Goal: Information Seeking & Learning: Compare options

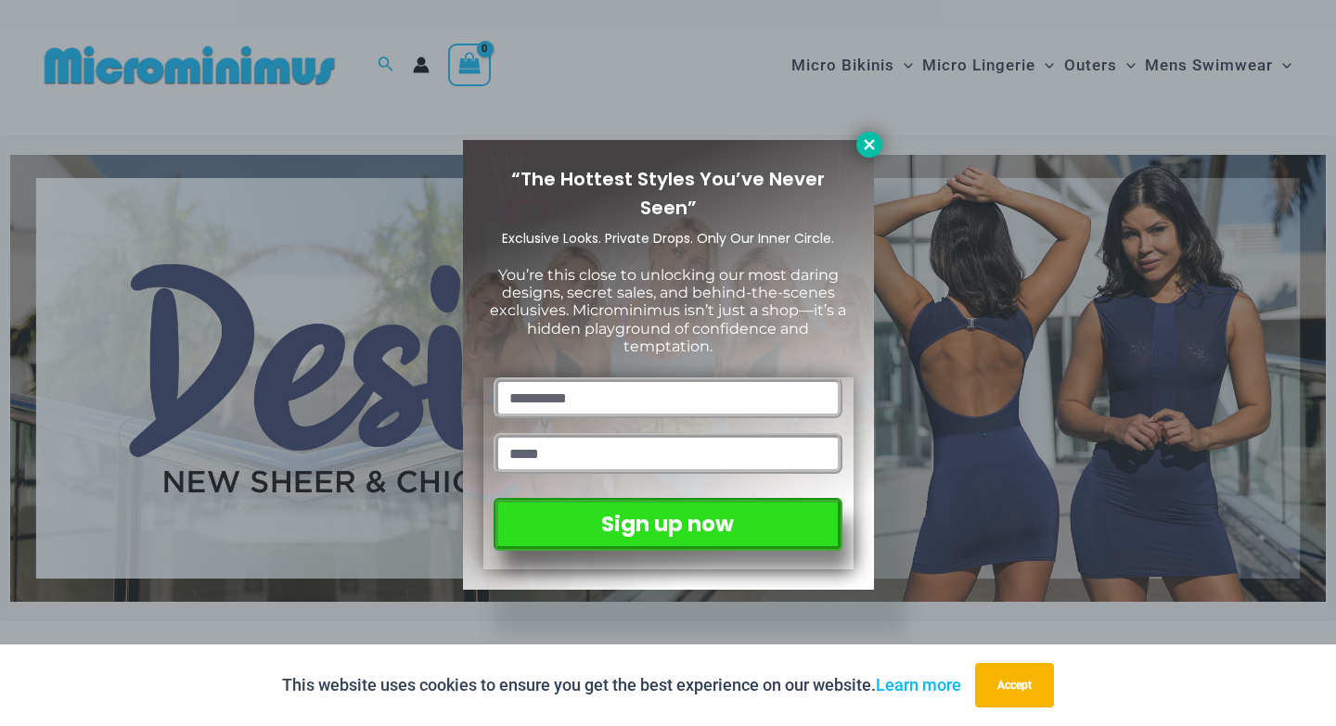
click at [878, 147] on button at bounding box center [869, 145] width 26 height 26
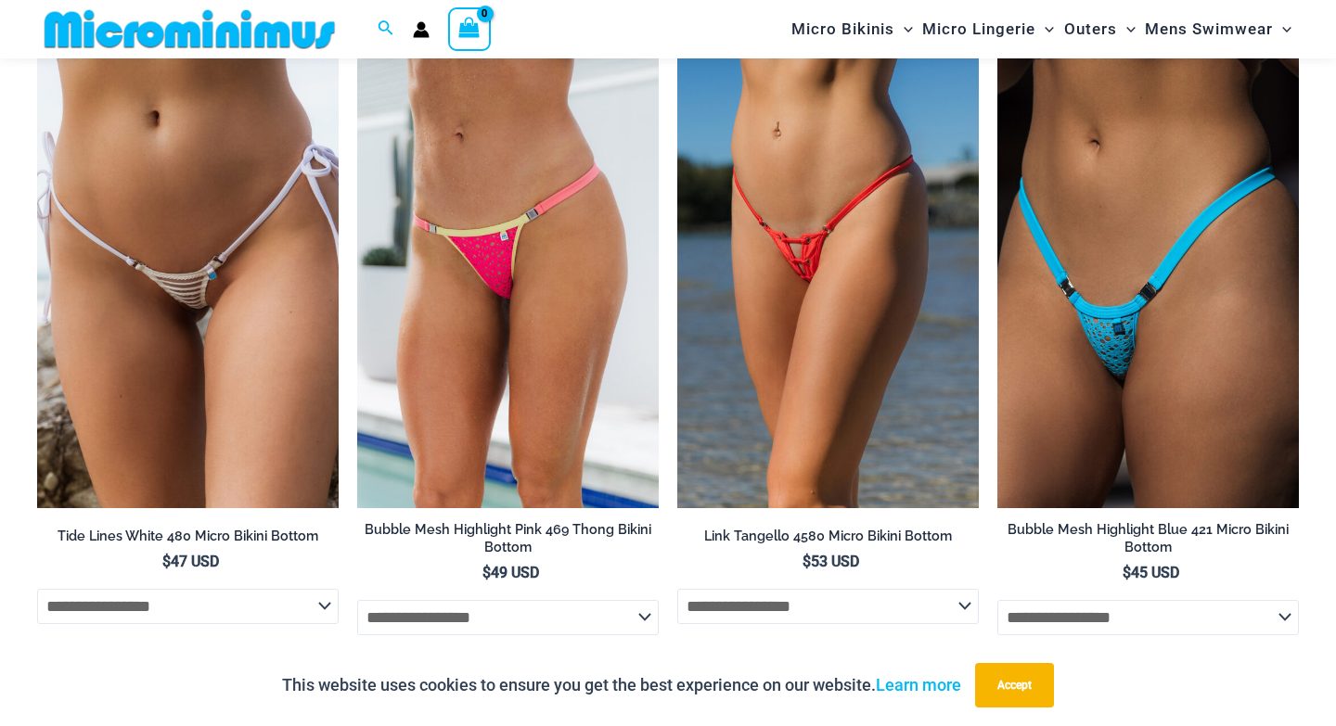
scroll to position [5740, 0]
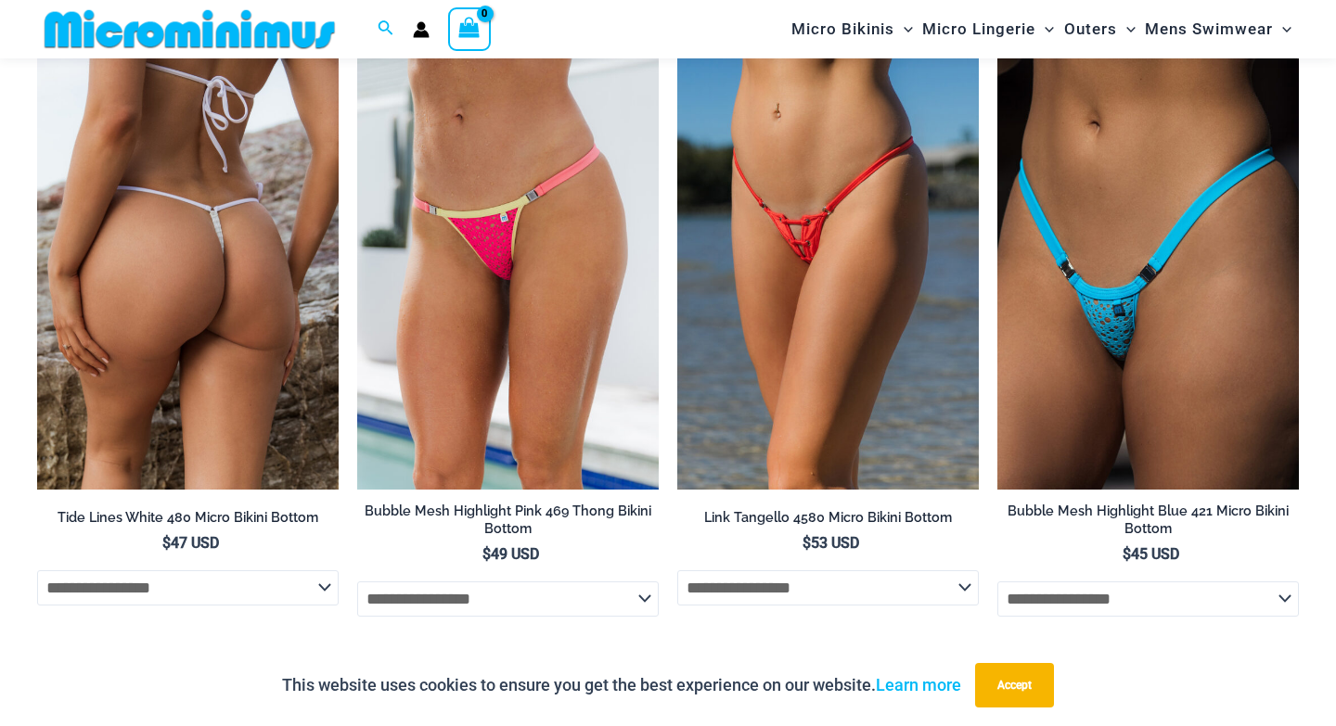
click at [193, 190] on img at bounding box center [187, 263] width 301 height 453
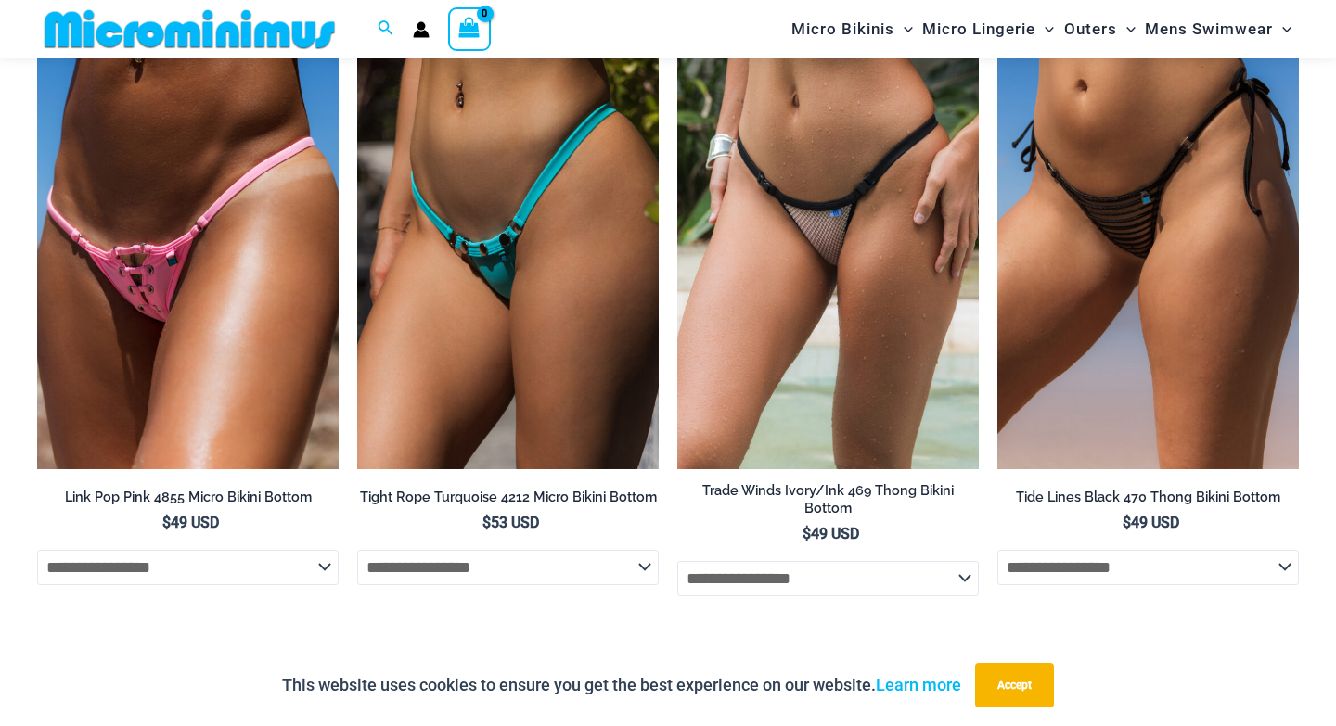
scroll to position [5115, 0]
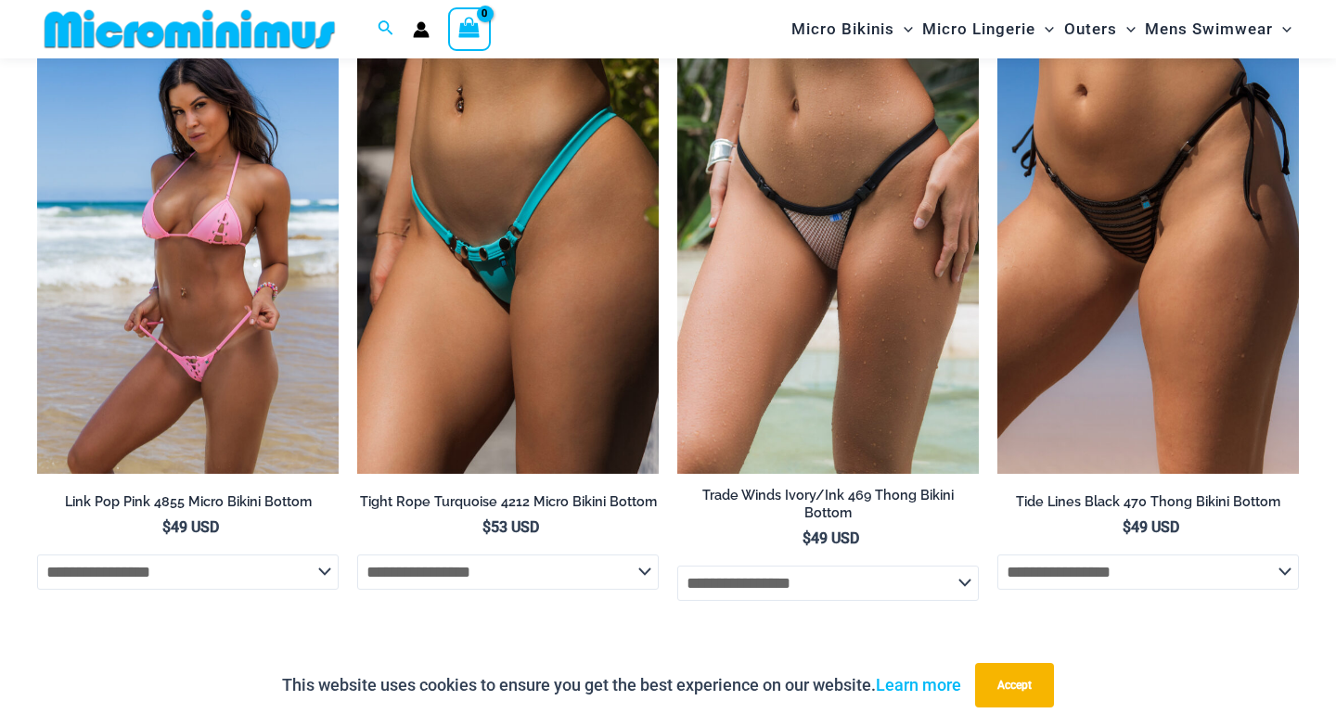
click at [157, 278] on img at bounding box center [187, 247] width 301 height 453
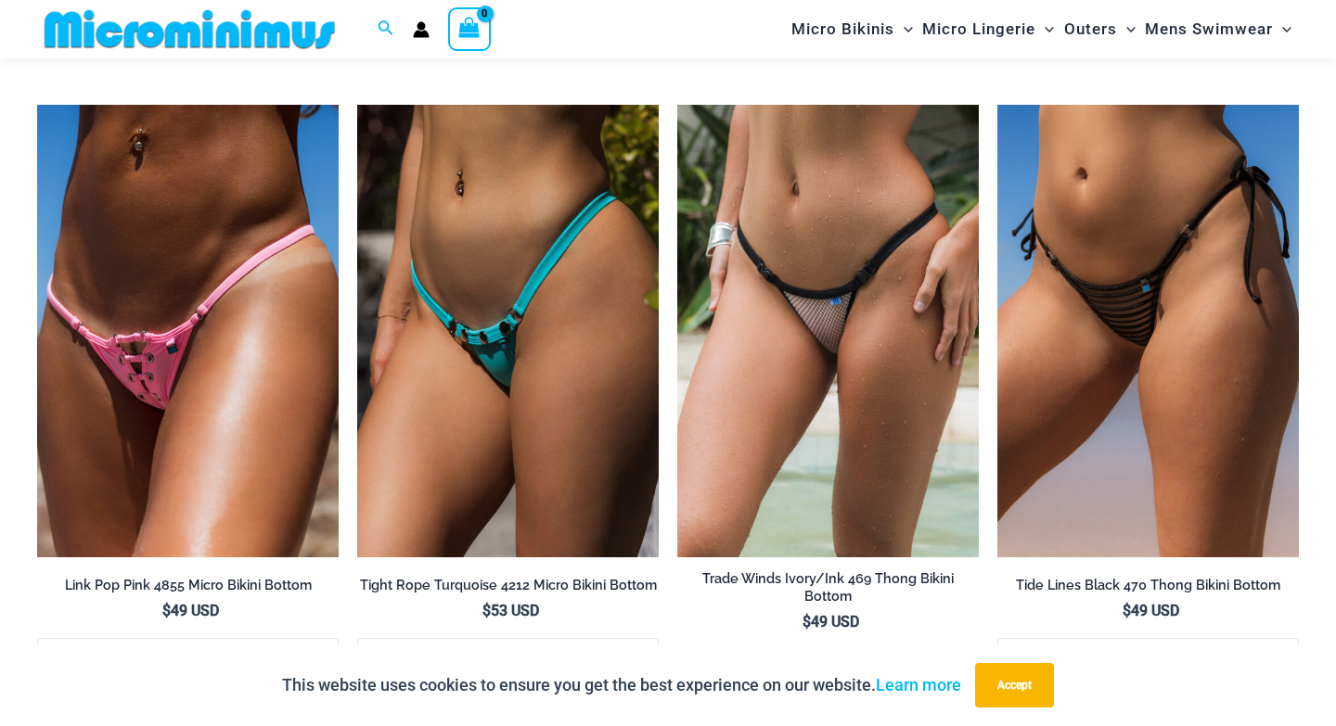
scroll to position [5033, 0]
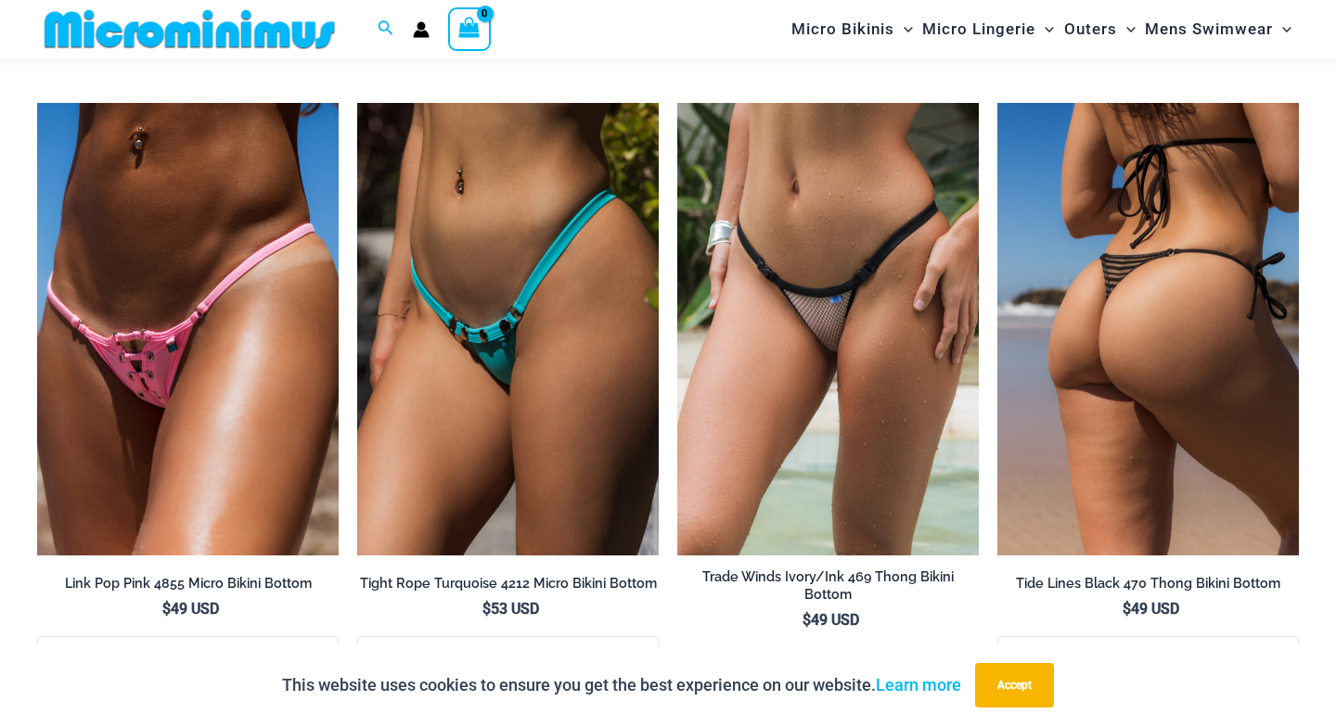
click at [1173, 250] on img at bounding box center [1147, 329] width 301 height 453
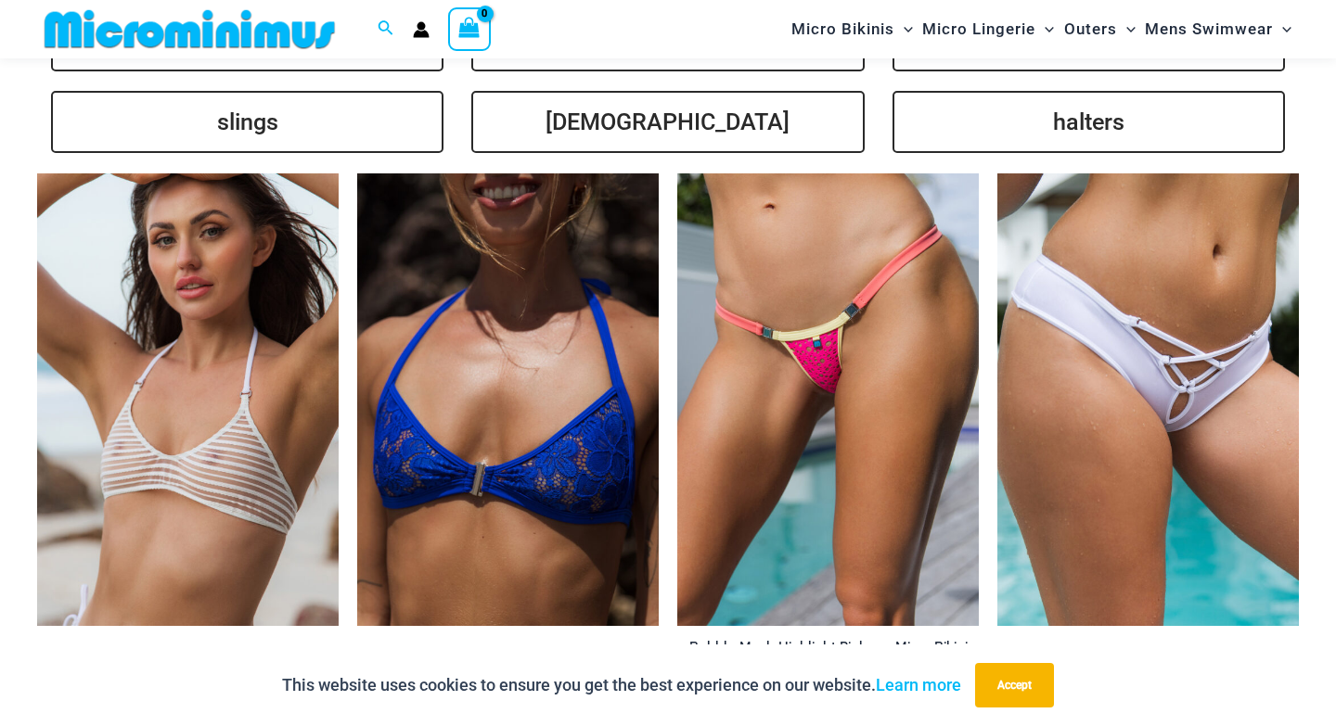
scroll to position [4320, 0]
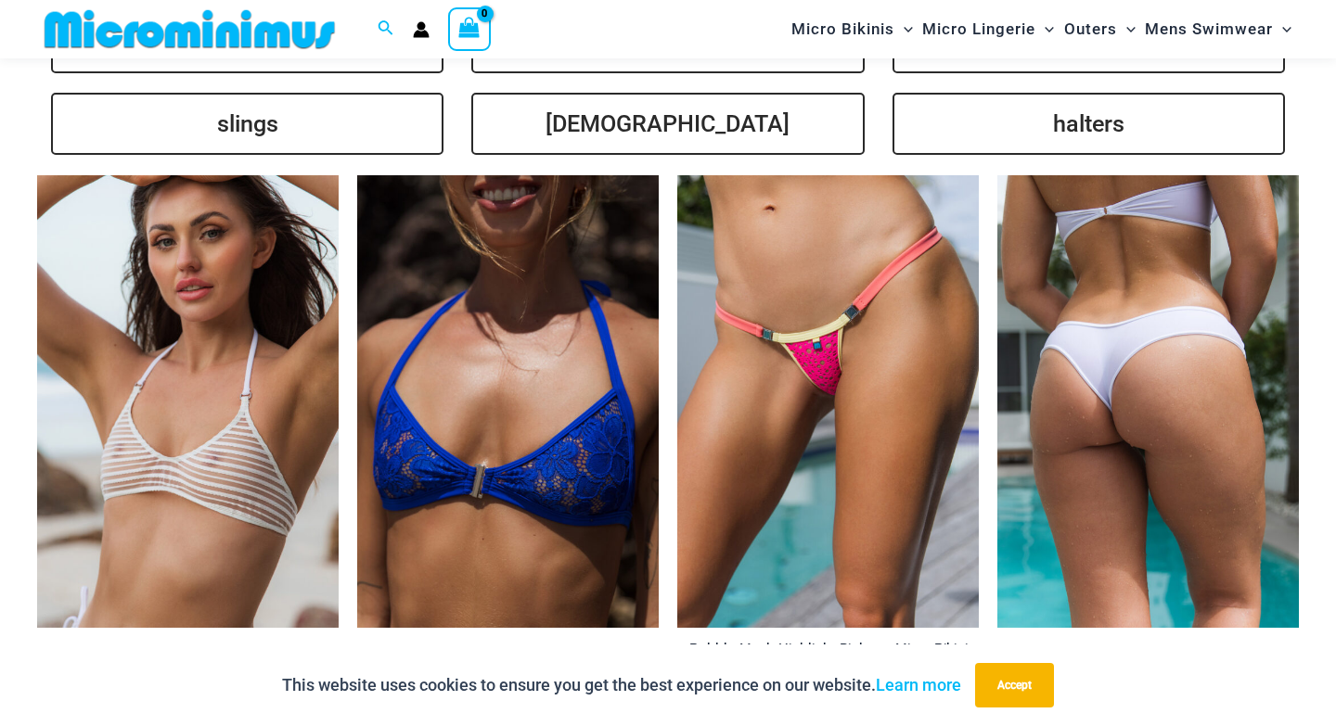
click at [1076, 303] on img at bounding box center [1147, 401] width 301 height 453
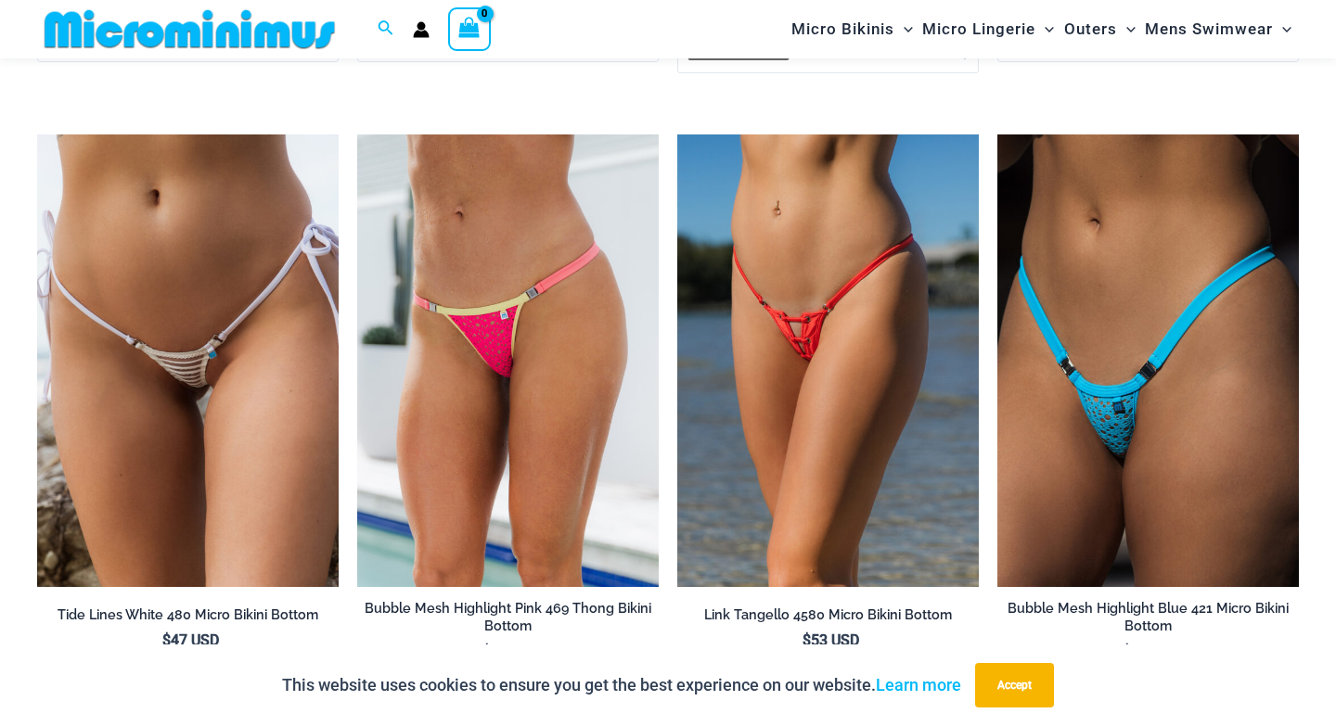
scroll to position [5640, 0]
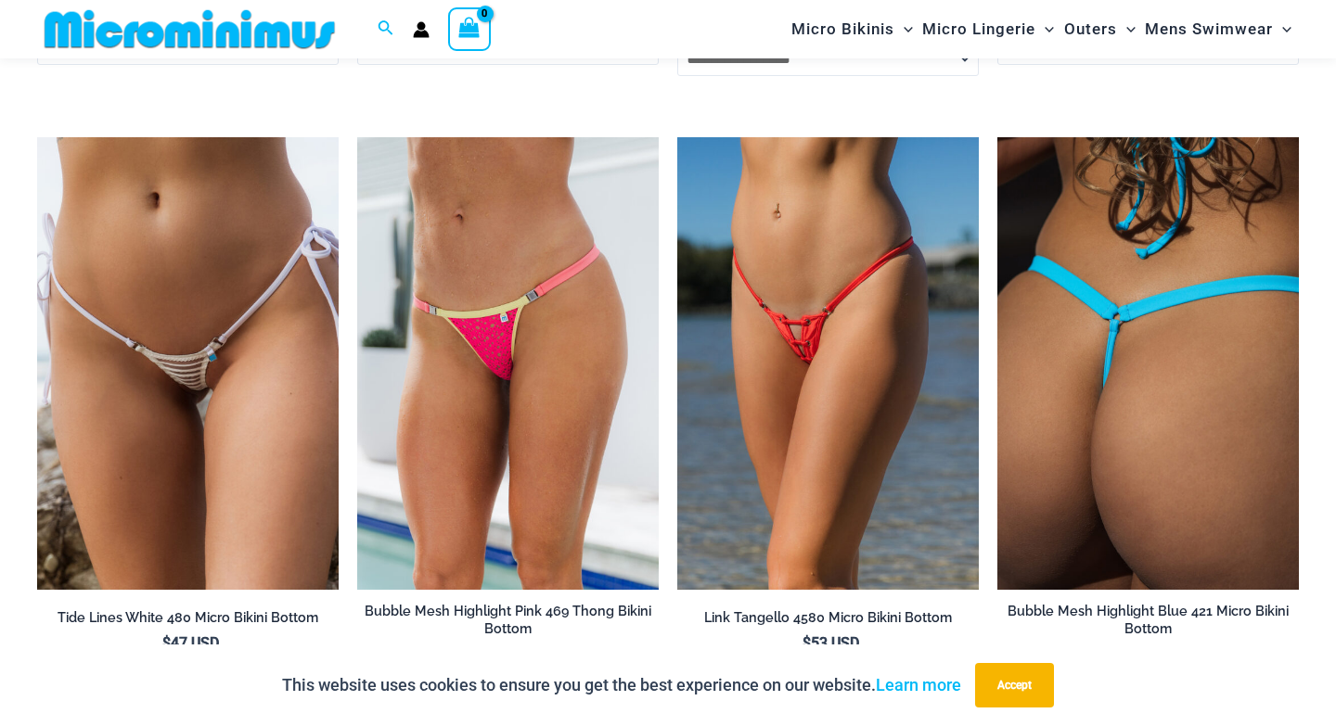
click at [1145, 296] on img at bounding box center [1147, 363] width 301 height 453
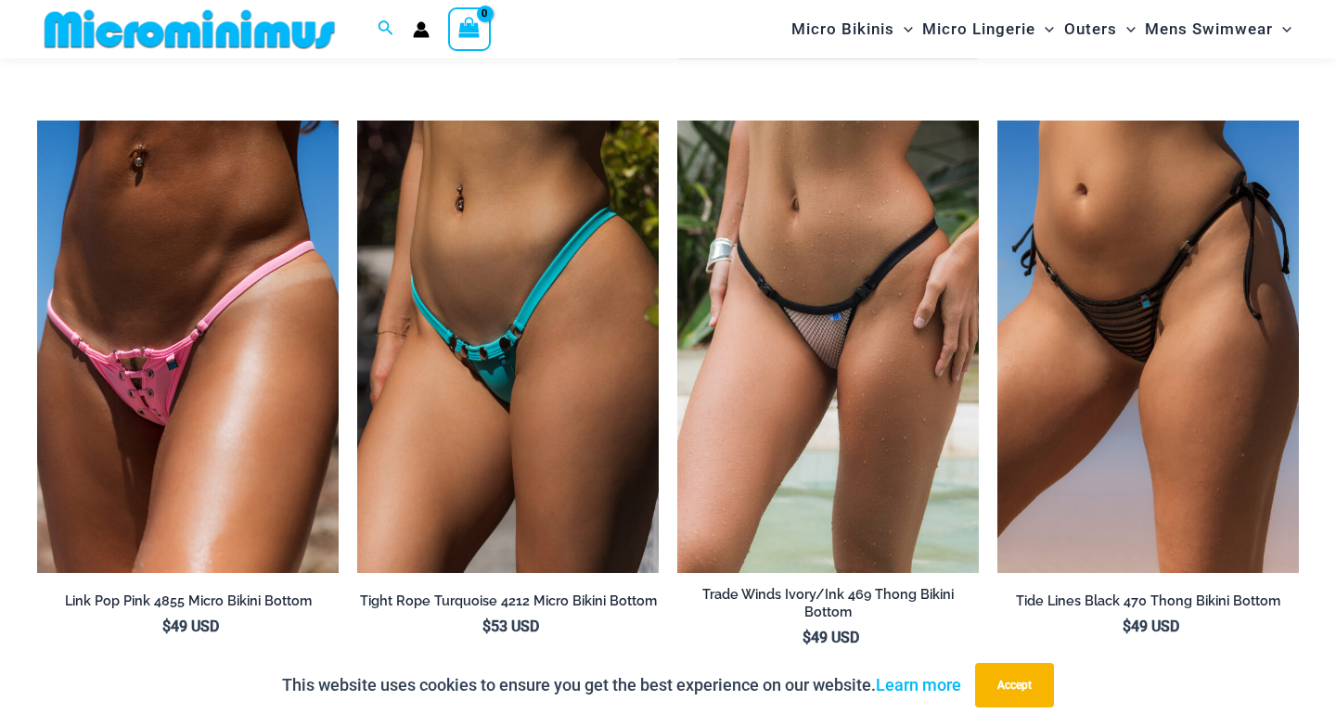
scroll to position [5013, 0]
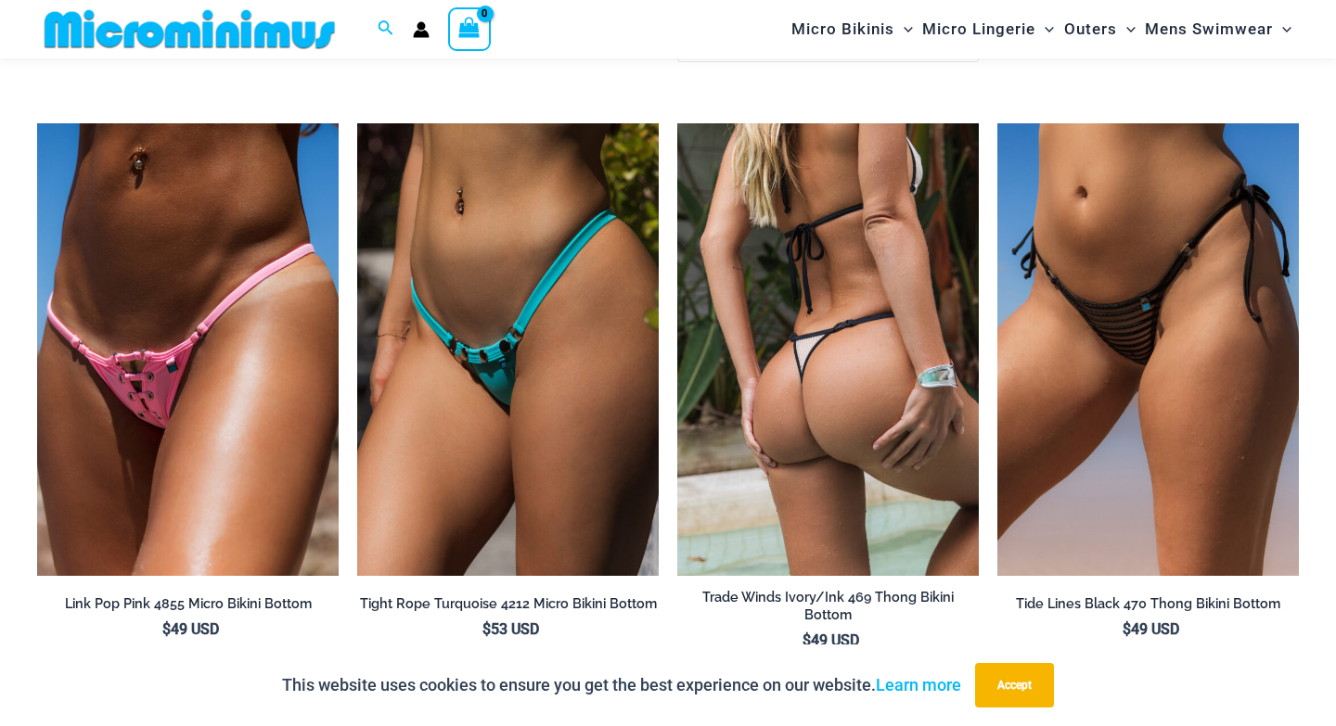
click at [846, 287] on img at bounding box center [827, 349] width 301 height 453
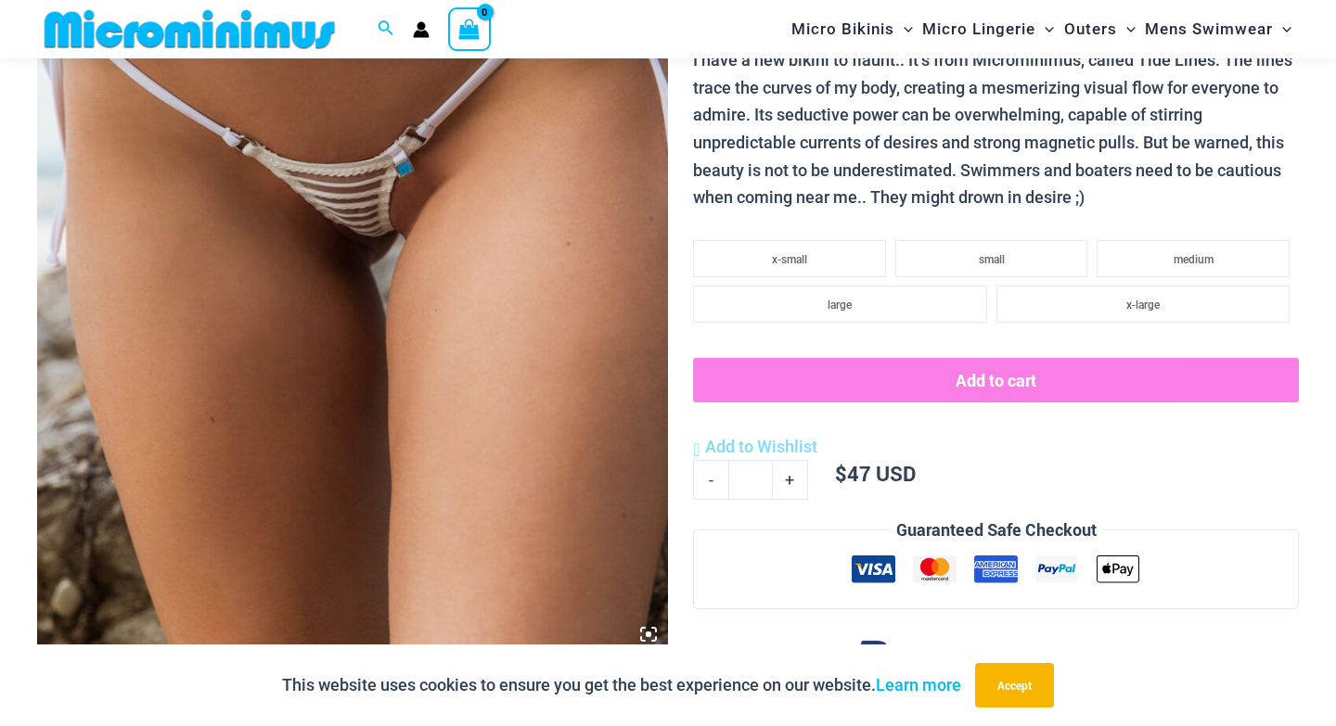
scroll to position [417, 0]
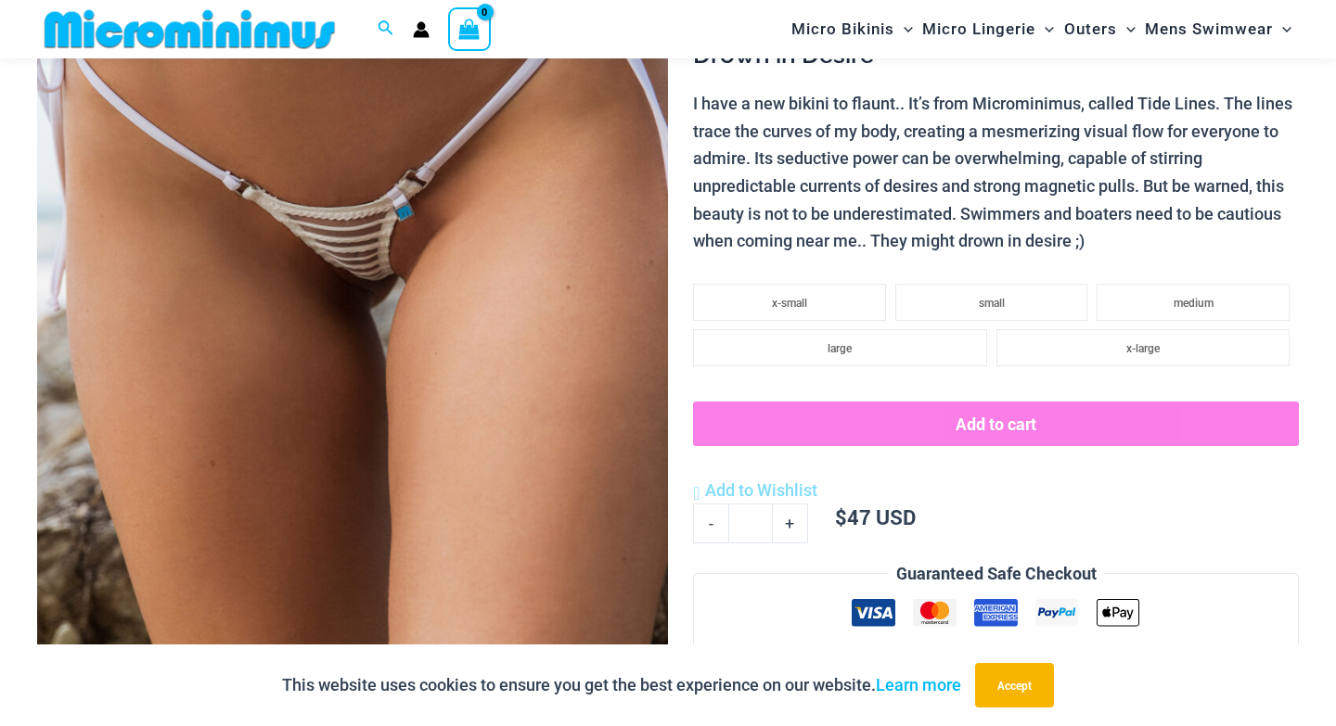
click at [318, 278] on img at bounding box center [352, 224] width 631 height 946
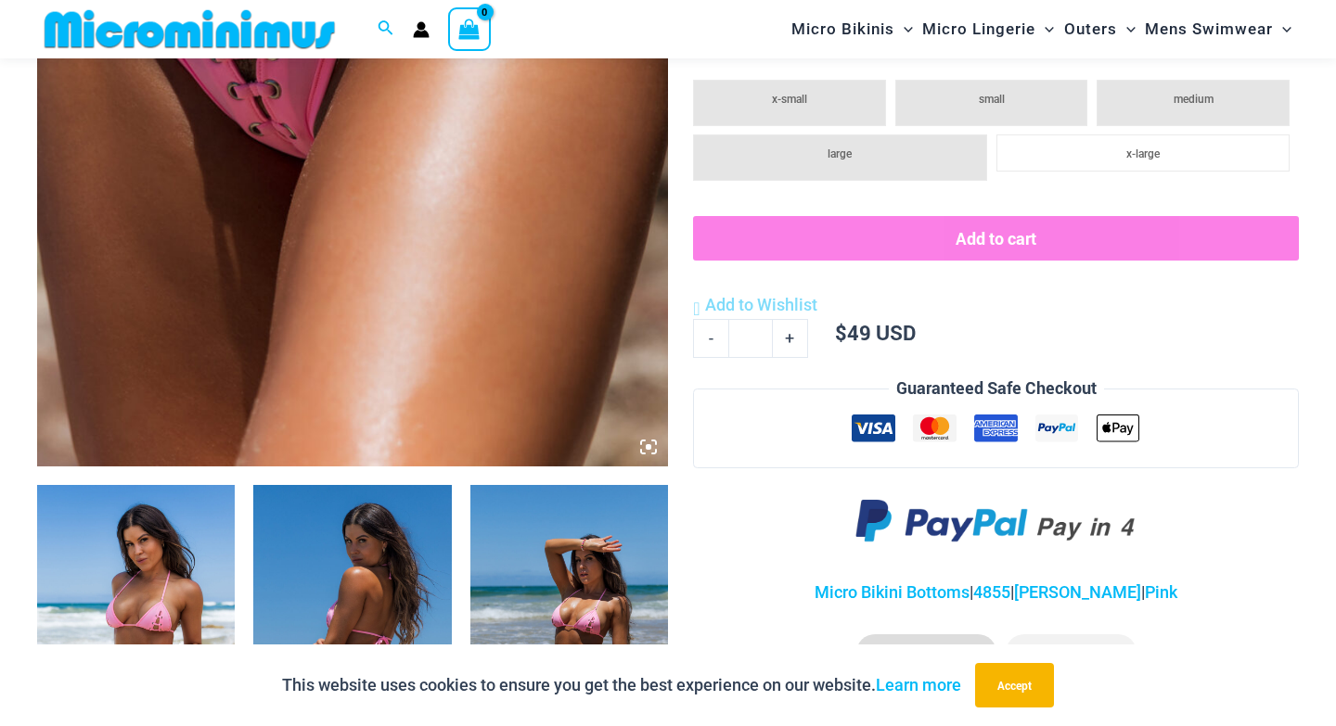
scroll to position [649, 0]
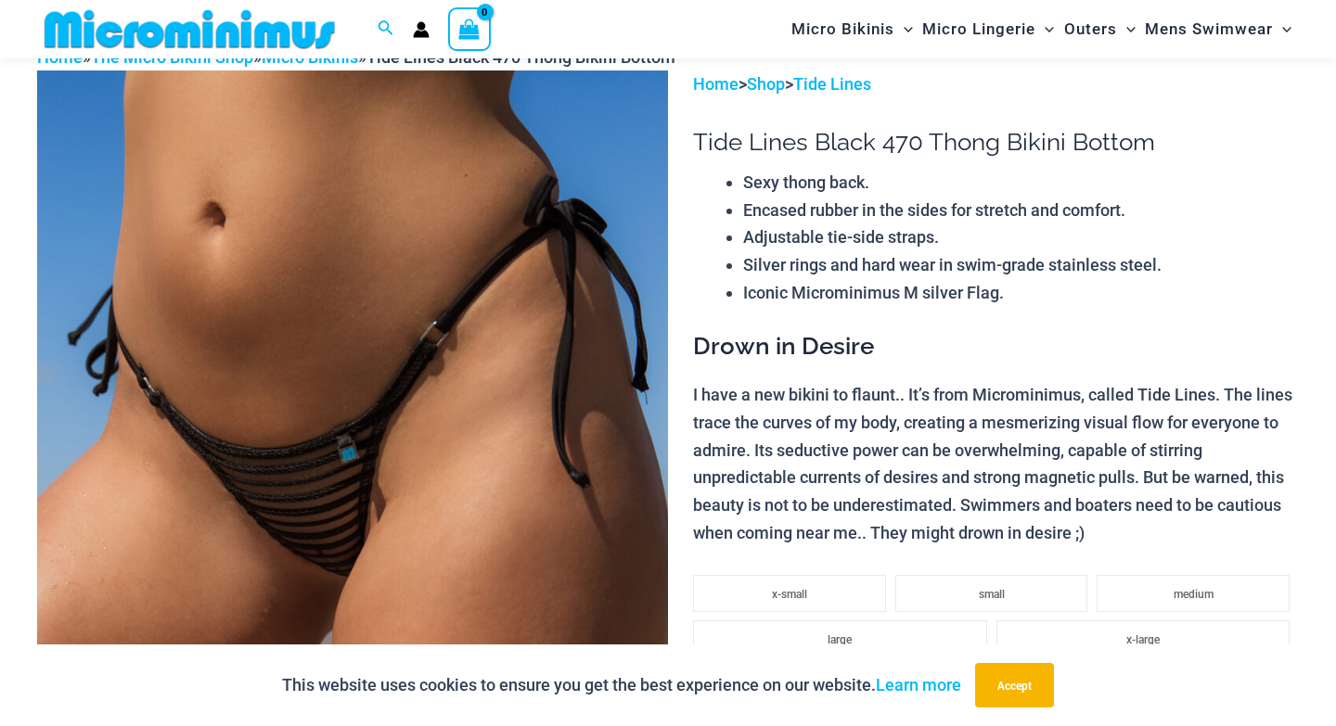
scroll to position [100, 0]
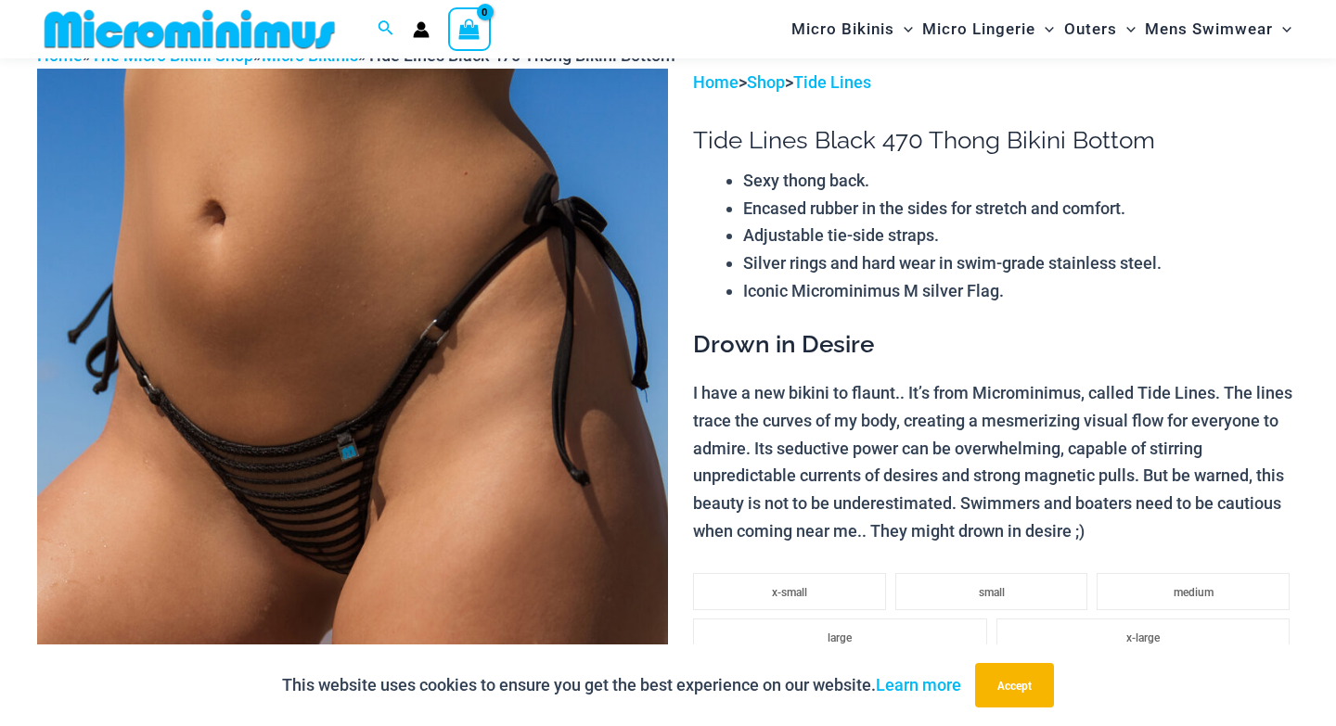
click at [379, 387] on img at bounding box center [352, 542] width 631 height 946
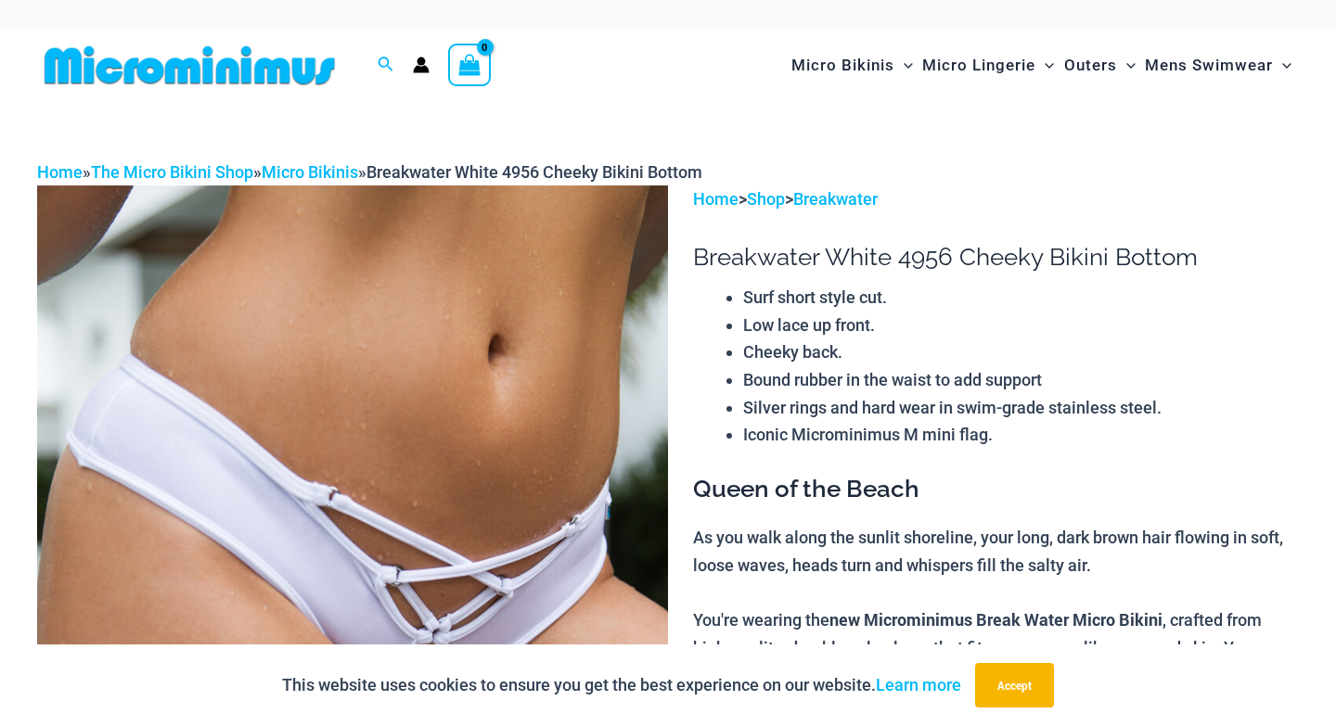
click at [340, 408] on img at bounding box center [352, 659] width 631 height 946
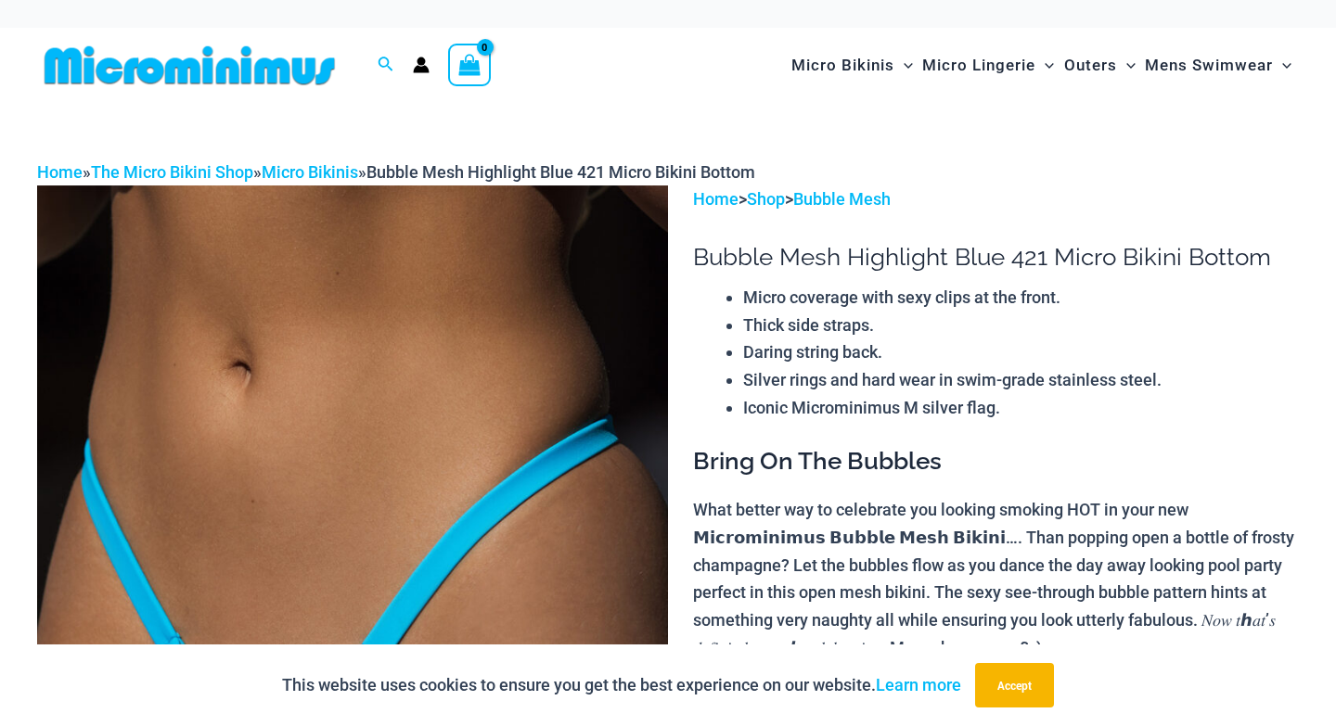
click at [312, 426] on img at bounding box center [352, 659] width 631 height 946
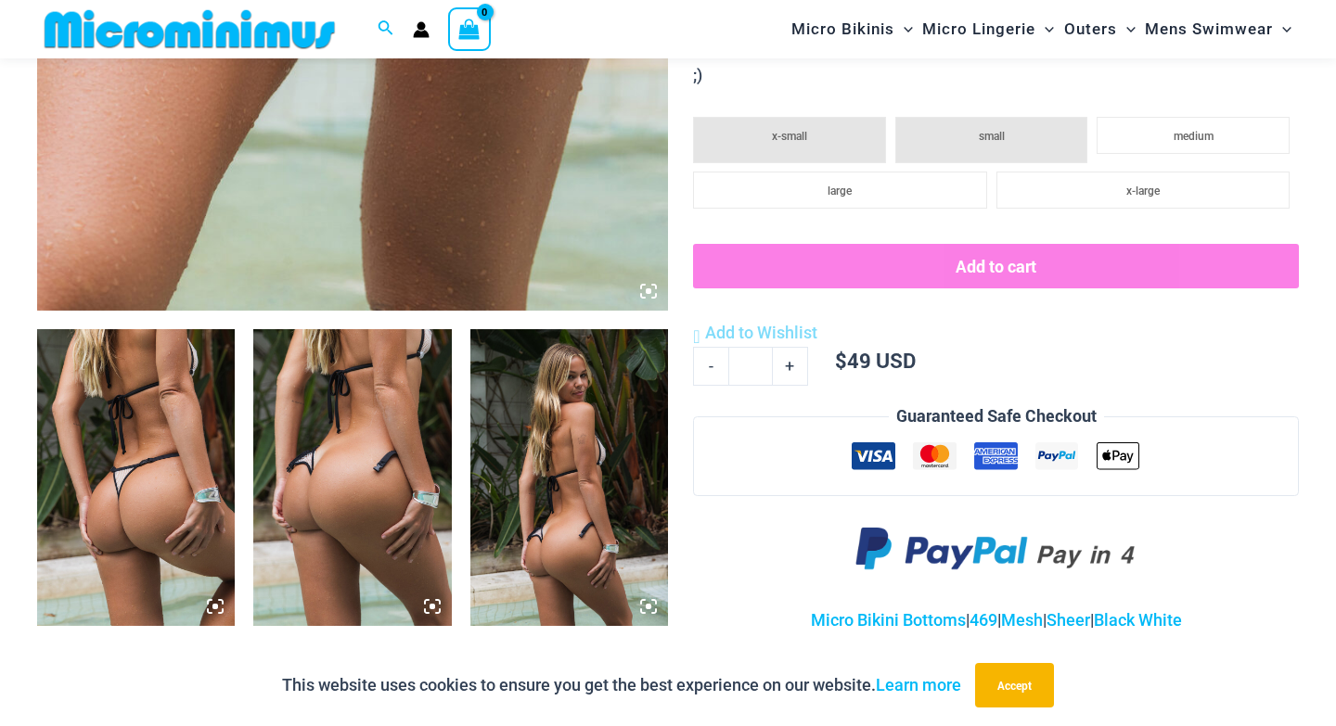
scroll to position [805, 0]
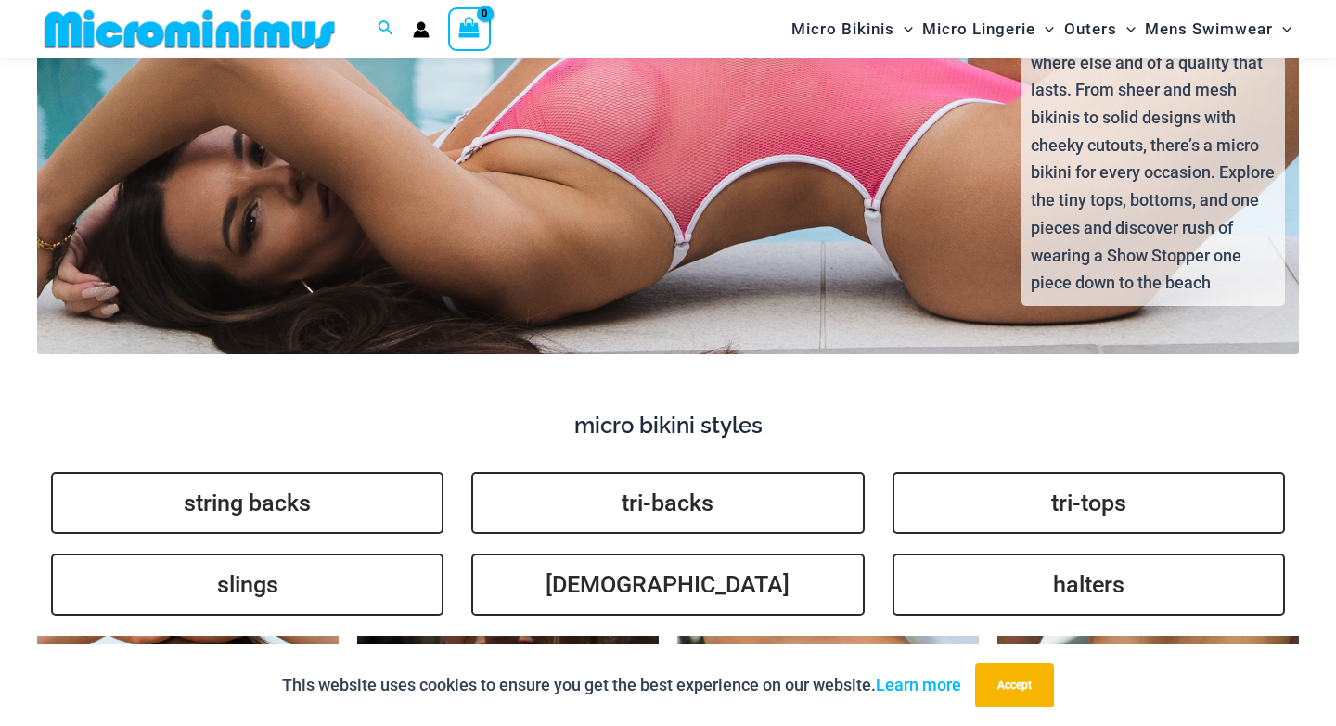
scroll to position [3917, 0]
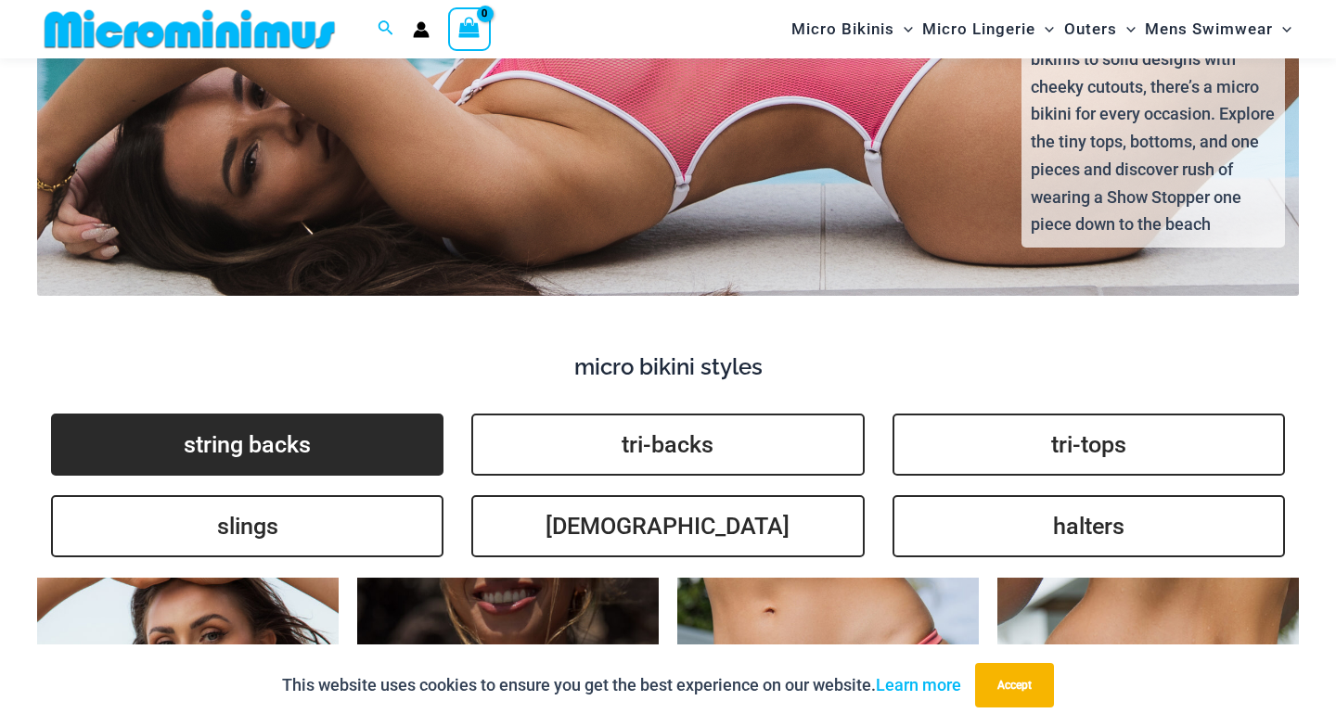
click at [270, 422] on link "string backs" at bounding box center [247, 445] width 392 height 62
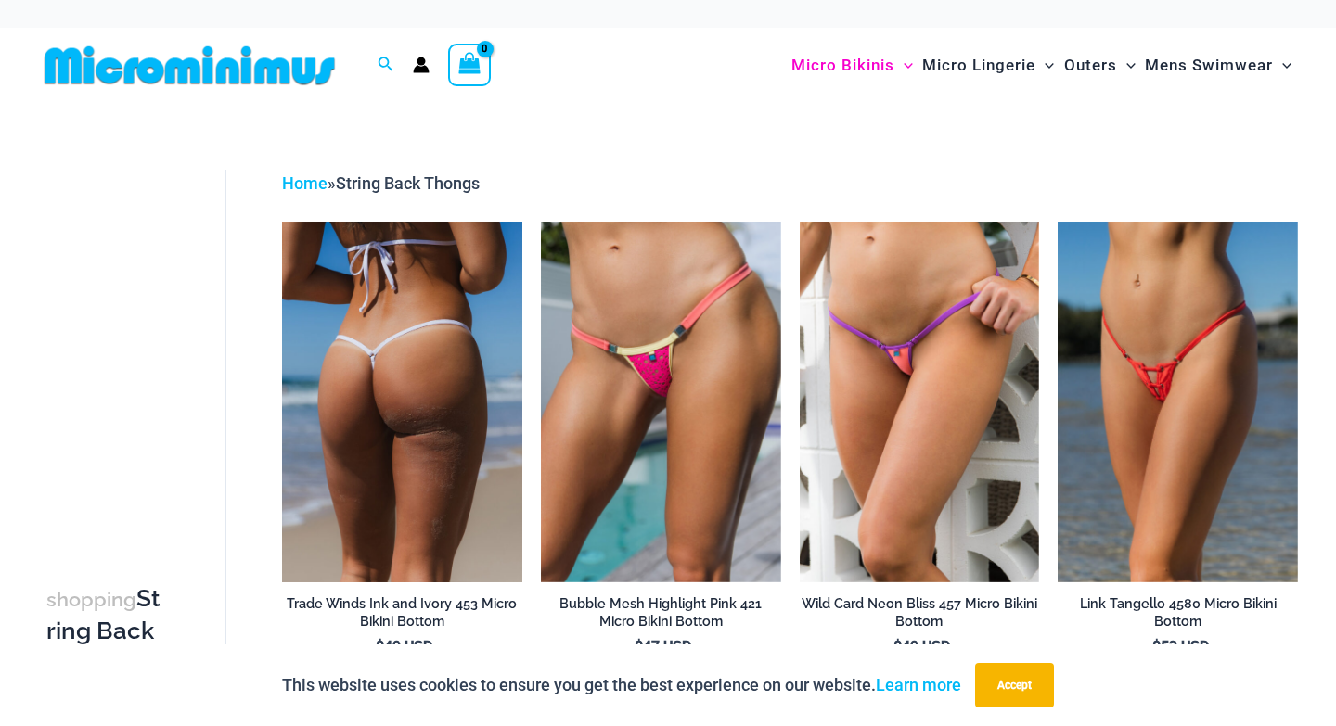
click at [348, 403] on img at bounding box center [402, 402] width 240 height 360
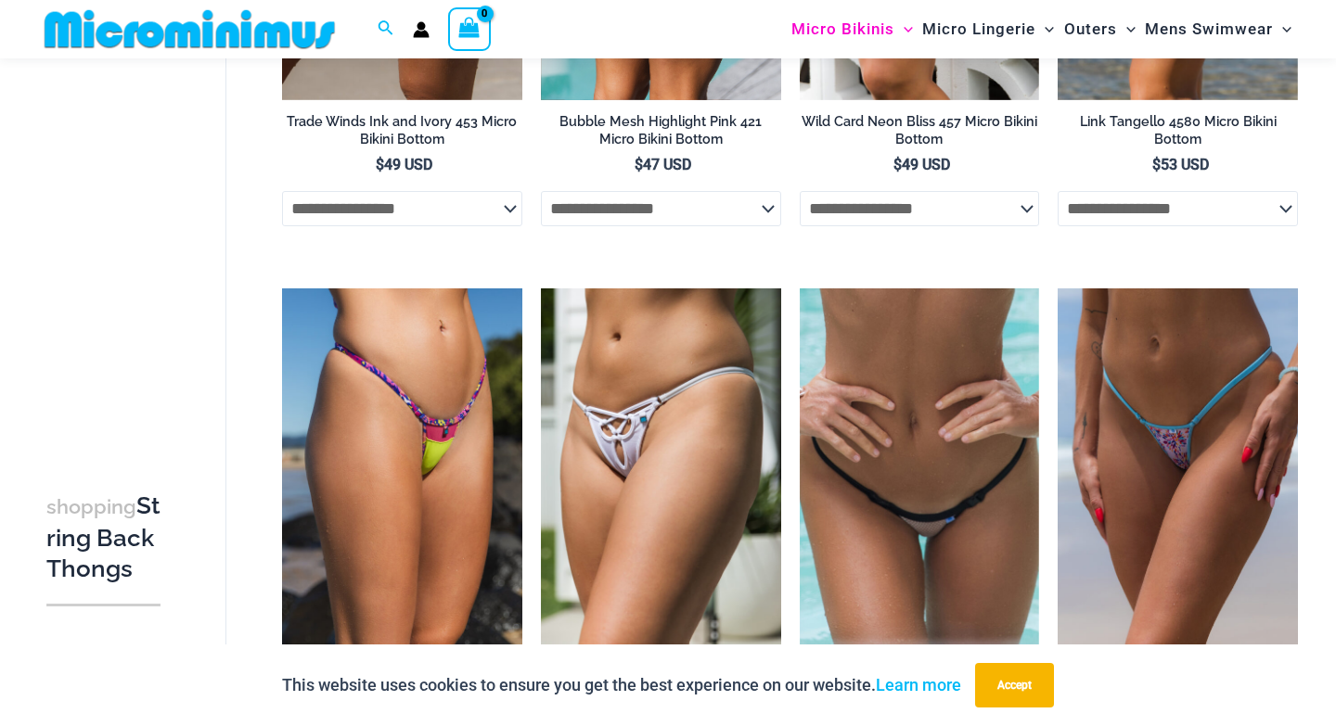
scroll to position [468, 0]
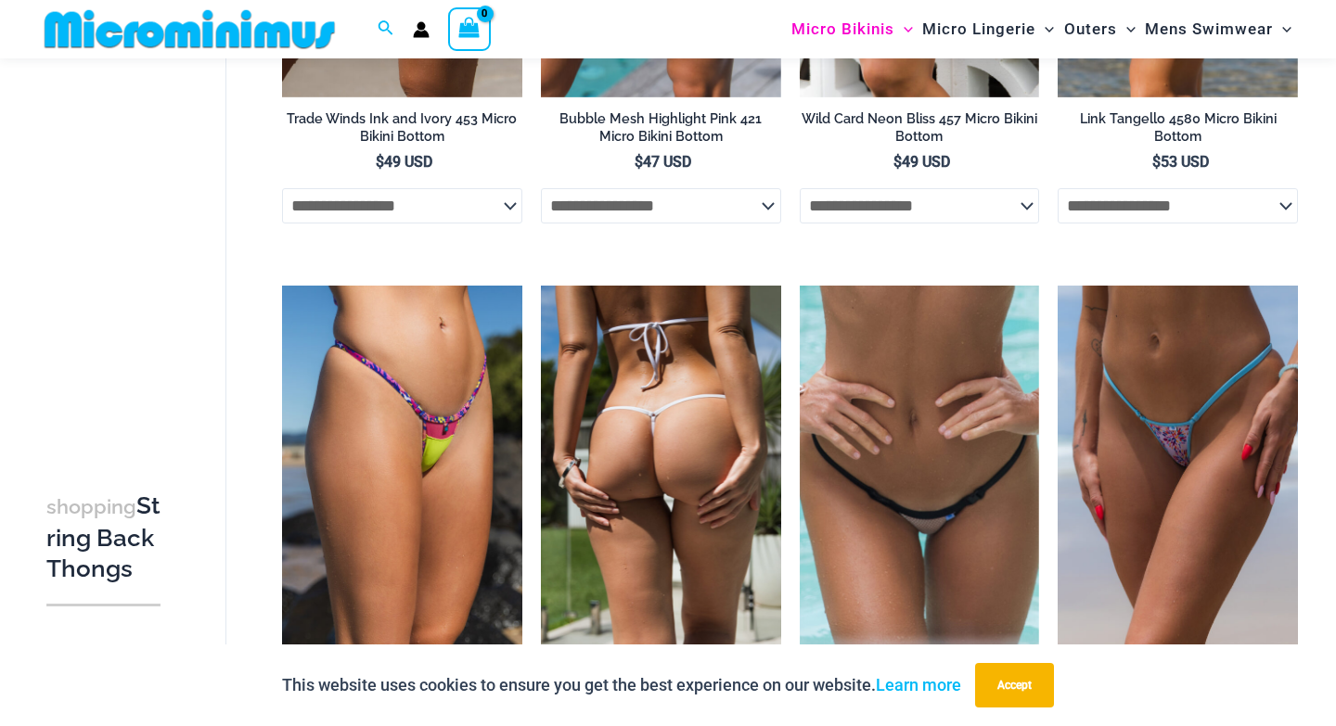
click at [610, 508] on img at bounding box center [661, 466] width 240 height 360
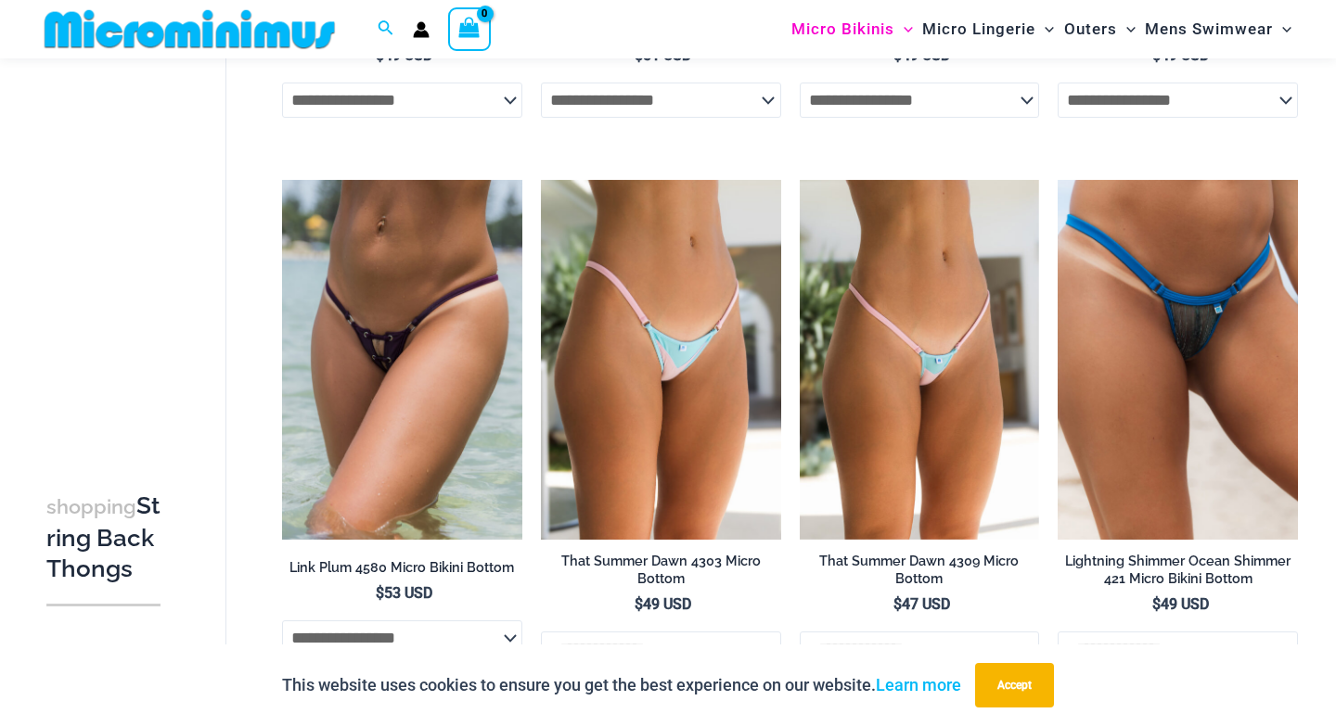
scroll to position [1124, 0]
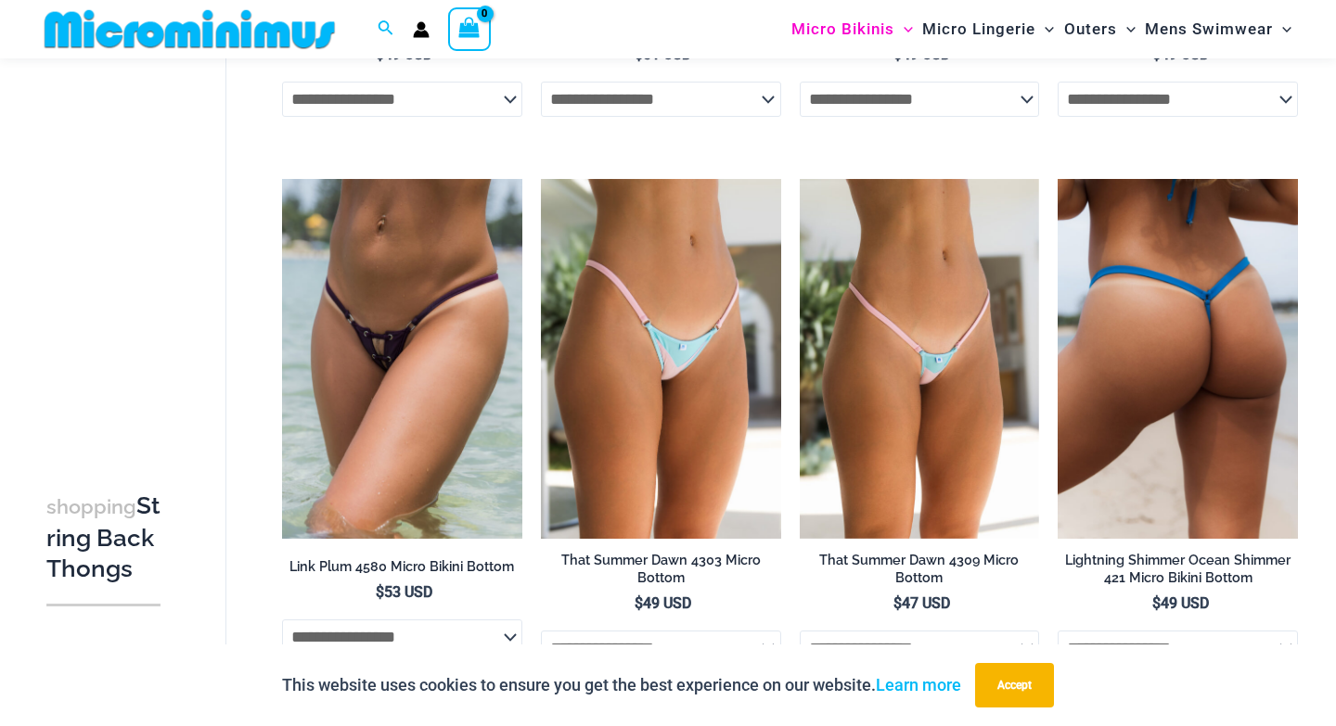
click at [1173, 328] on img at bounding box center [1177, 359] width 240 height 360
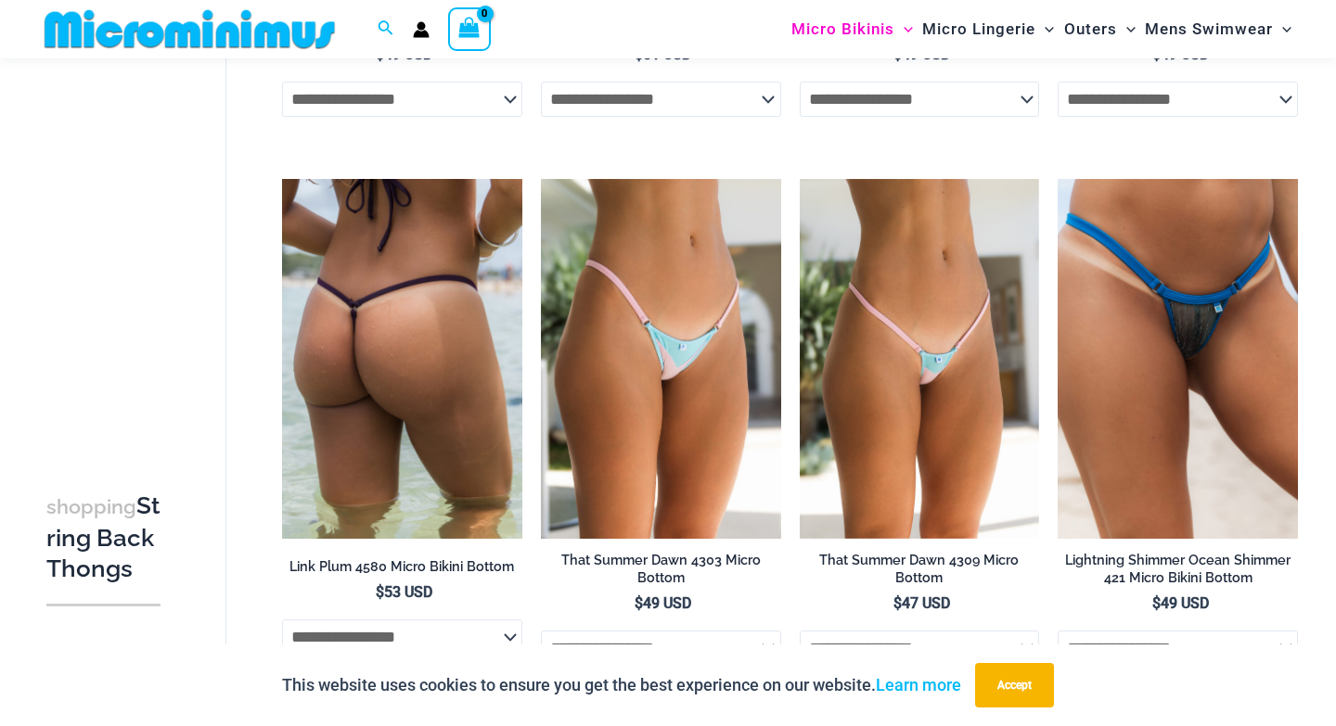
click at [429, 315] on img at bounding box center [402, 359] width 240 height 360
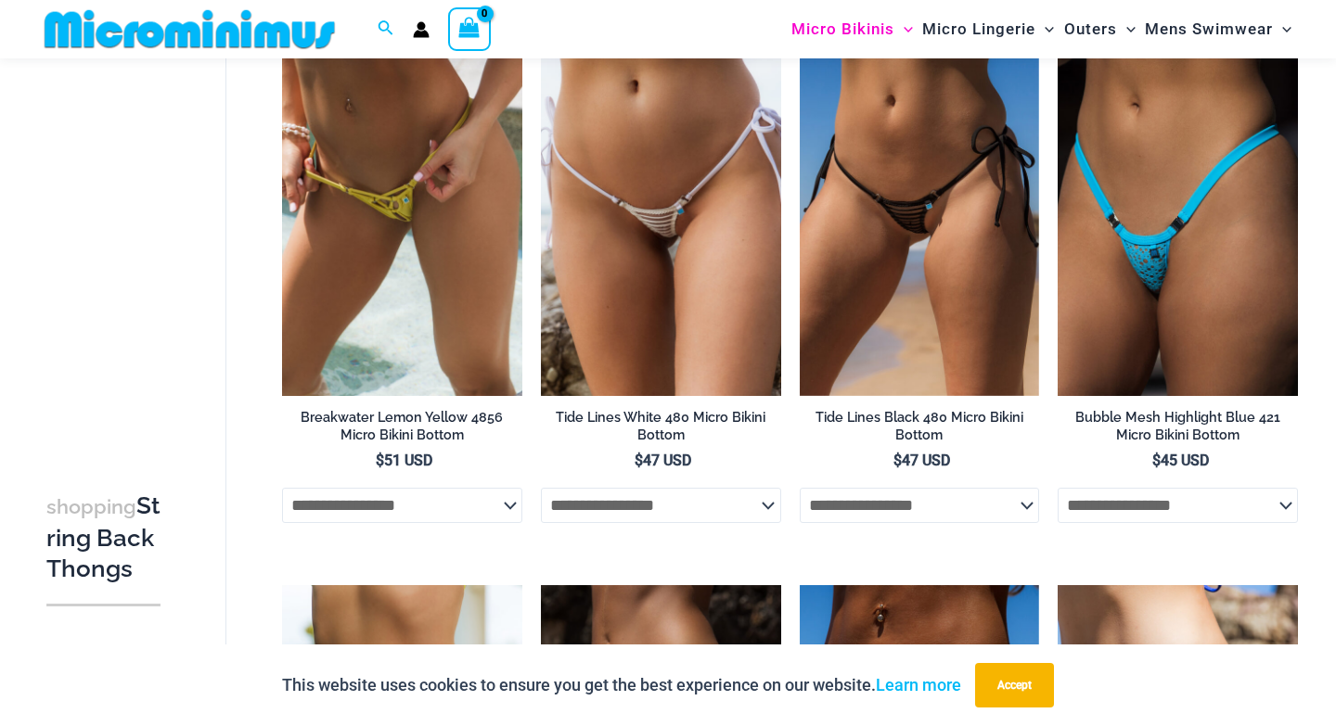
scroll to position [2364, 0]
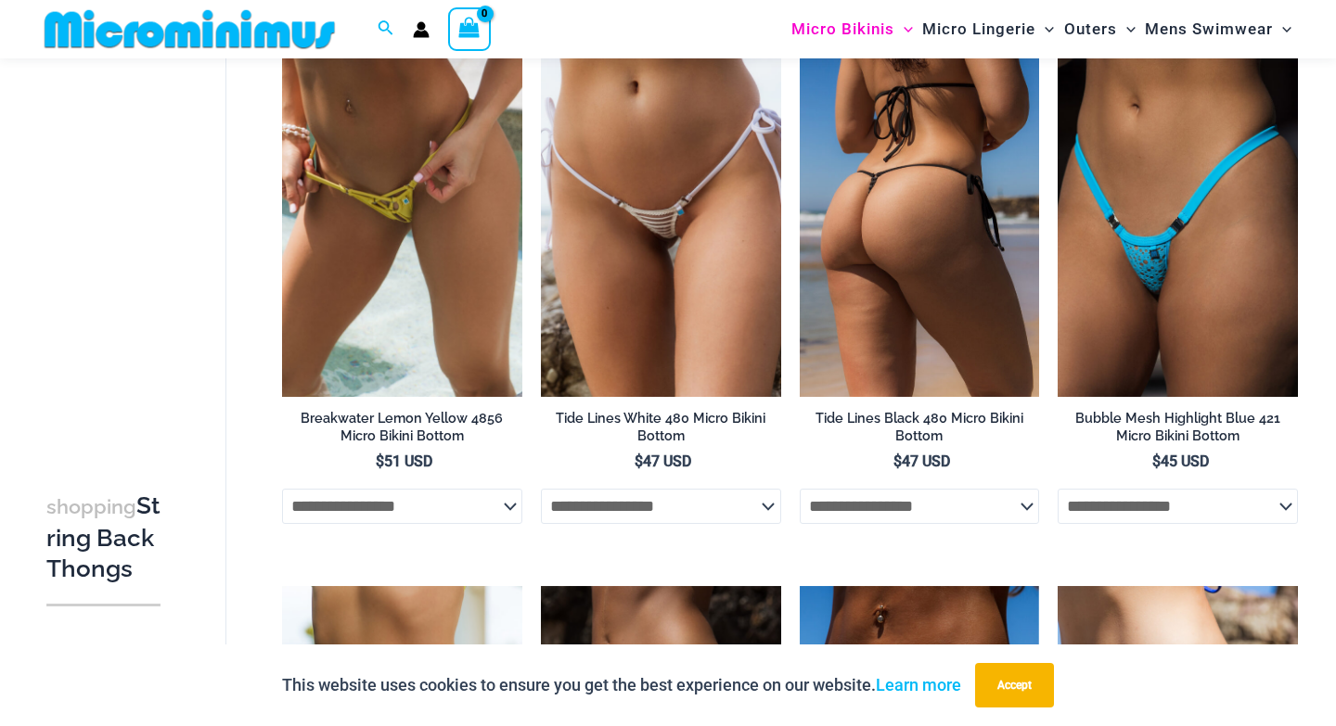
click at [917, 231] on img at bounding box center [920, 217] width 240 height 360
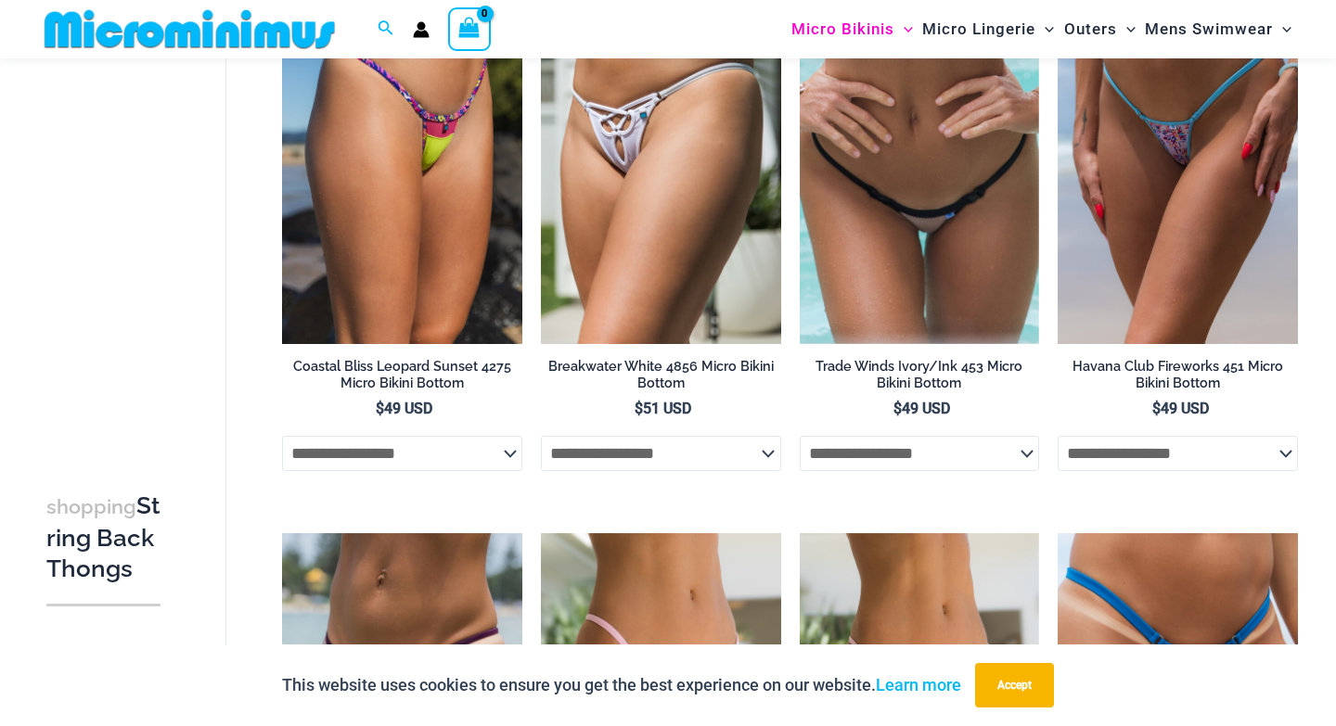
scroll to position [767, 0]
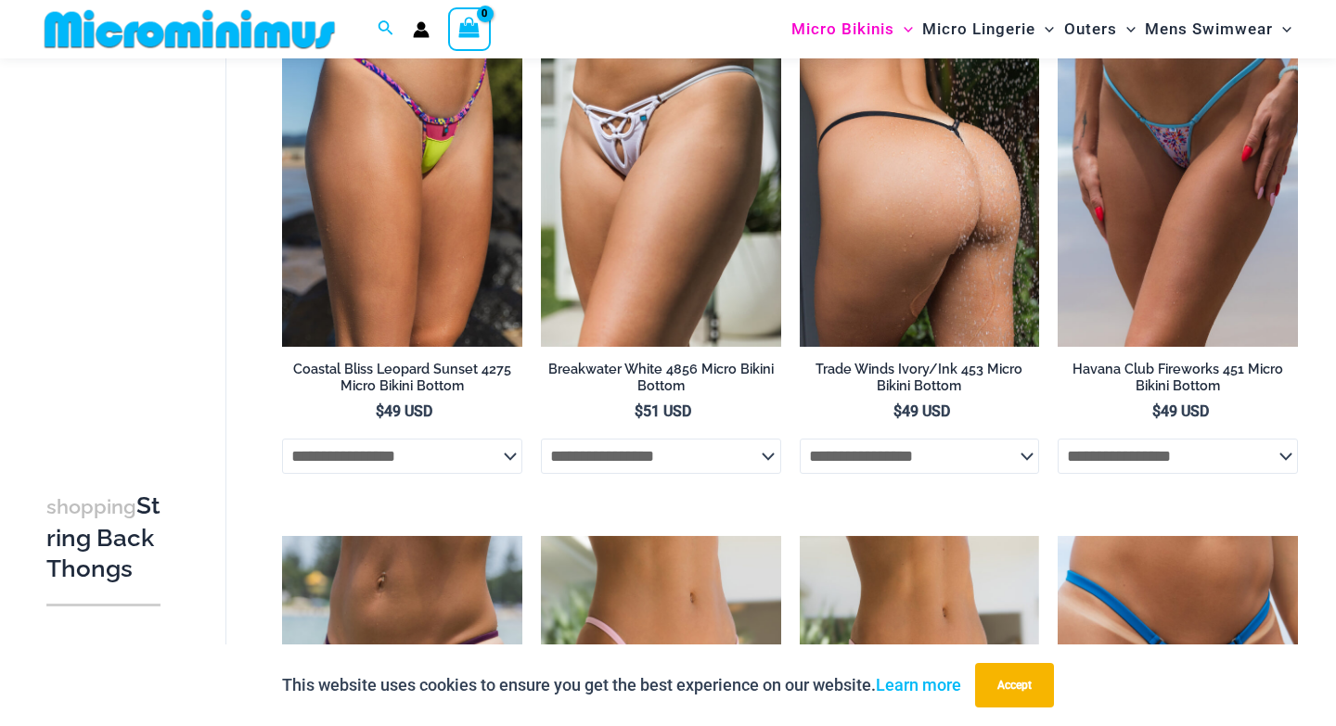
click at [933, 245] on img at bounding box center [920, 167] width 240 height 360
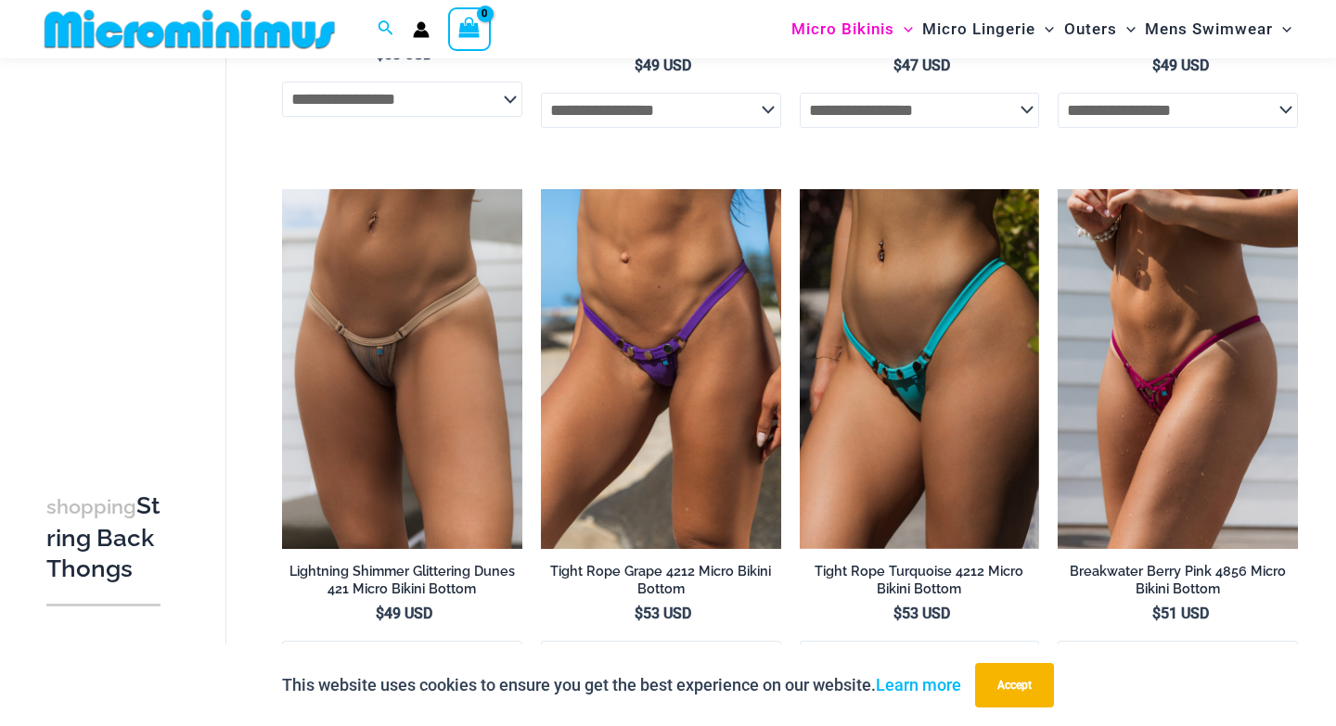
scroll to position [1671, 0]
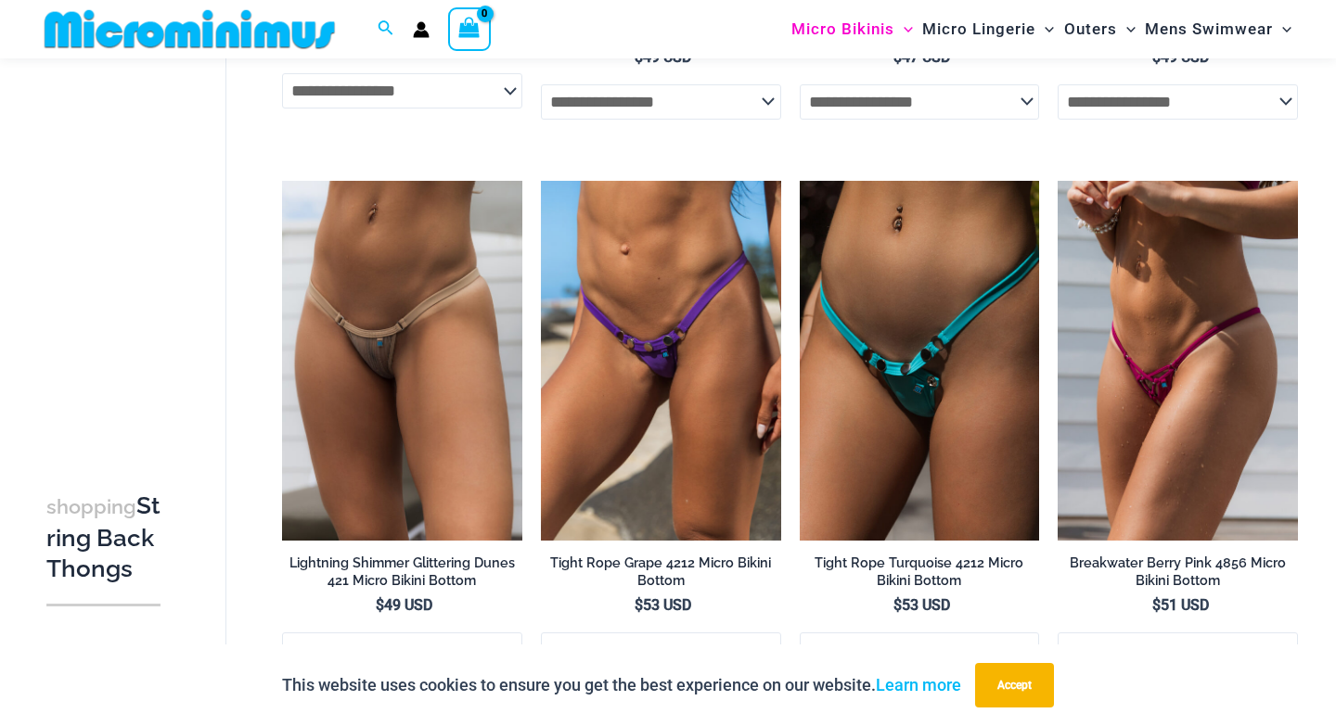
click at [908, 397] on img at bounding box center [920, 361] width 240 height 360
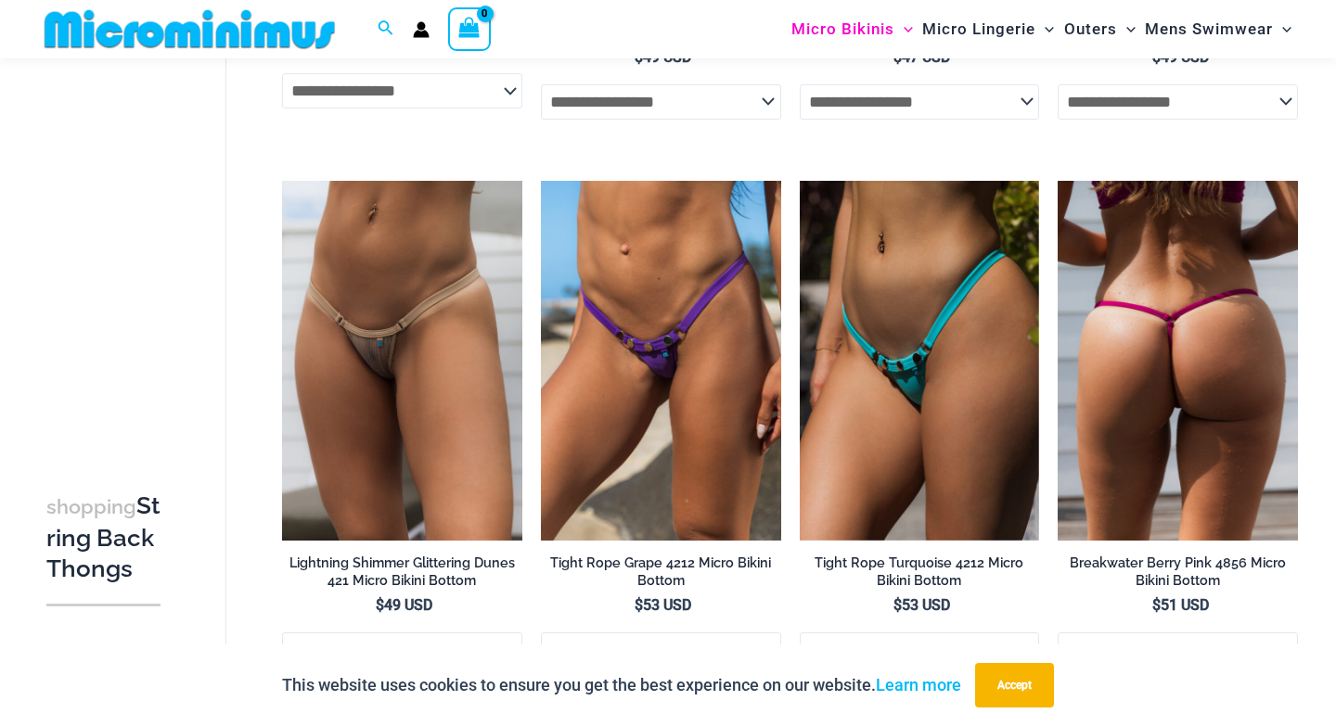
click at [1132, 299] on img at bounding box center [1177, 361] width 240 height 360
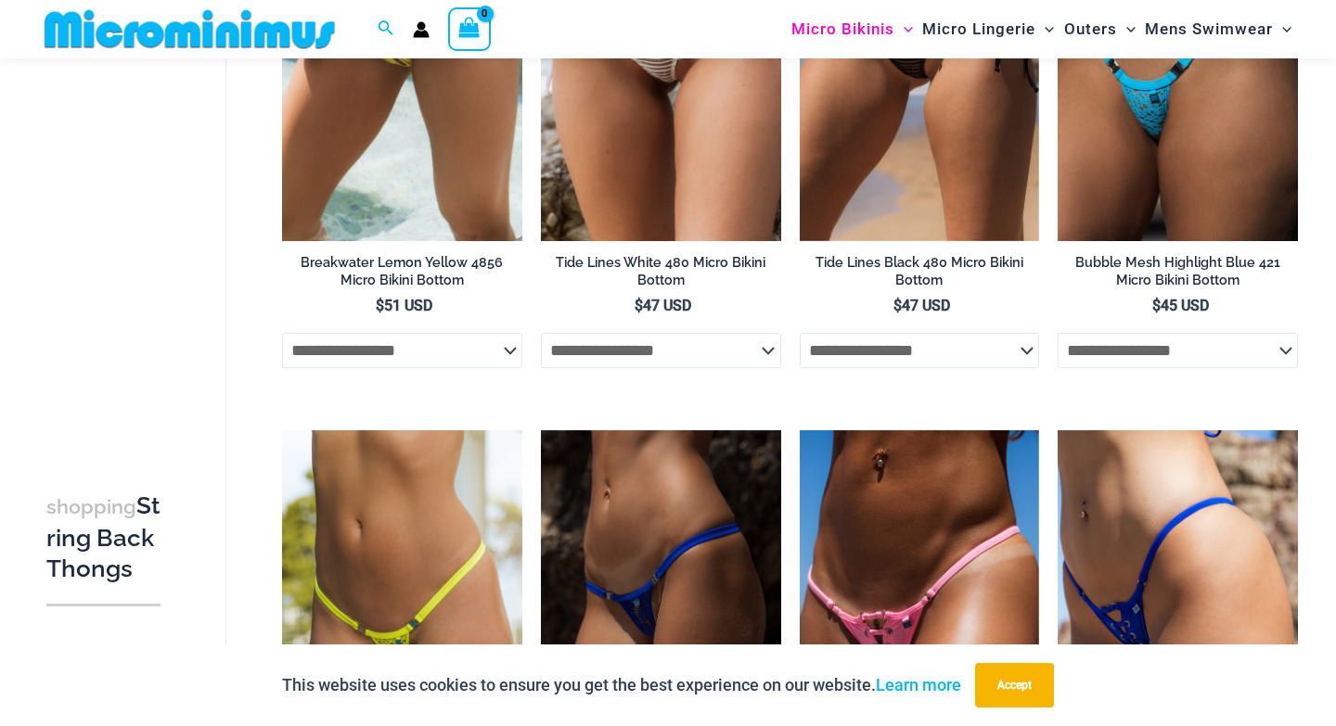
scroll to position [2517, 0]
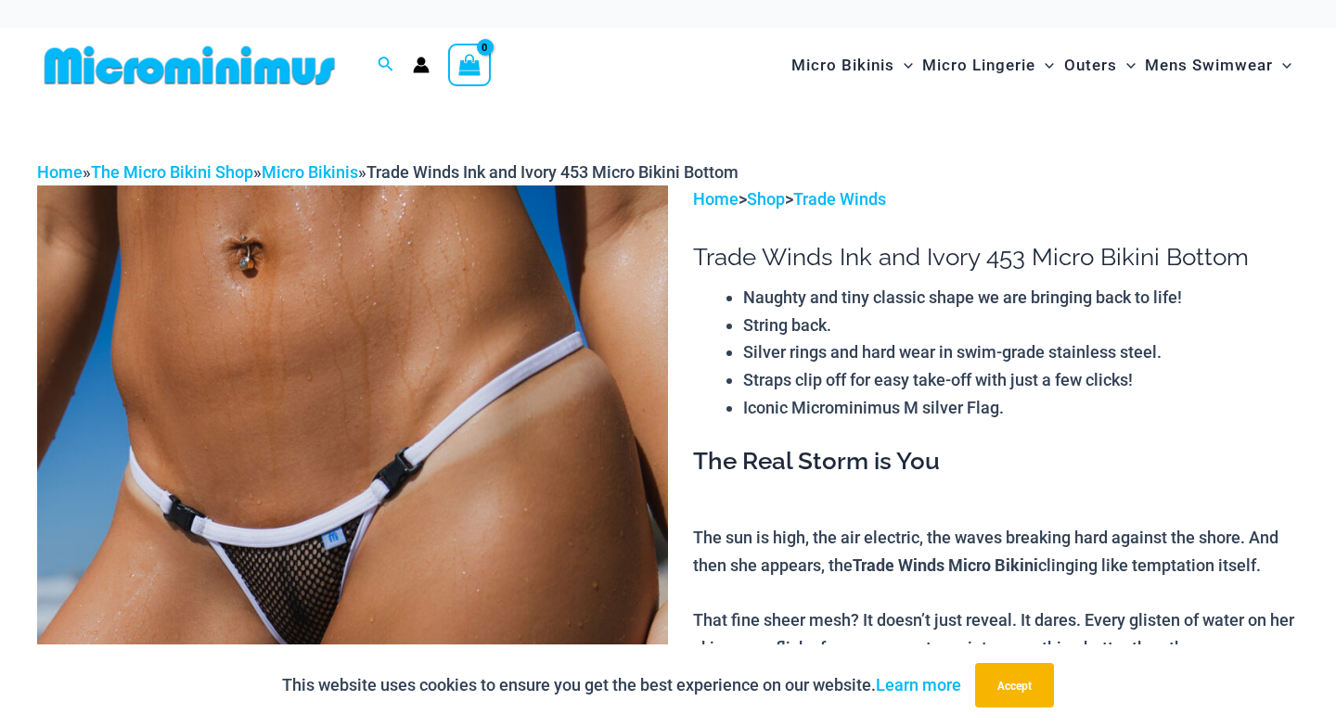
click at [309, 450] on img at bounding box center [352, 659] width 631 height 946
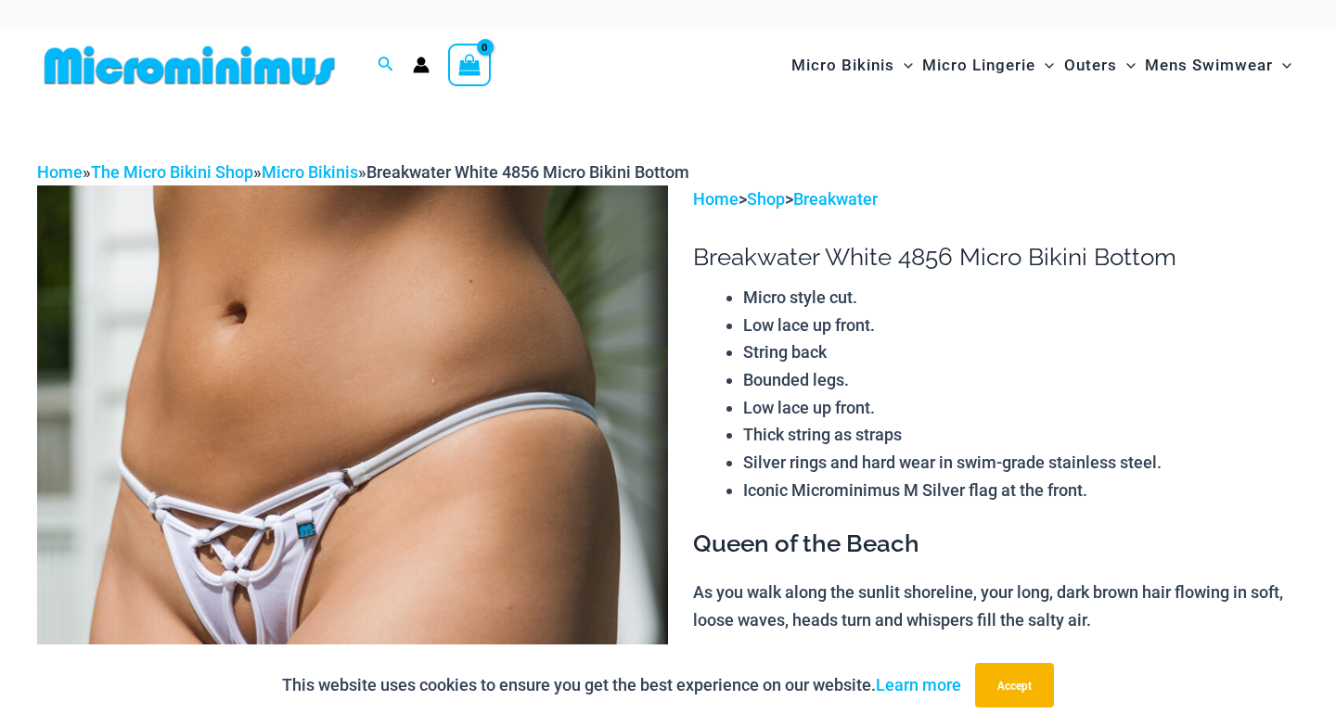
scroll to position [40, 0]
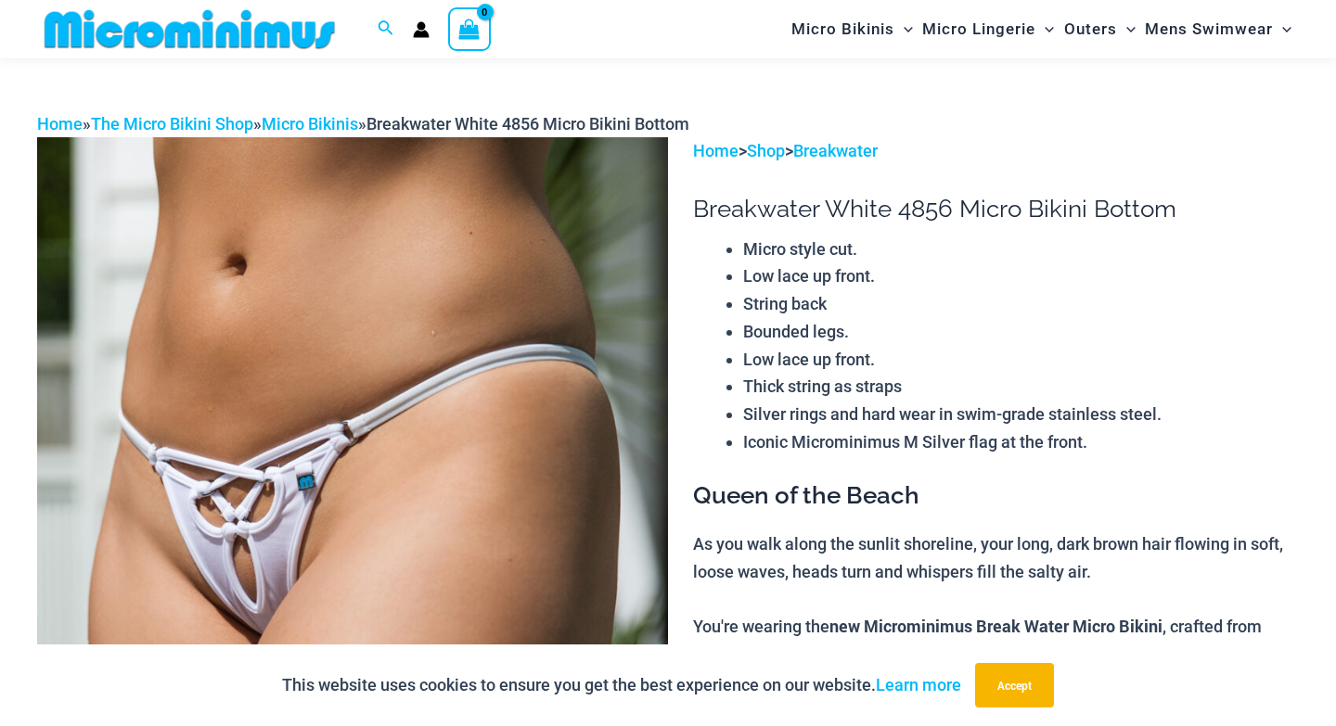
click at [314, 481] on img at bounding box center [352, 610] width 631 height 946
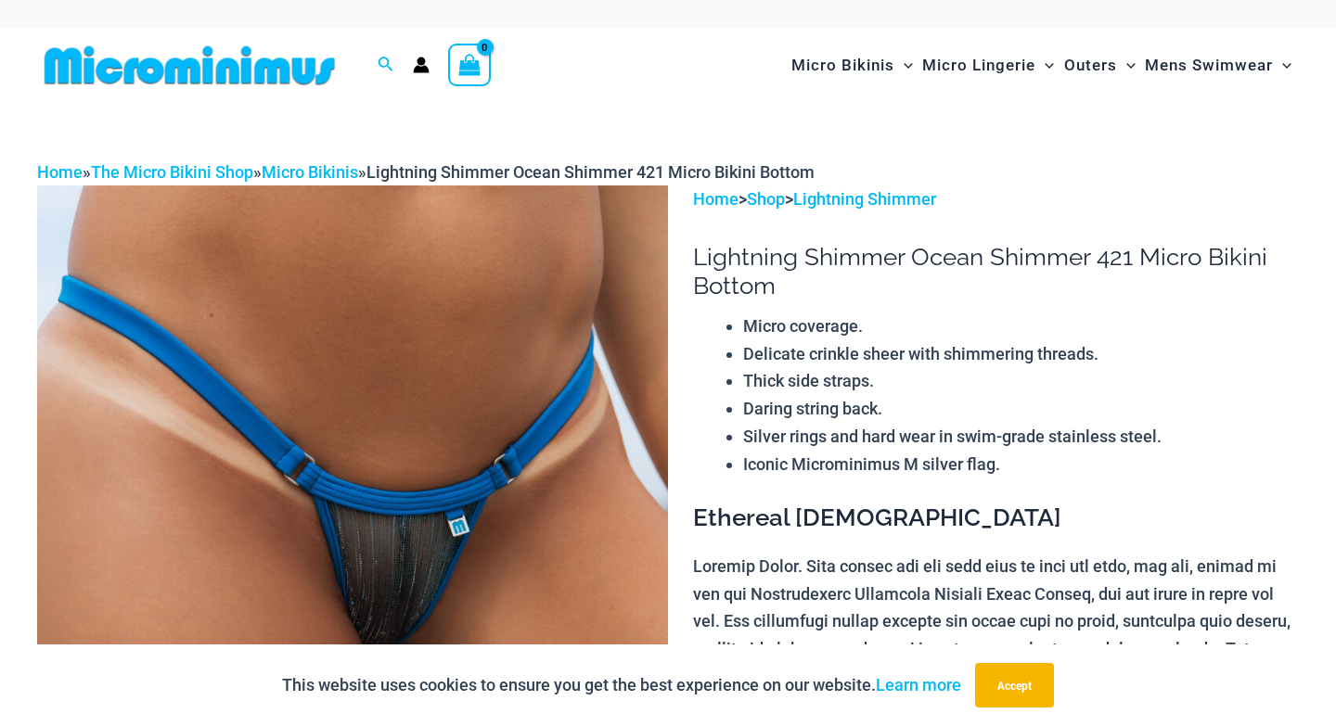
click at [317, 341] on img at bounding box center [352, 659] width 631 height 946
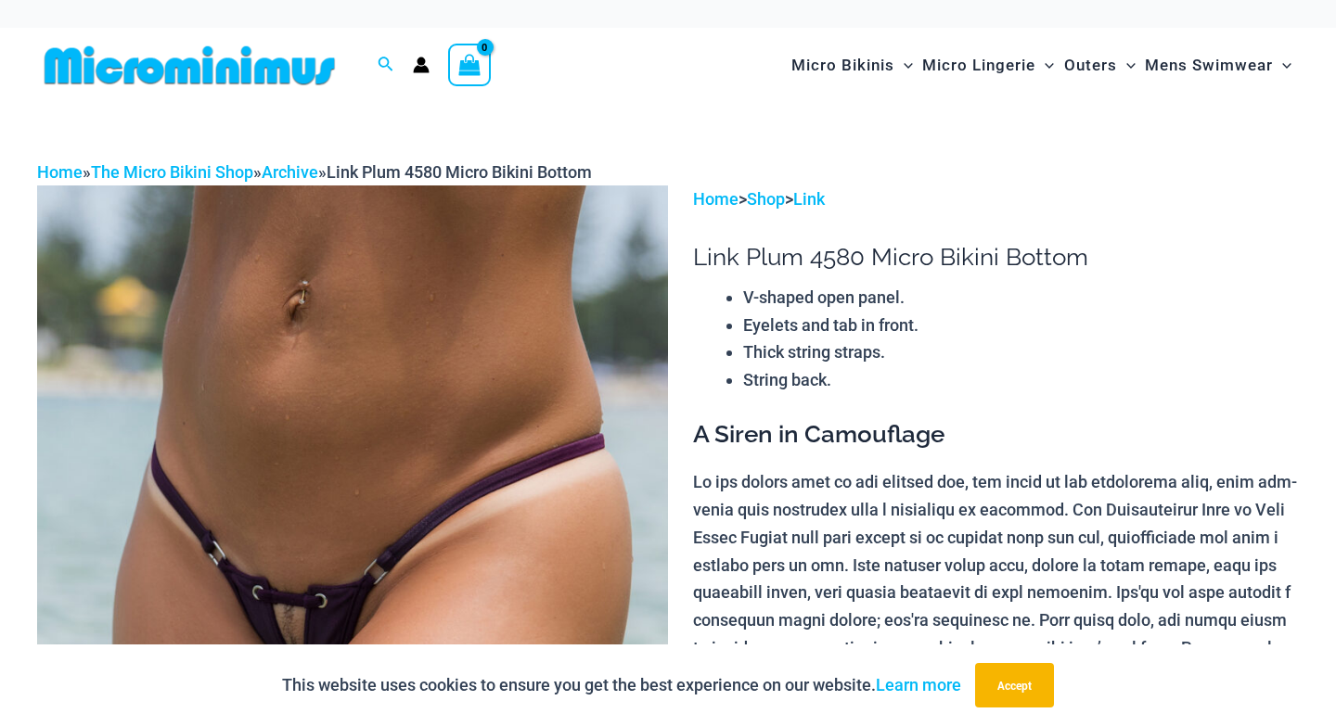
click at [438, 288] on img at bounding box center [352, 659] width 631 height 946
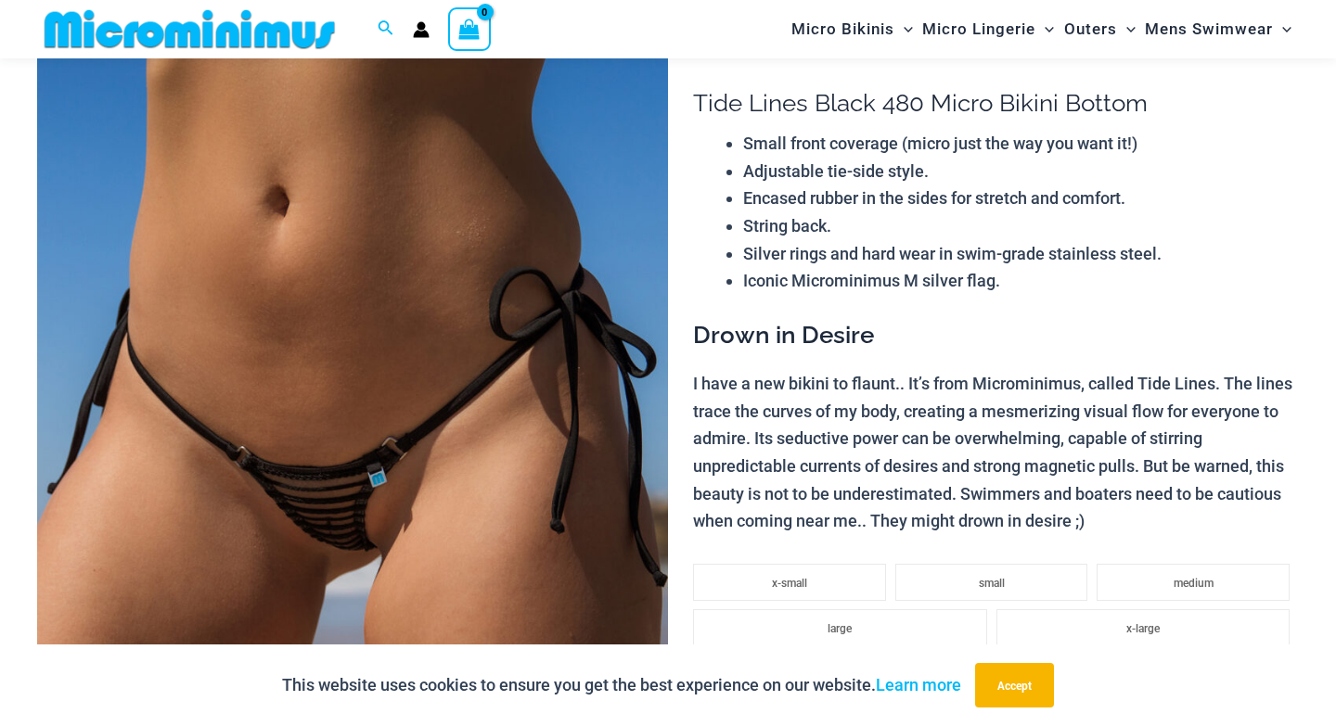
scroll to position [151, 0]
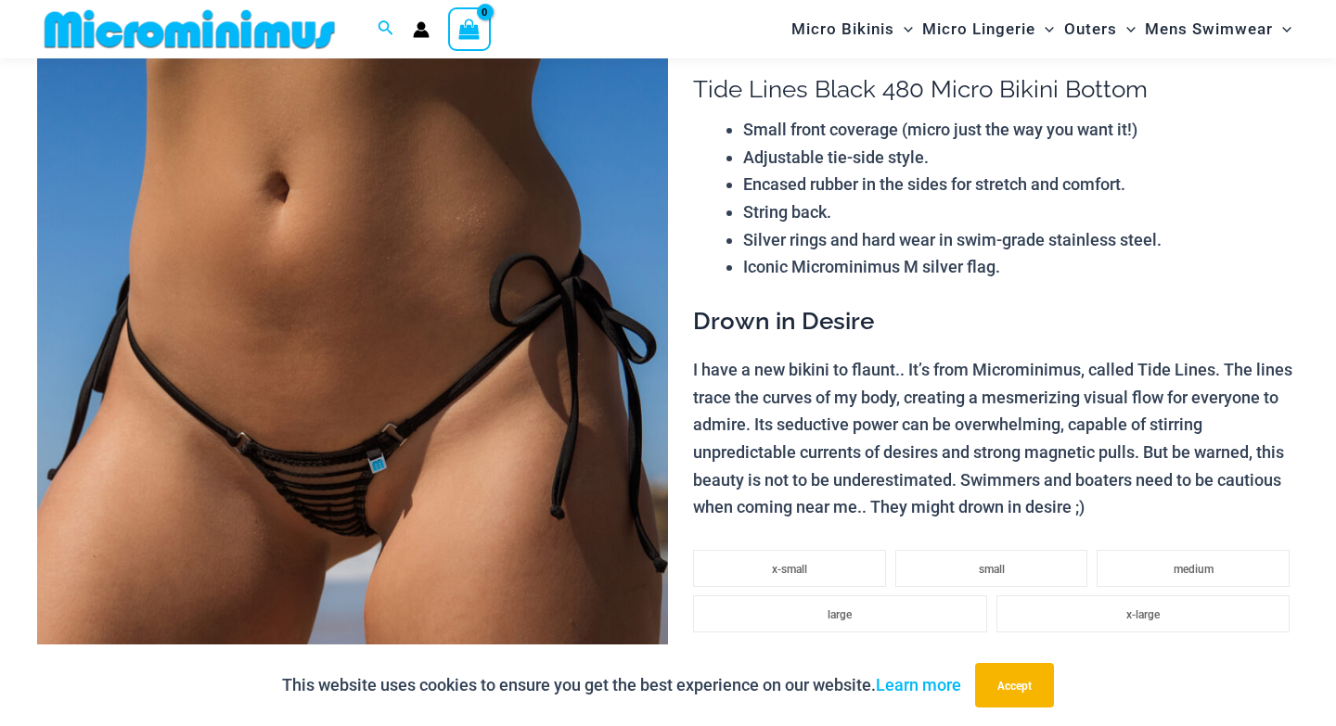
click at [336, 431] on img at bounding box center [352, 491] width 631 height 946
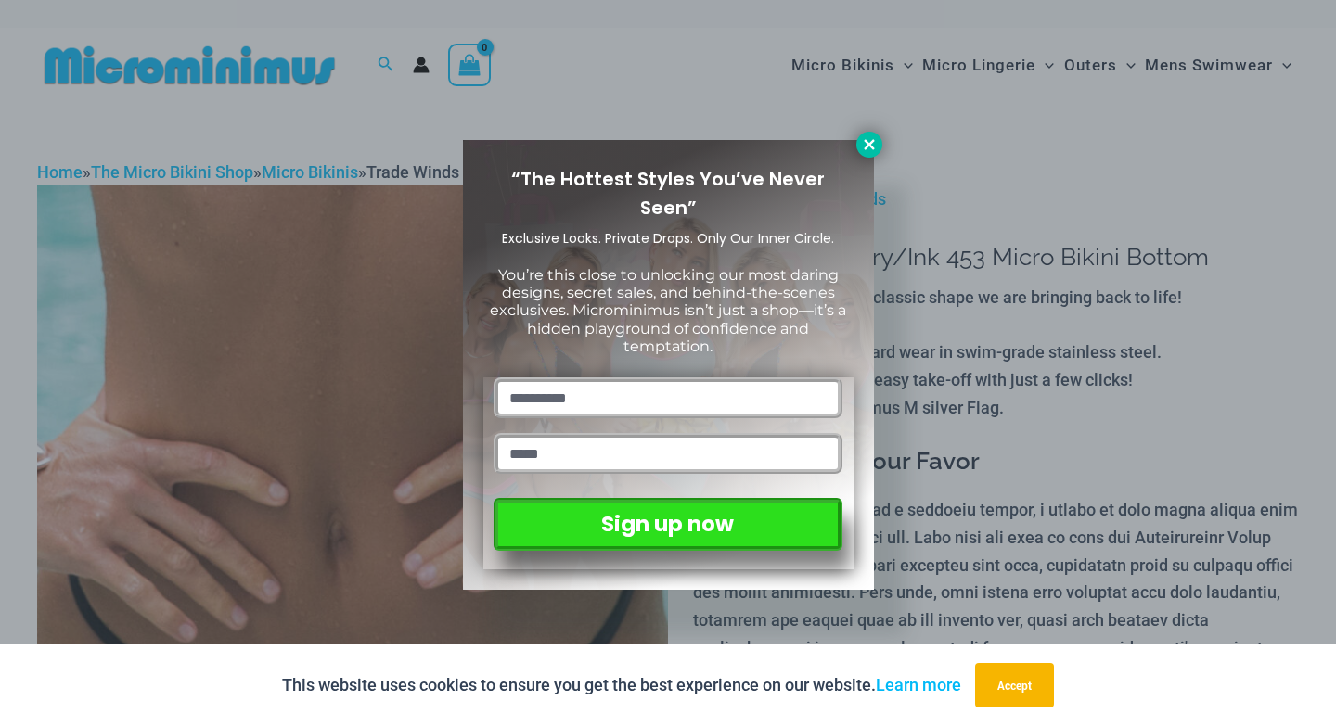
click at [865, 142] on icon at bounding box center [869, 144] width 10 height 10
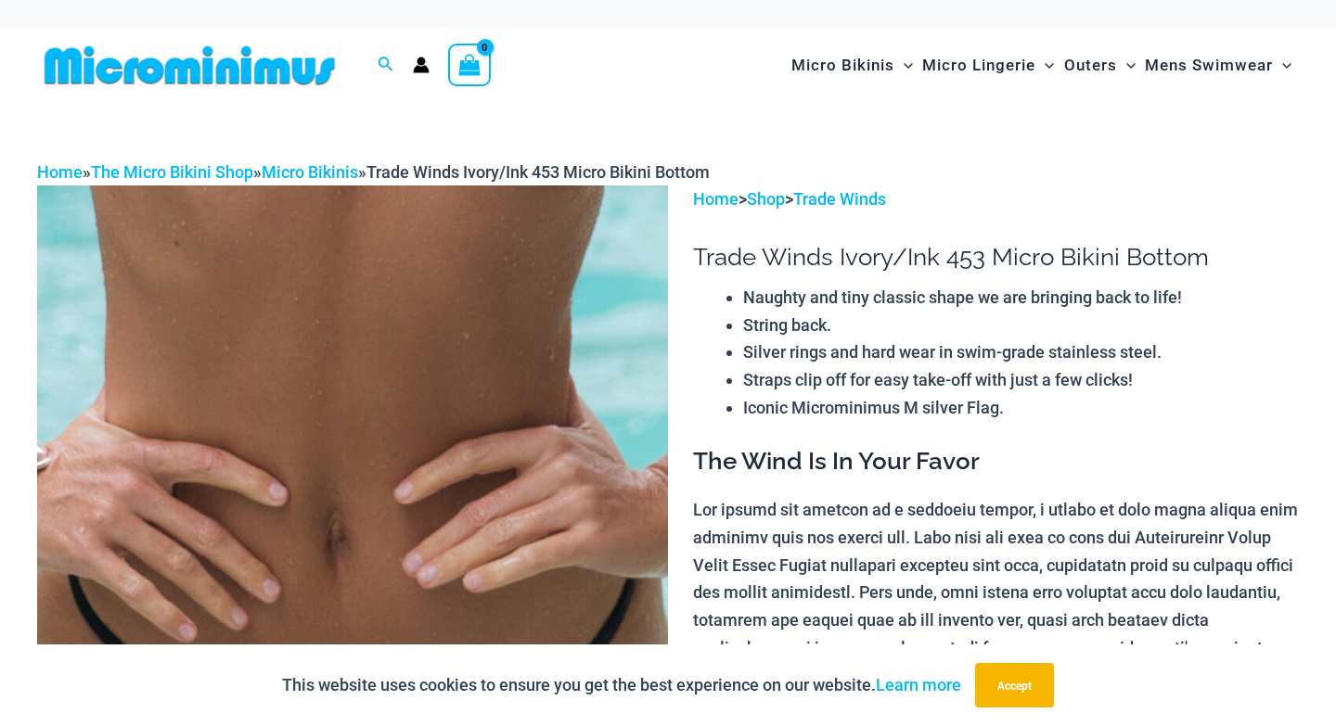
click at [389, 362] on img at bounding box center [352, 659] width 631 height 946
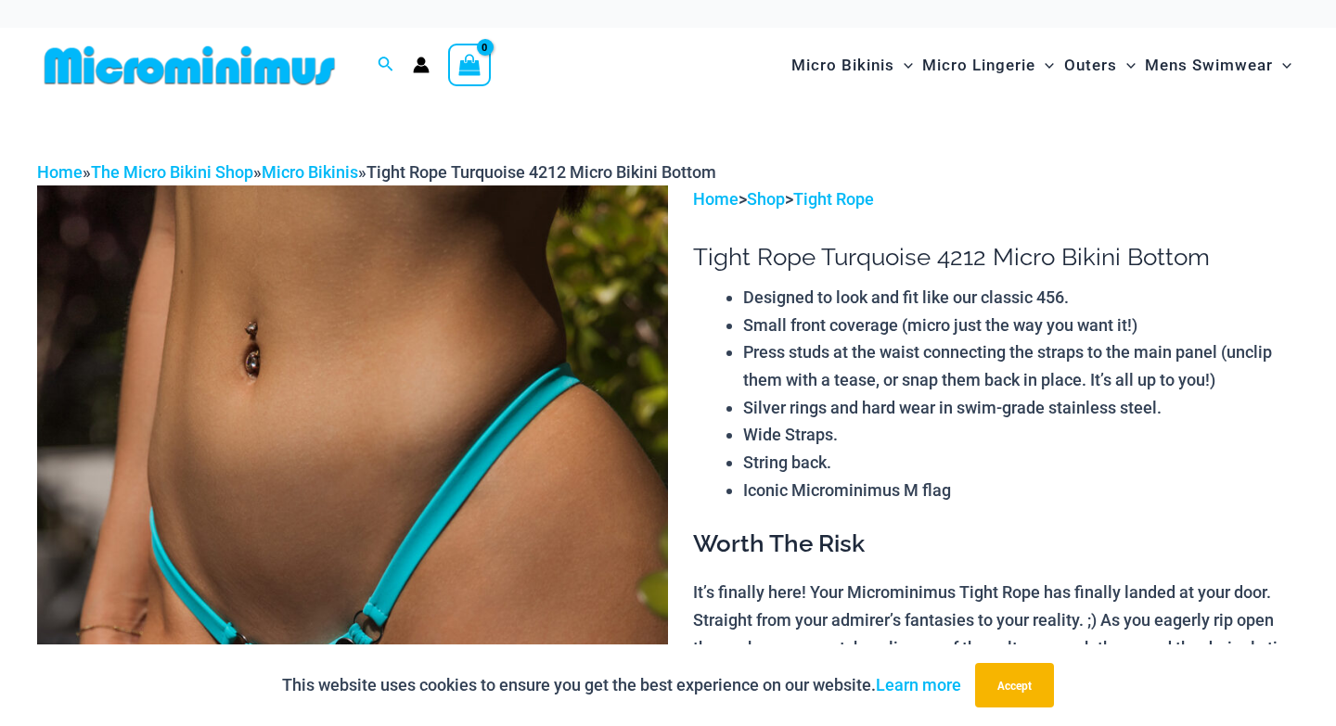
click at [363, 448] on img at bounding box center [352, 659] width 631 height 946
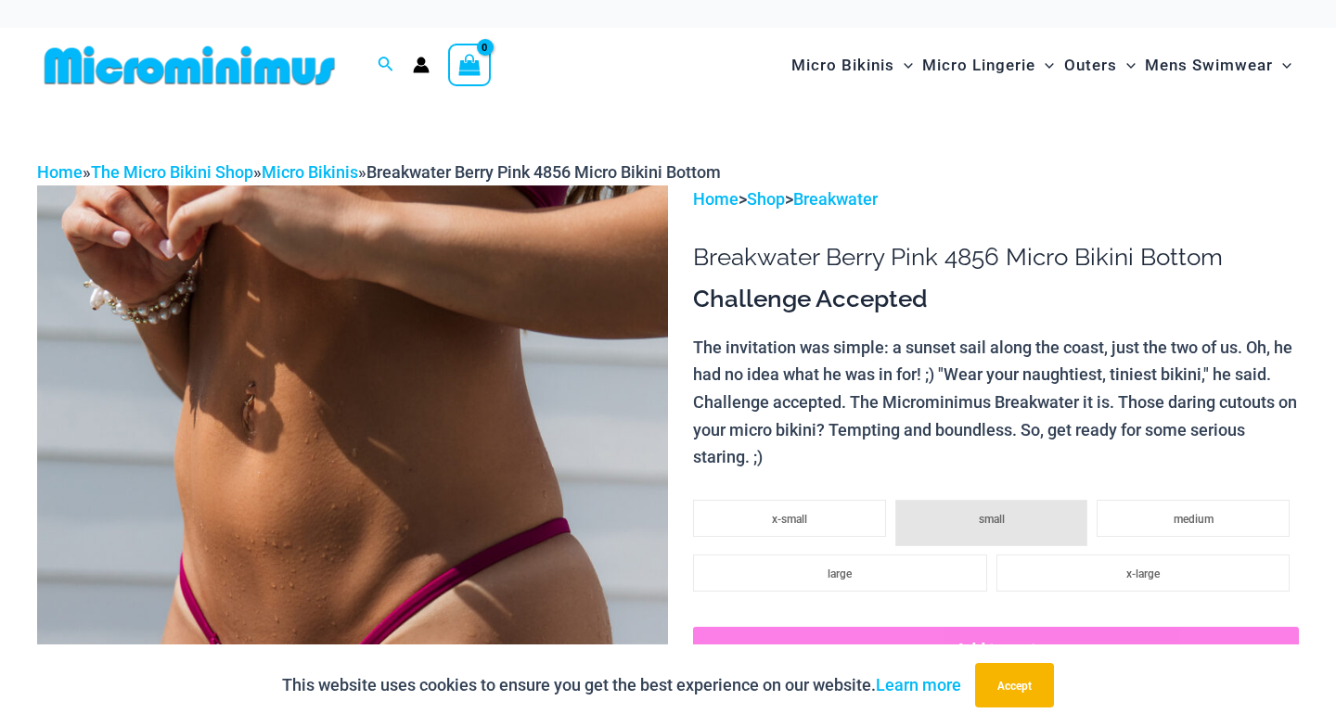
click at [342, 462] on img at bounding box center [352, 659] width 631 height 946
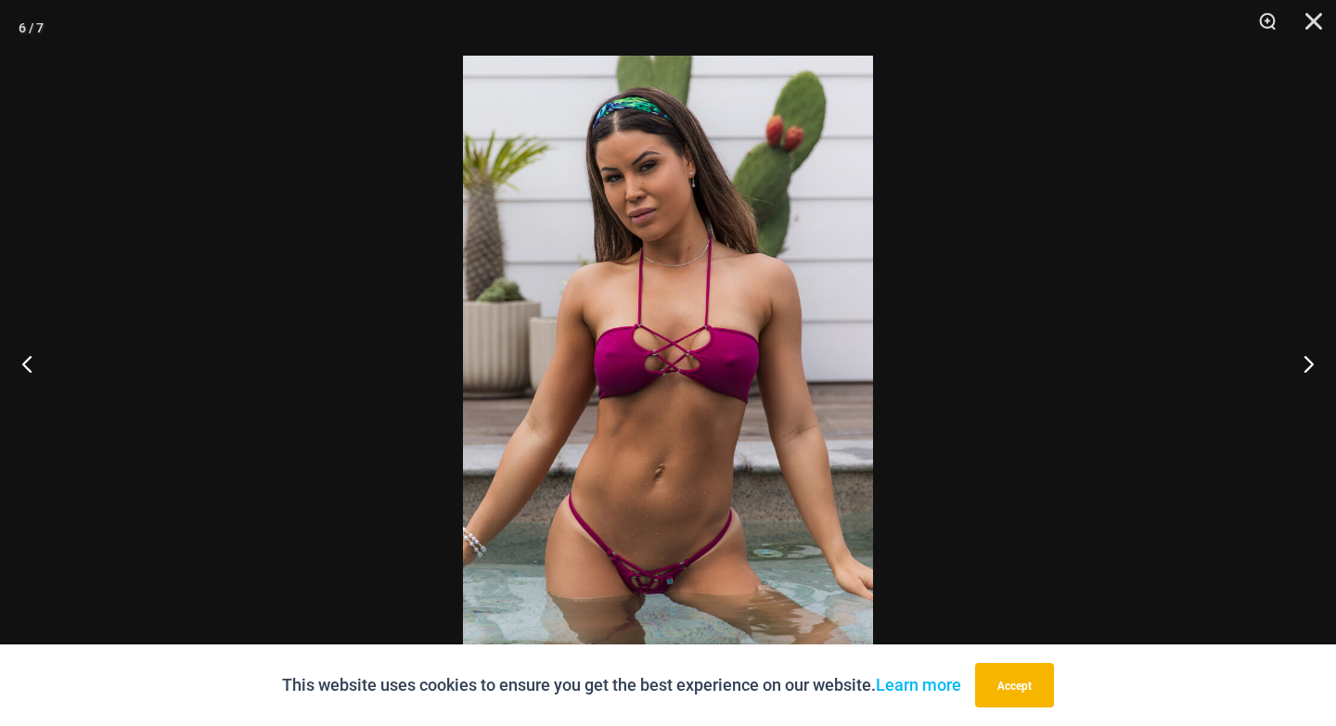
click at [670, 493] on img at bounding box center [668, 363] width 410 height 615
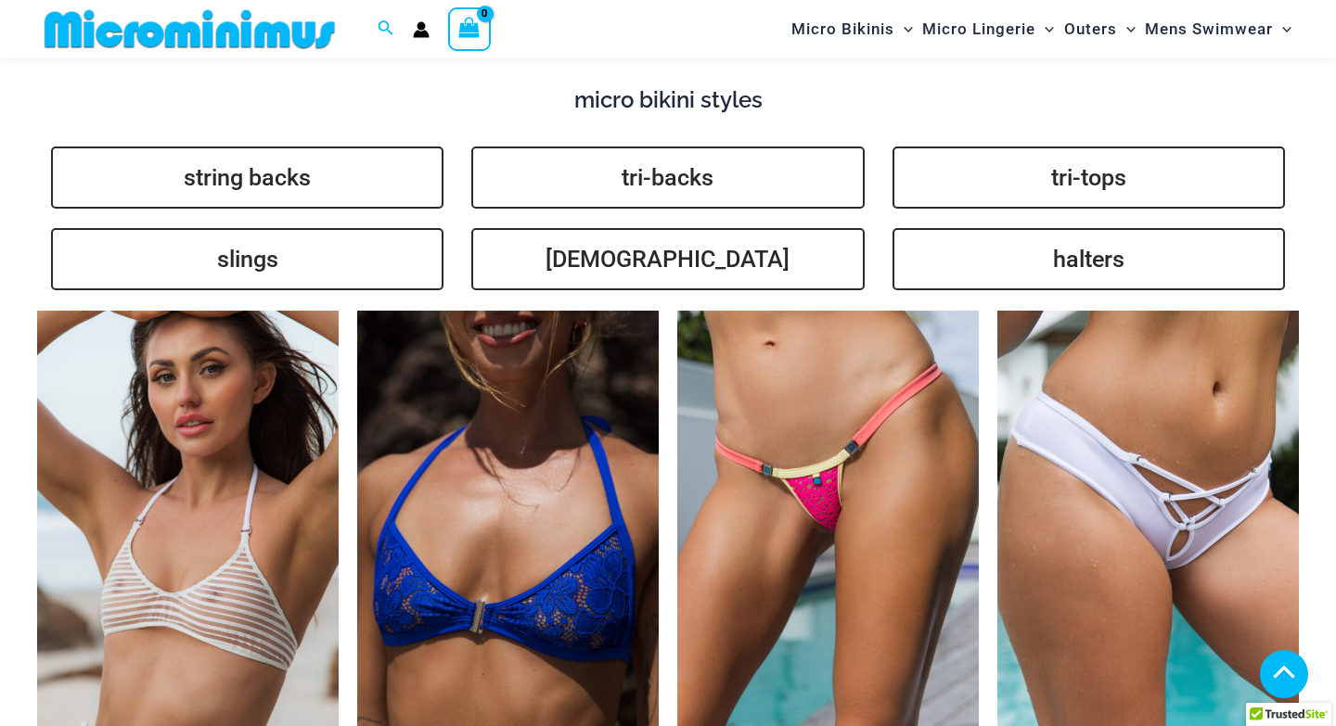
scroll to position [3917, 0]
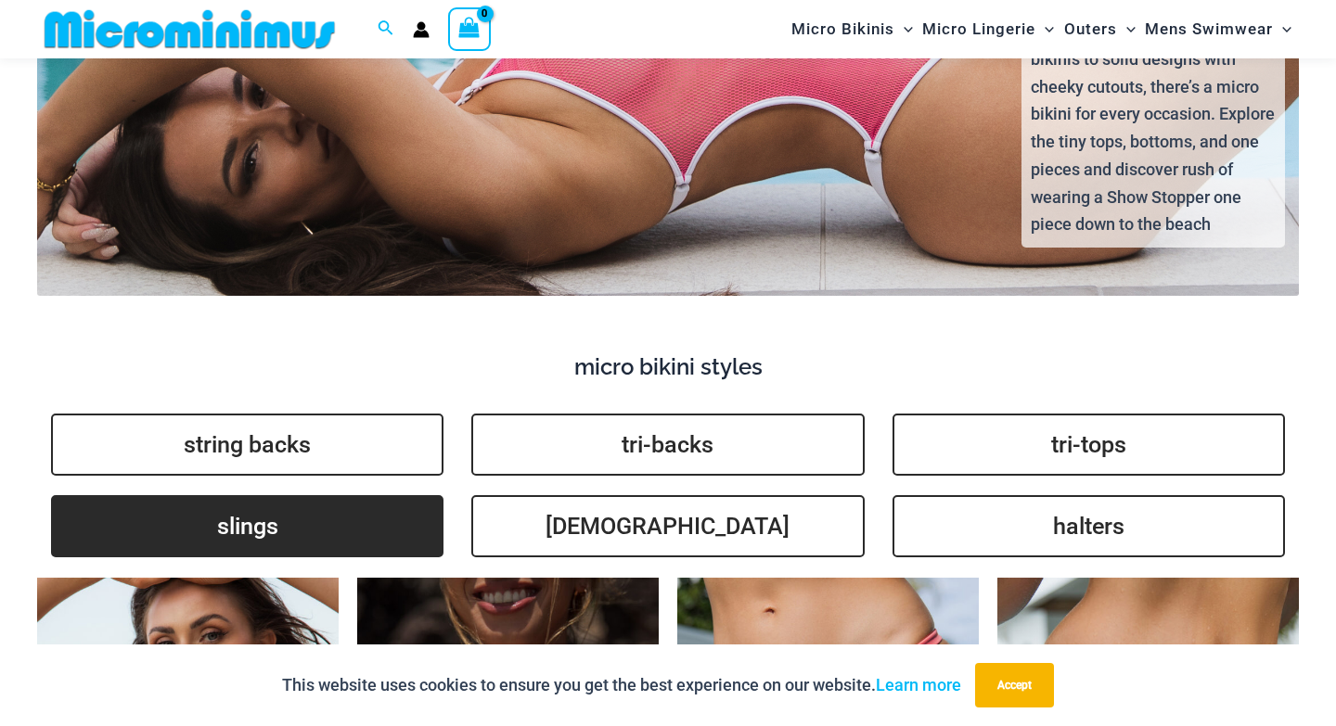
click at [263, 506] on link "slings" at bounding box center [247, 526] width 392 height 62
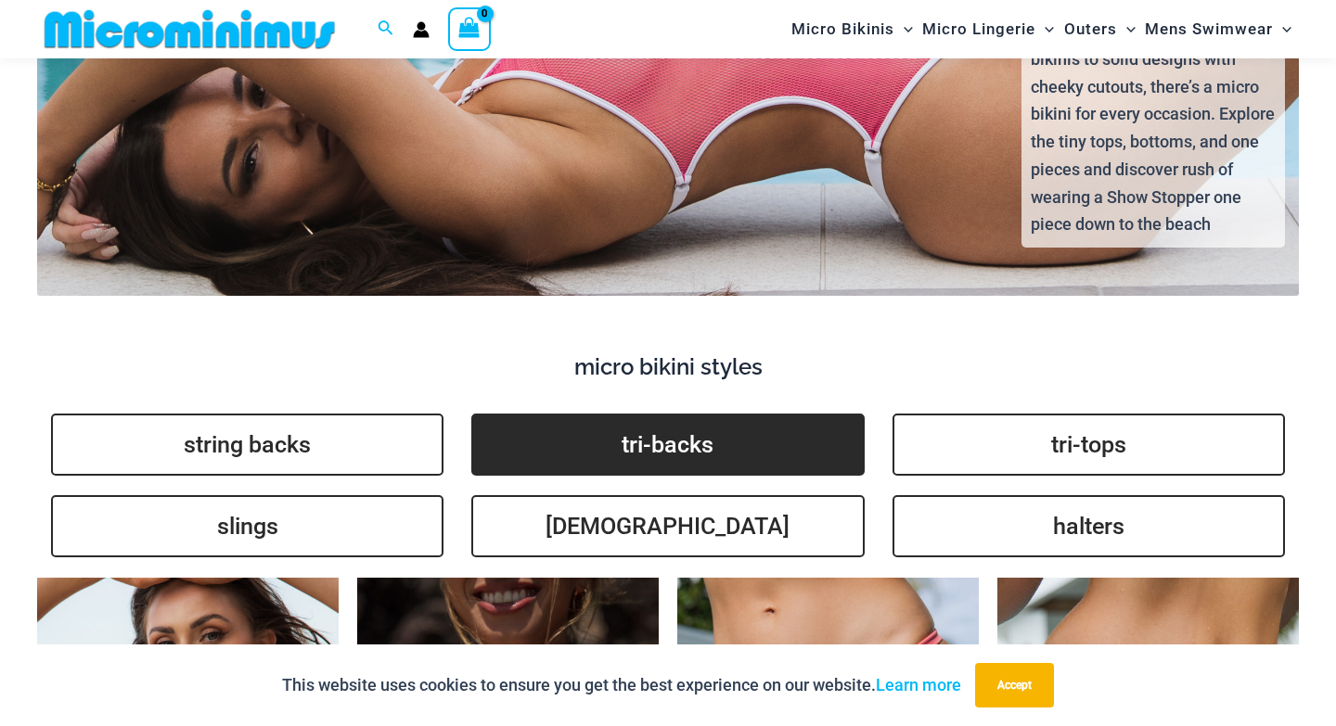
click at [659, 422] on link "tri-backs" at bounding box center [667, 445] width 392 height 62
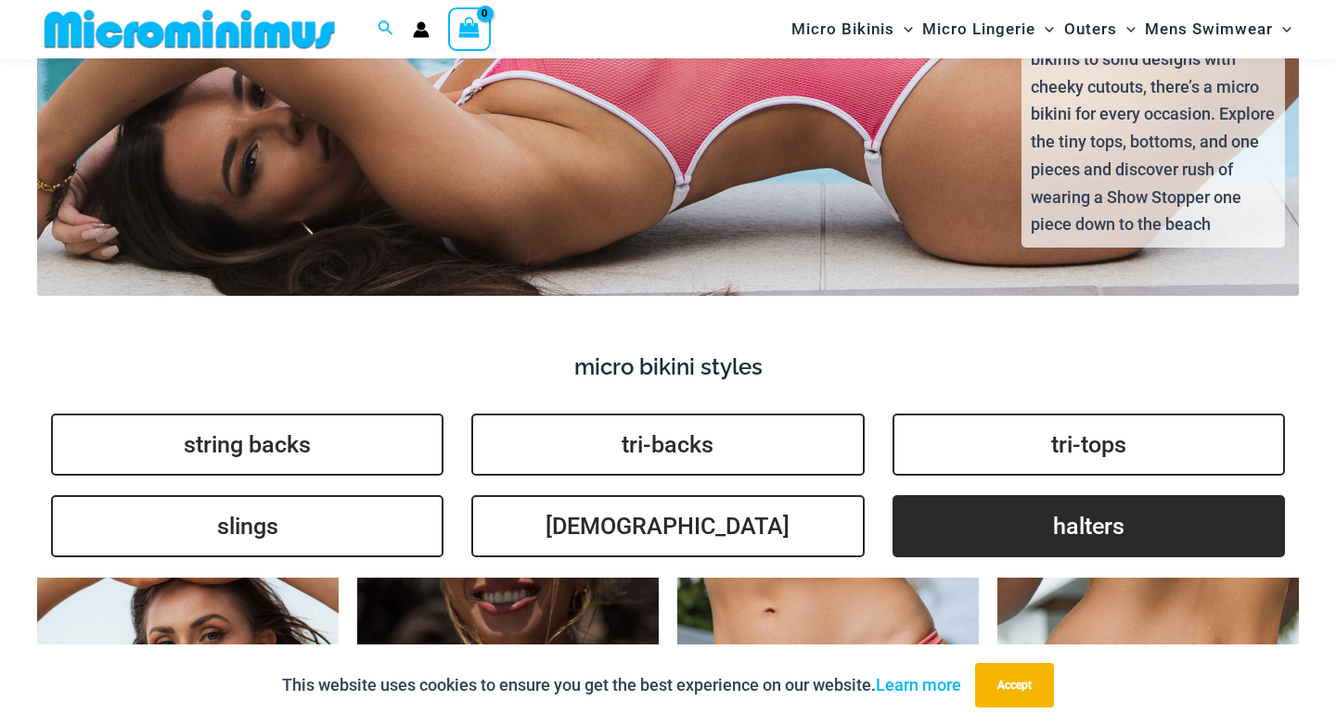
click at [1084, 503] on link "halters" at bounding box center [1088, 526] width 392 height 62
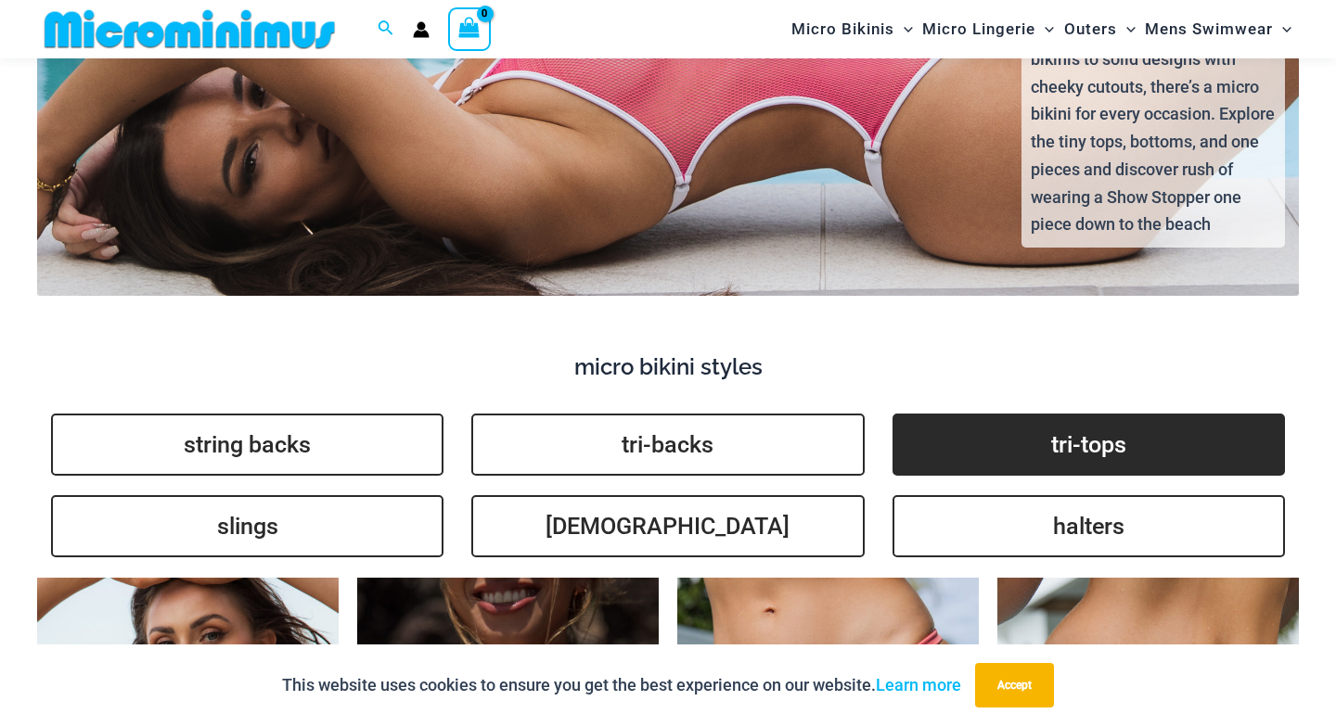
click at [1049, 425] on link "tri-tops" at bounding box center [1088, 445] width 392 height 62
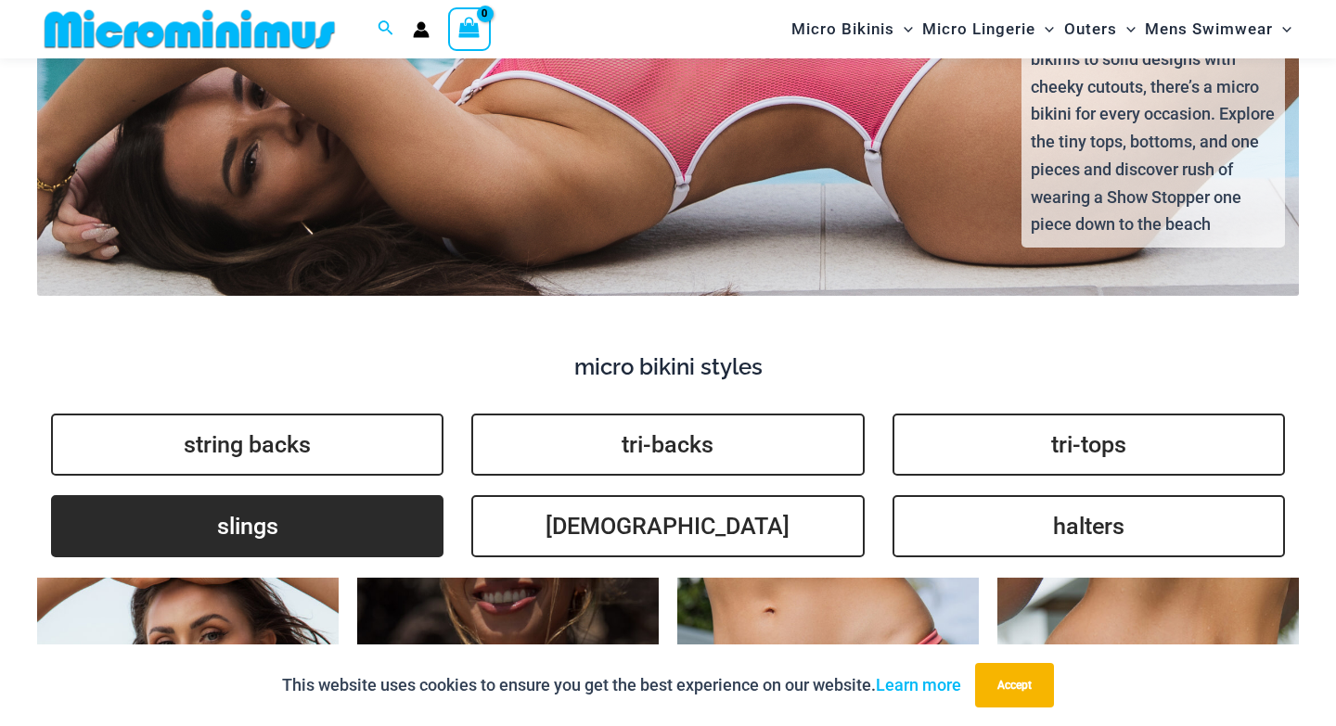
click at [342, 500] on link "slings" at bounding box center [247, 526] width 392 height 62
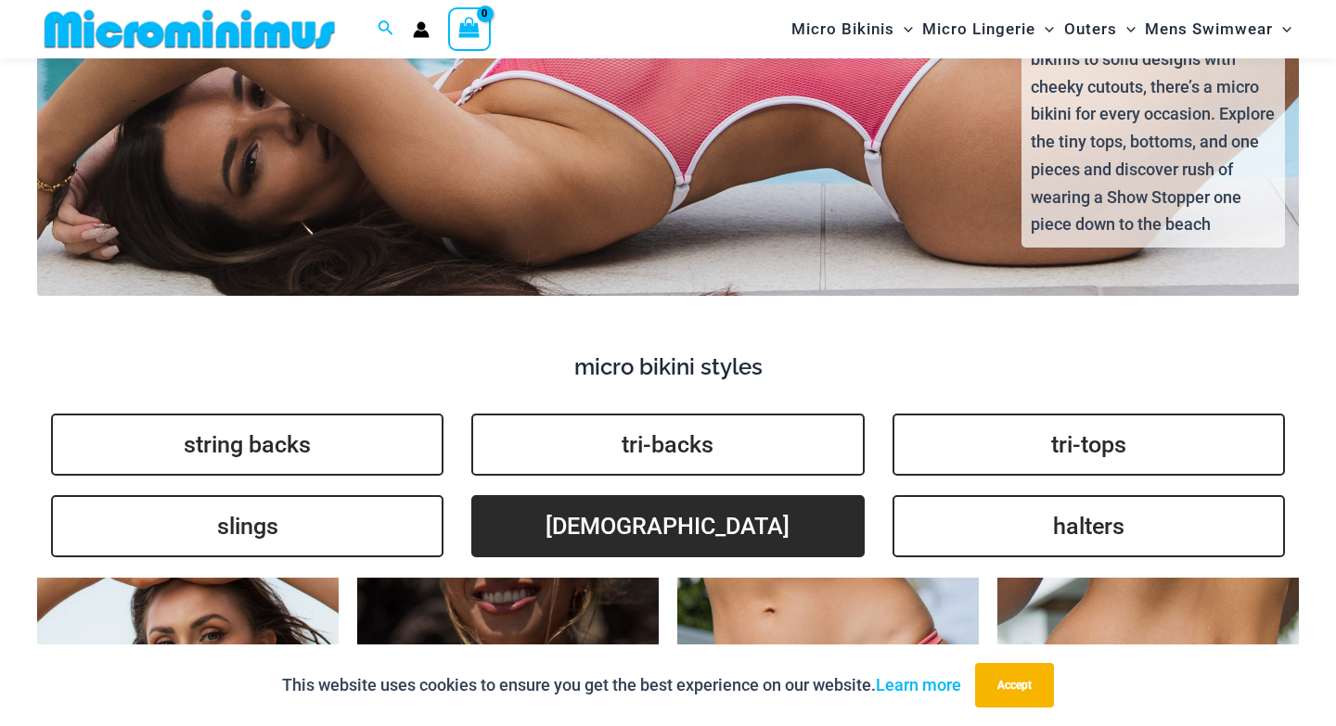
click at [639, 498] on link "[DEMOGRAPHIC_DATA]" at bounding box center [667, 526] width 392 height 62
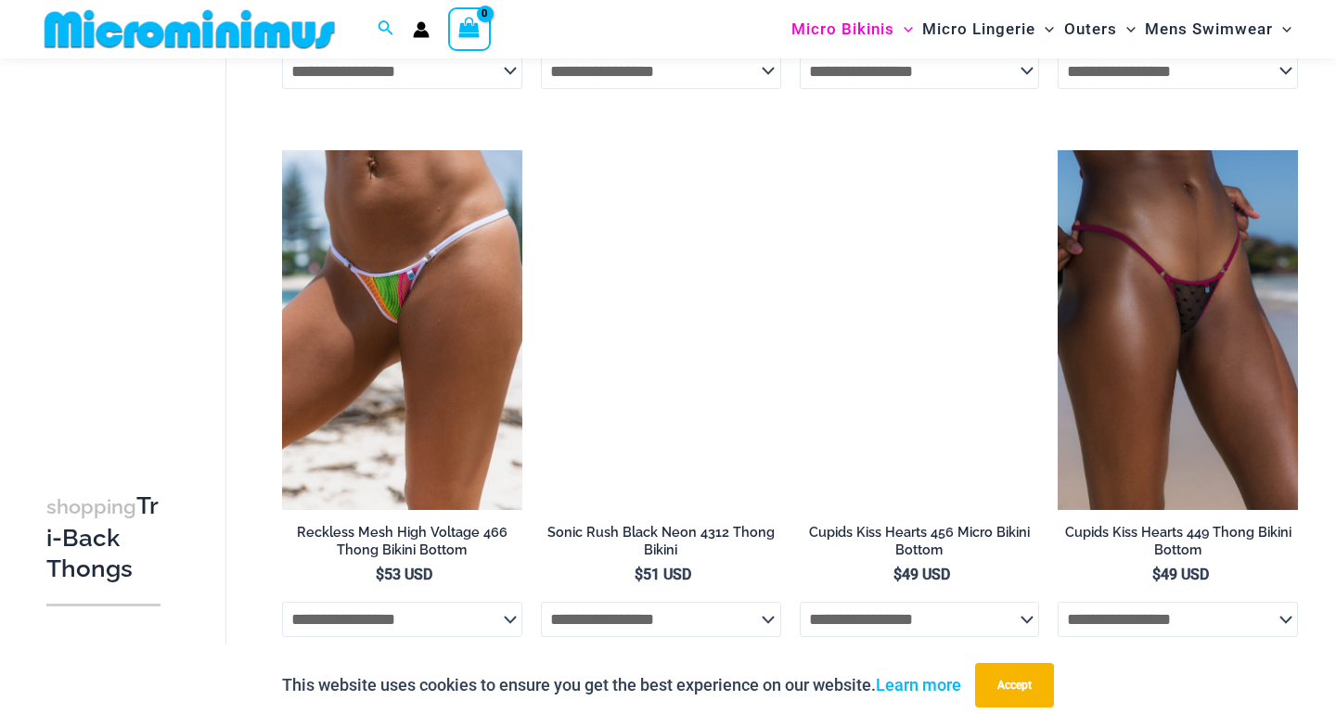
scroll to position [1703, 0]
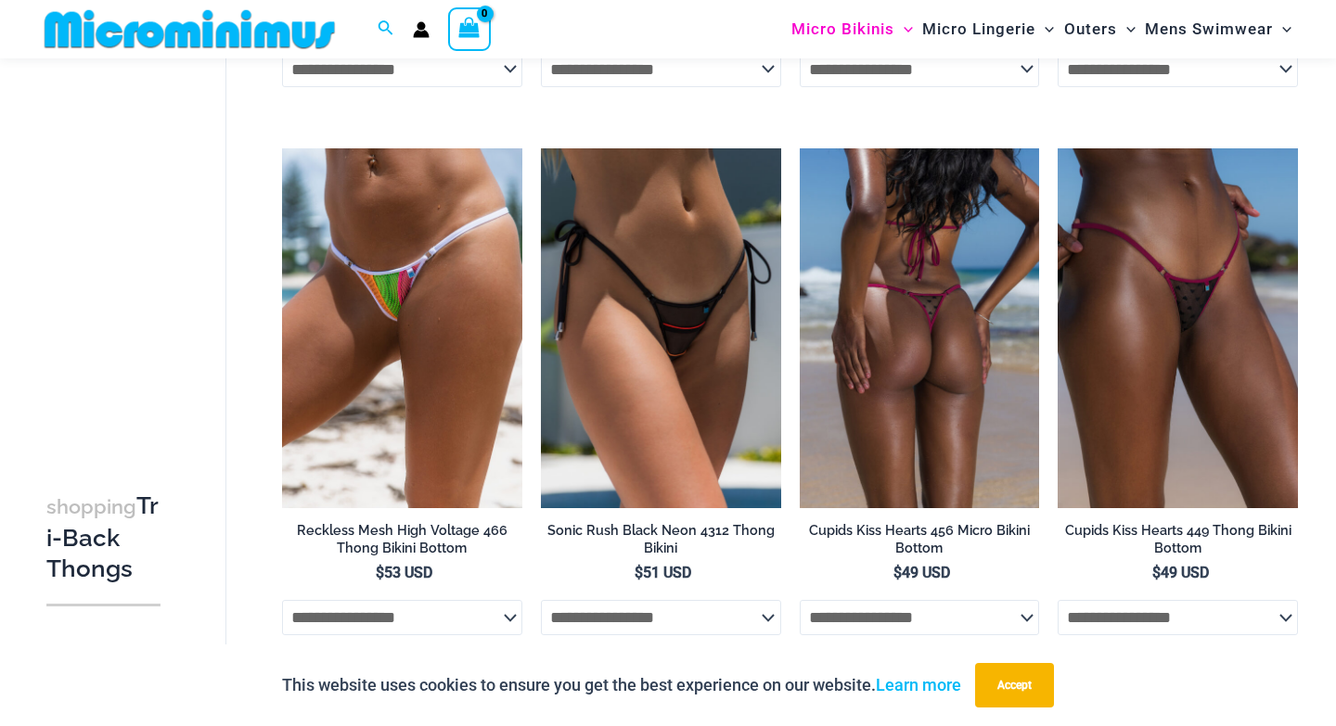
click at [913, 352] on img at bounding box center [920, 328] width 240 height 360
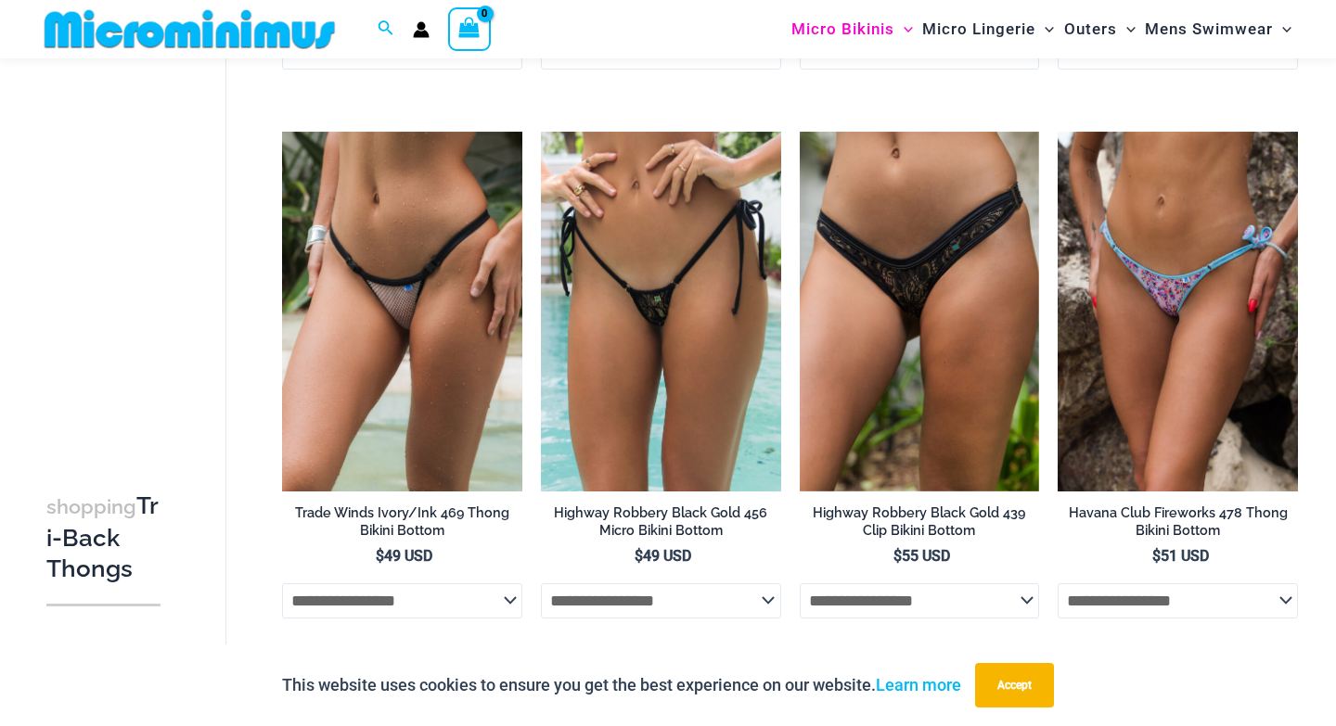
scroll to position [1171, 0]
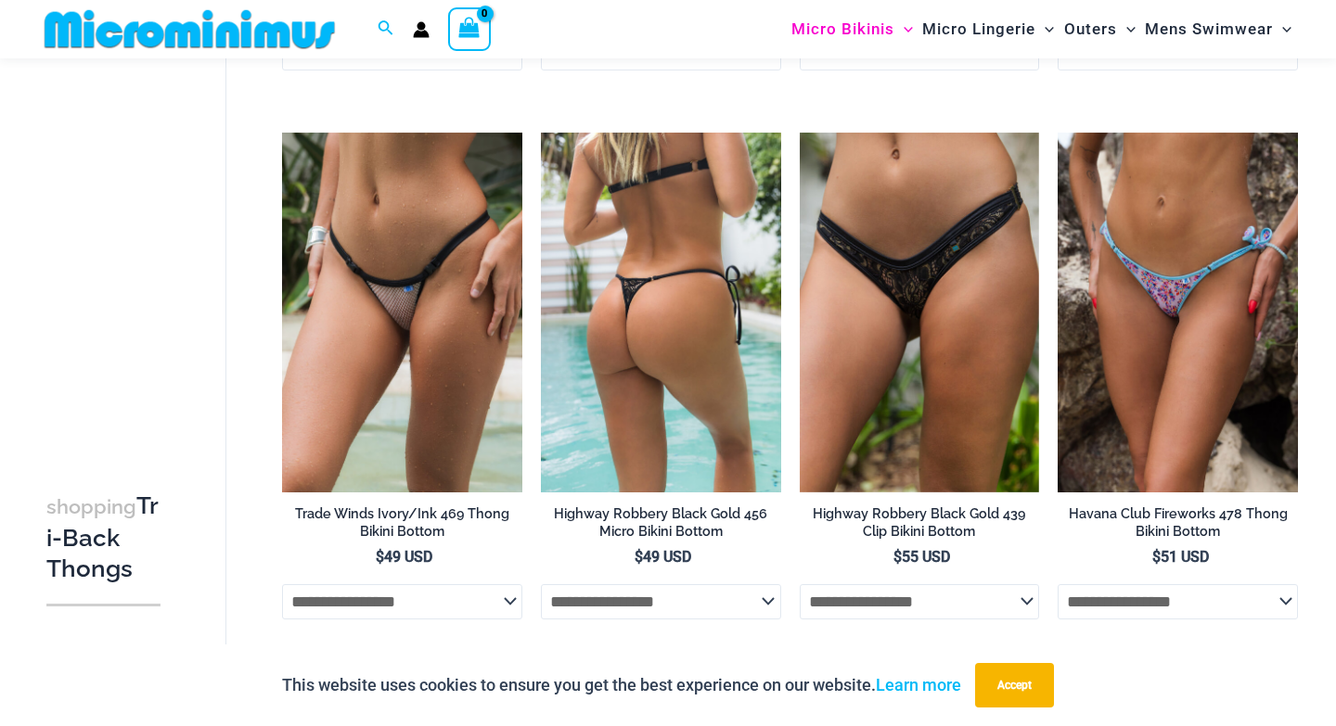
click at [652, 332] on img at bounding box center [661, 313] width 240 height 360
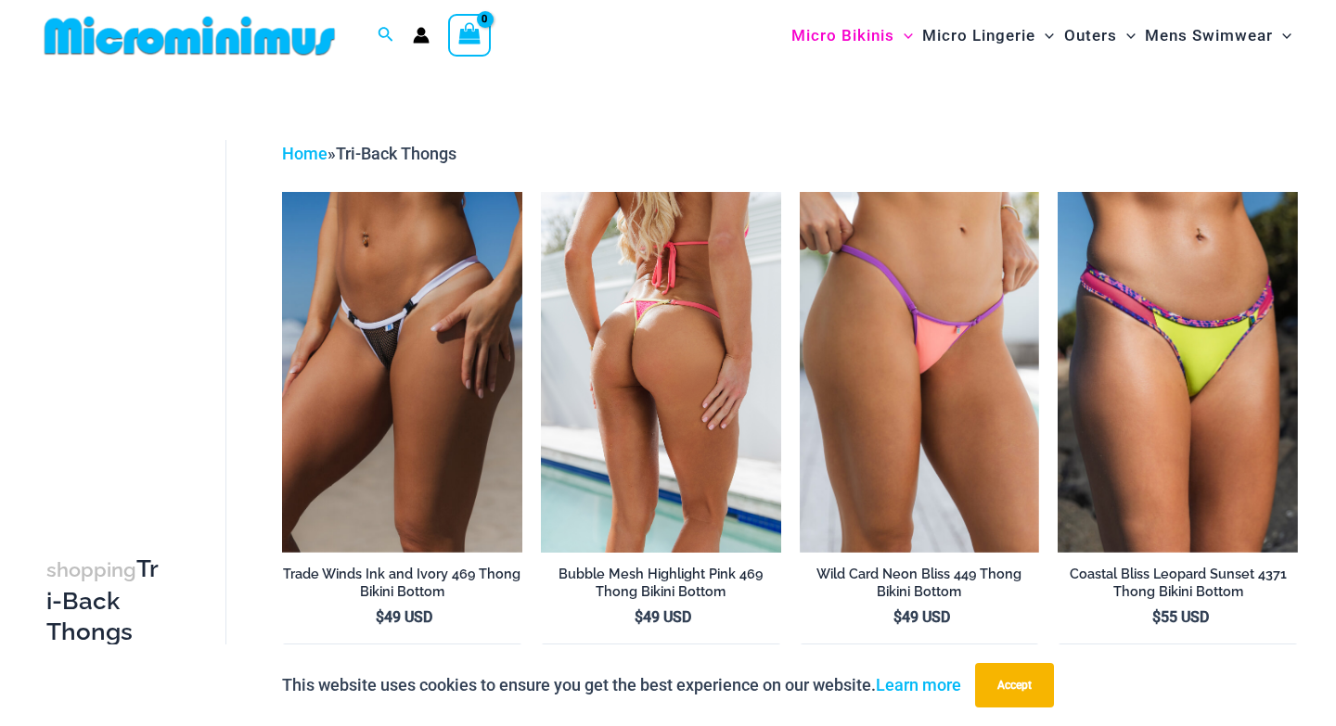
scroll to position [0, 0]
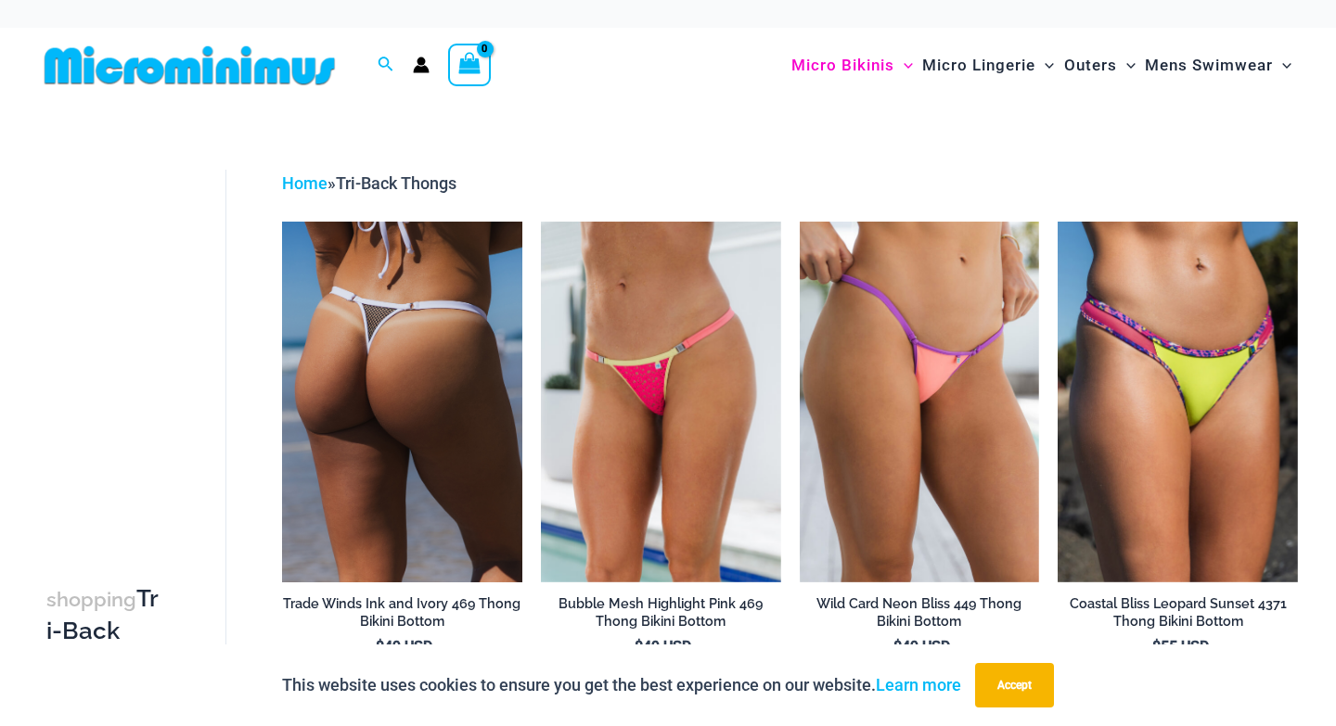
click at [336, 341] on img at bounding box center [402, 402] width 240 height 360
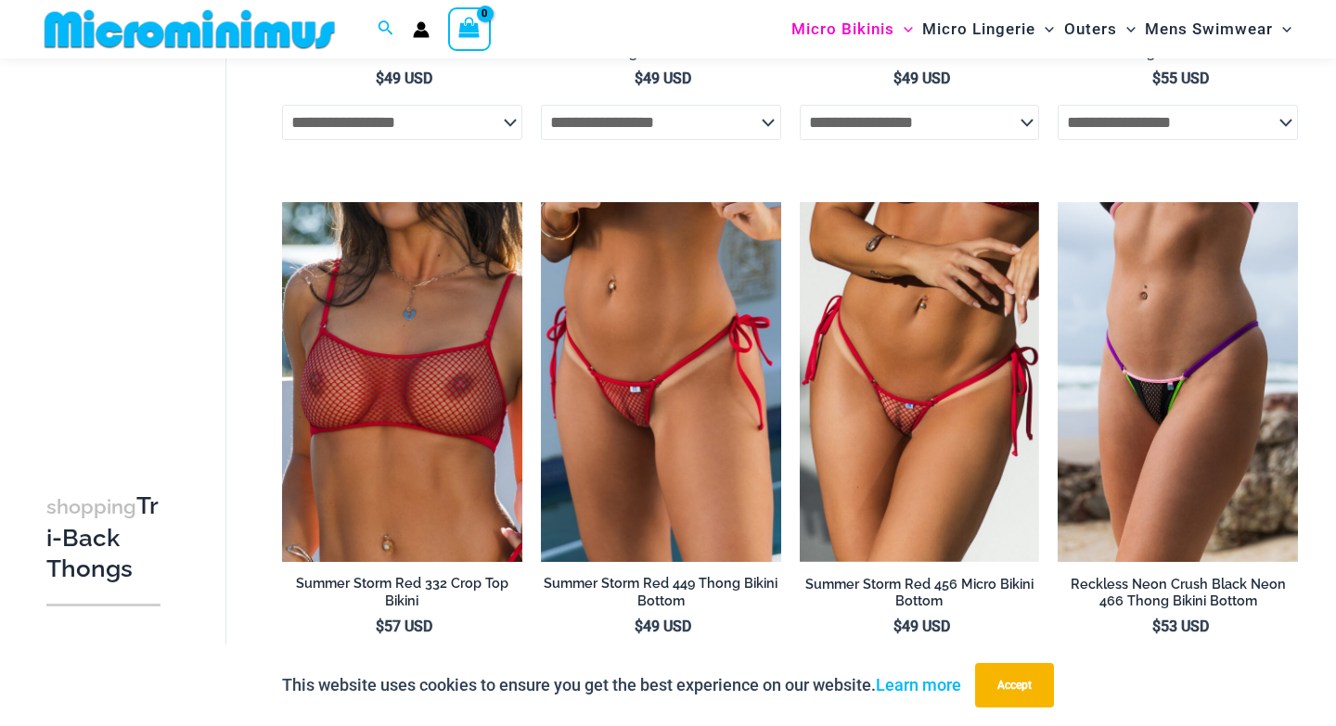
scroll to position [553, 0]
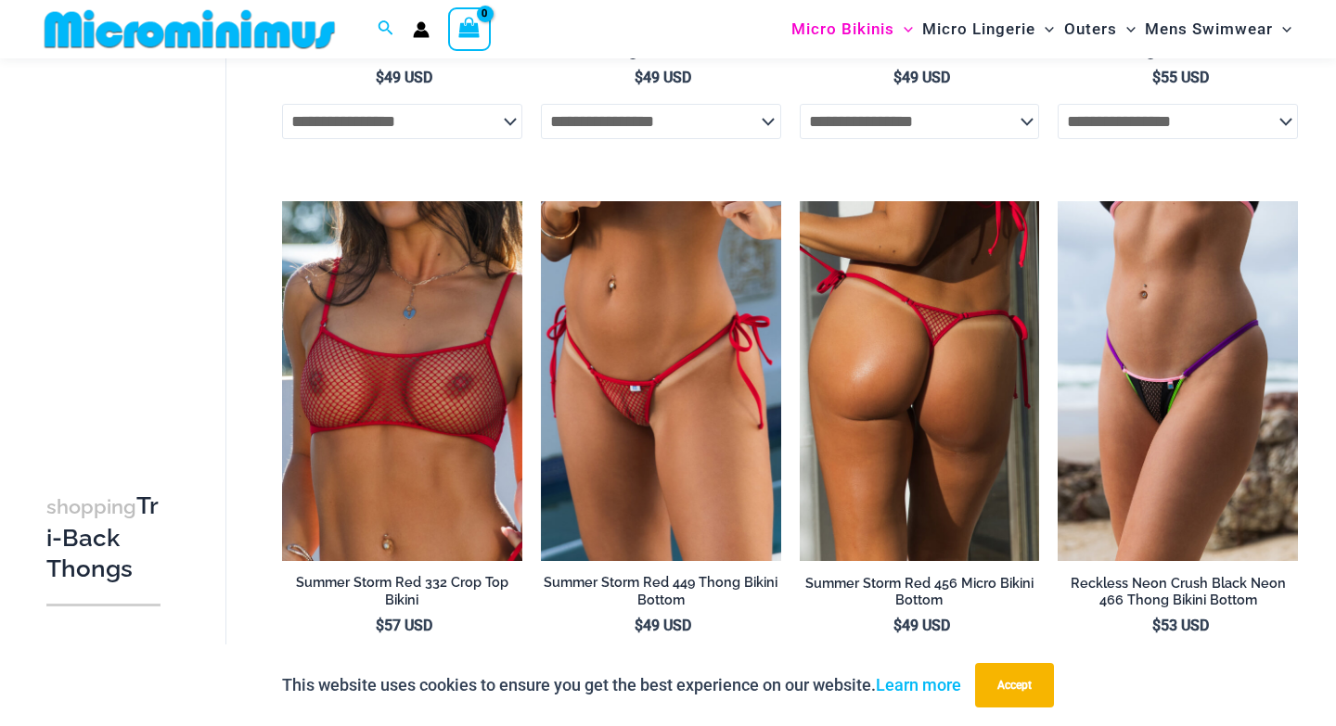
click at [892, 421] on img at bounding box center [920, 381] width 240 height 360
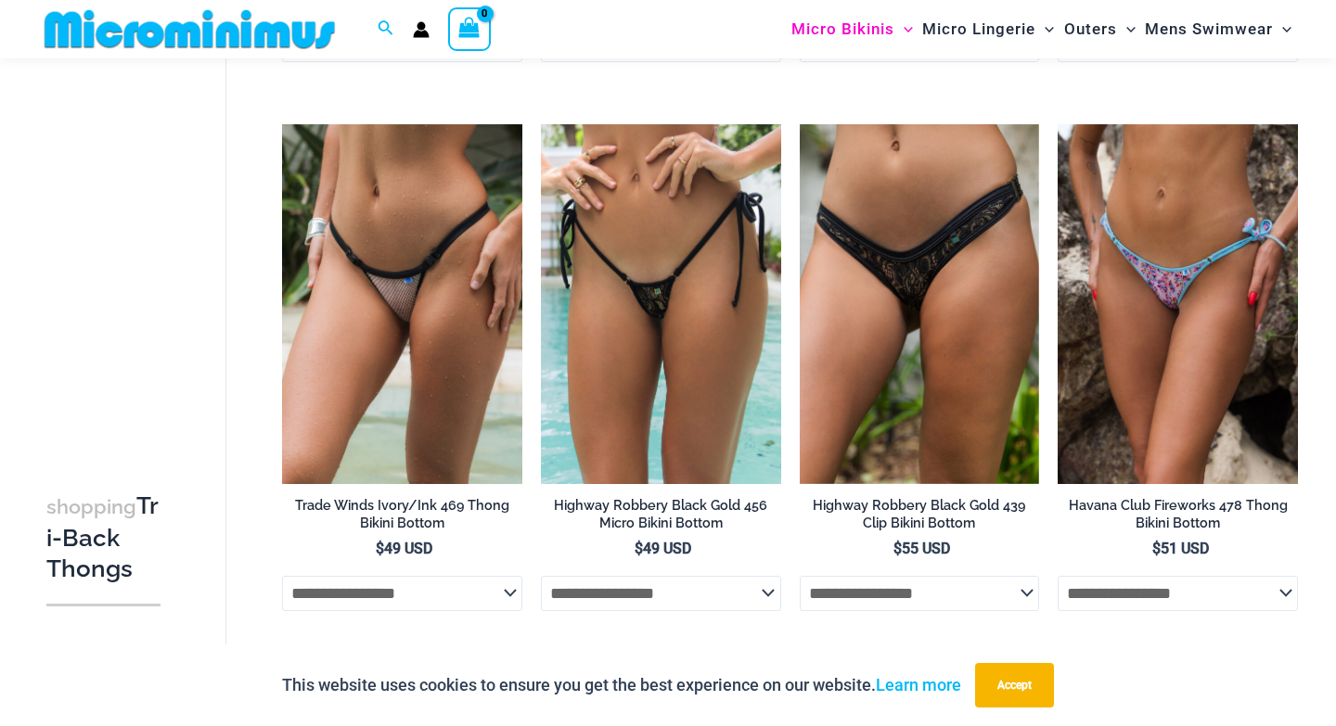
scroll to position [1182, 0]
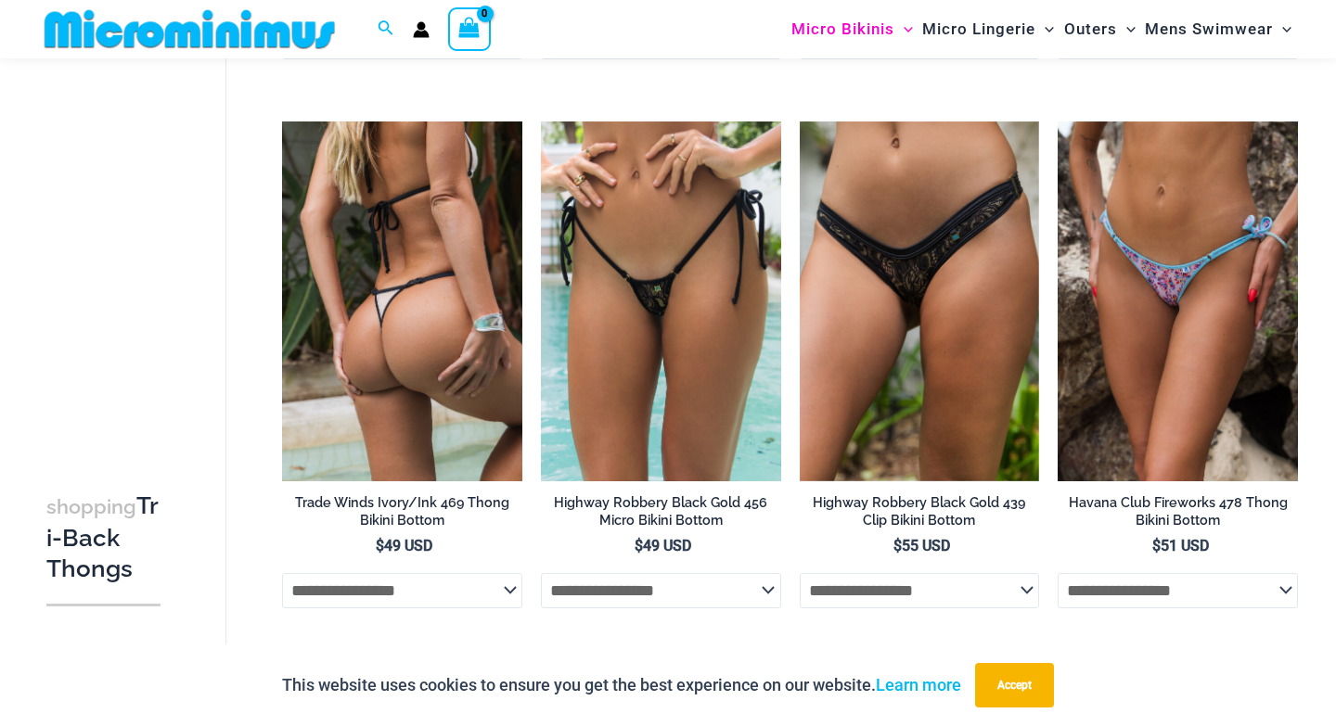
click at [397, 296] on img at bounding box center [402, 302] width 240 height 360
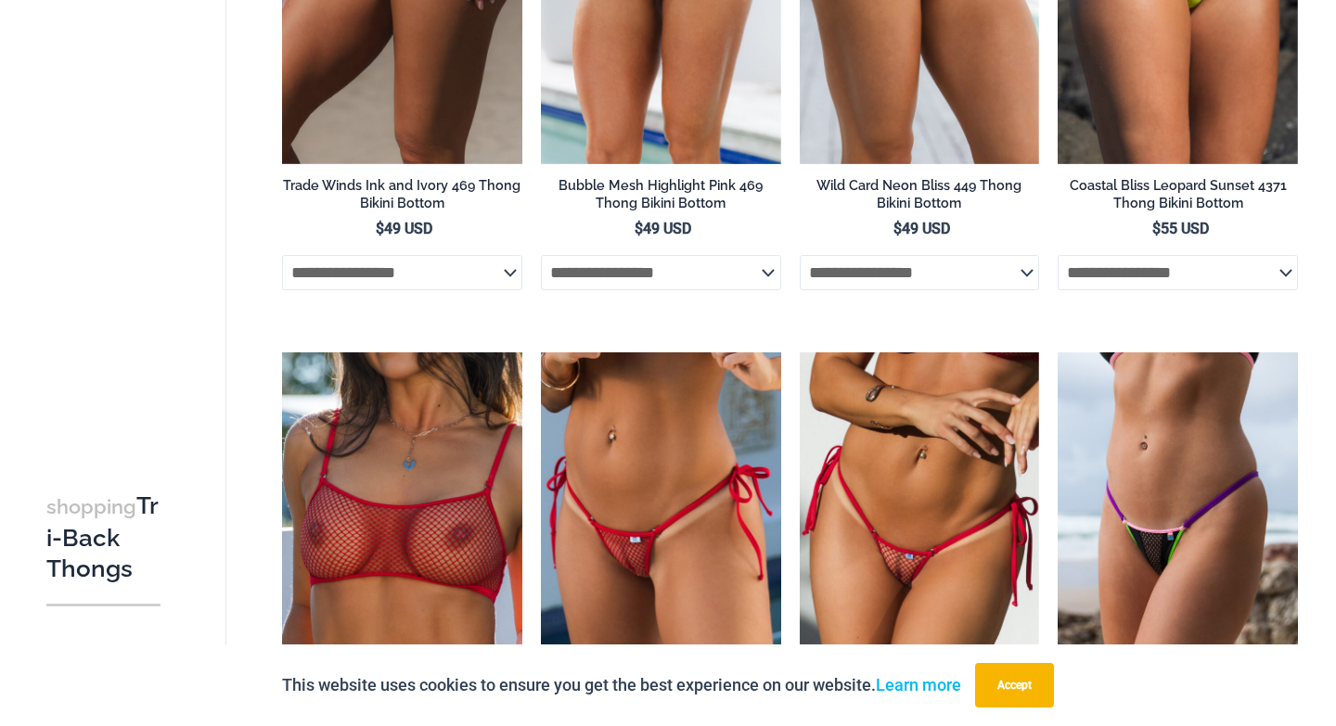
scroll to position [0, 0]
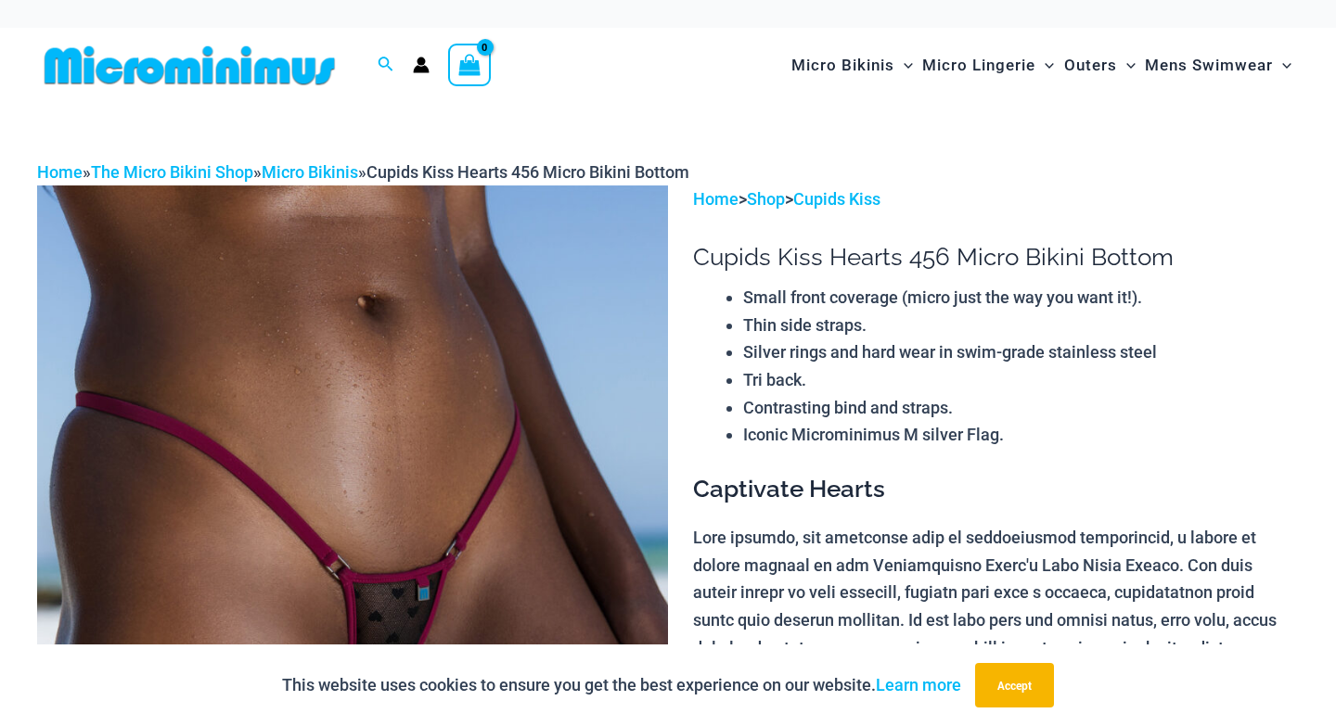
click at [489, 498] on img at bounding box center [352, 659] width 631 height 946
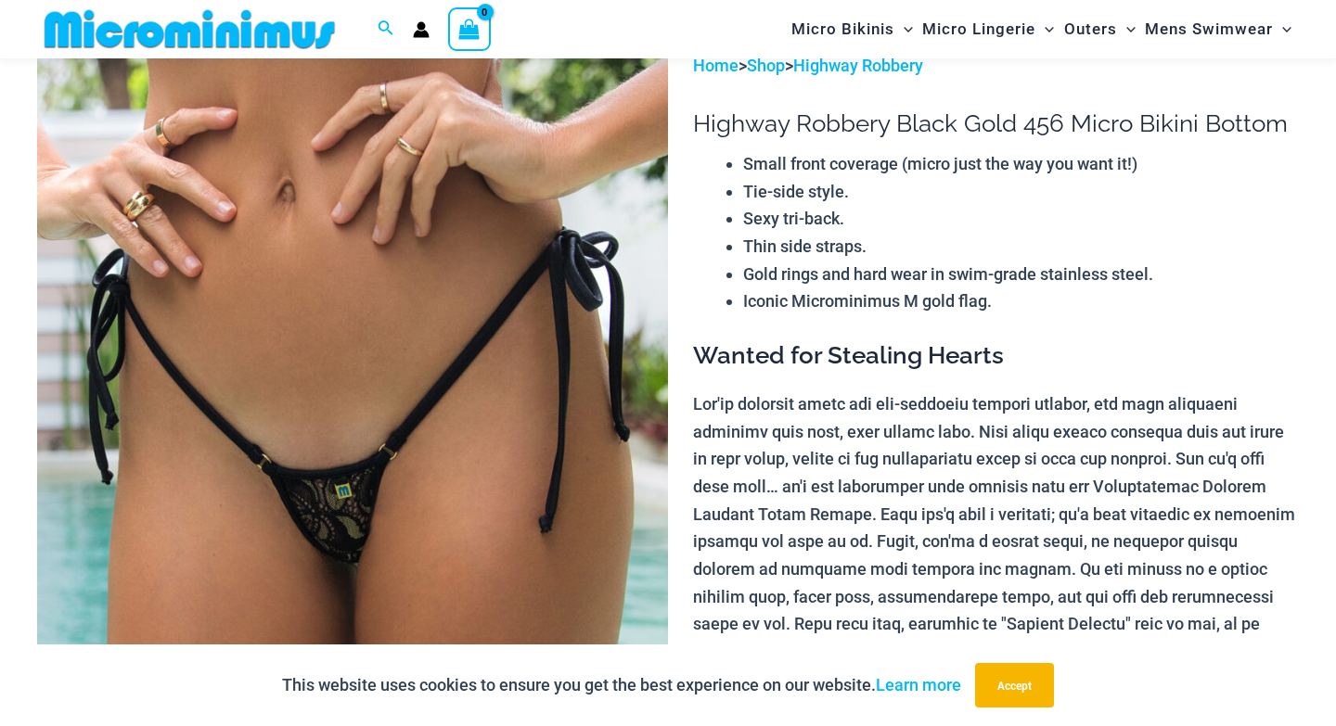
scroll to position [150, 0]
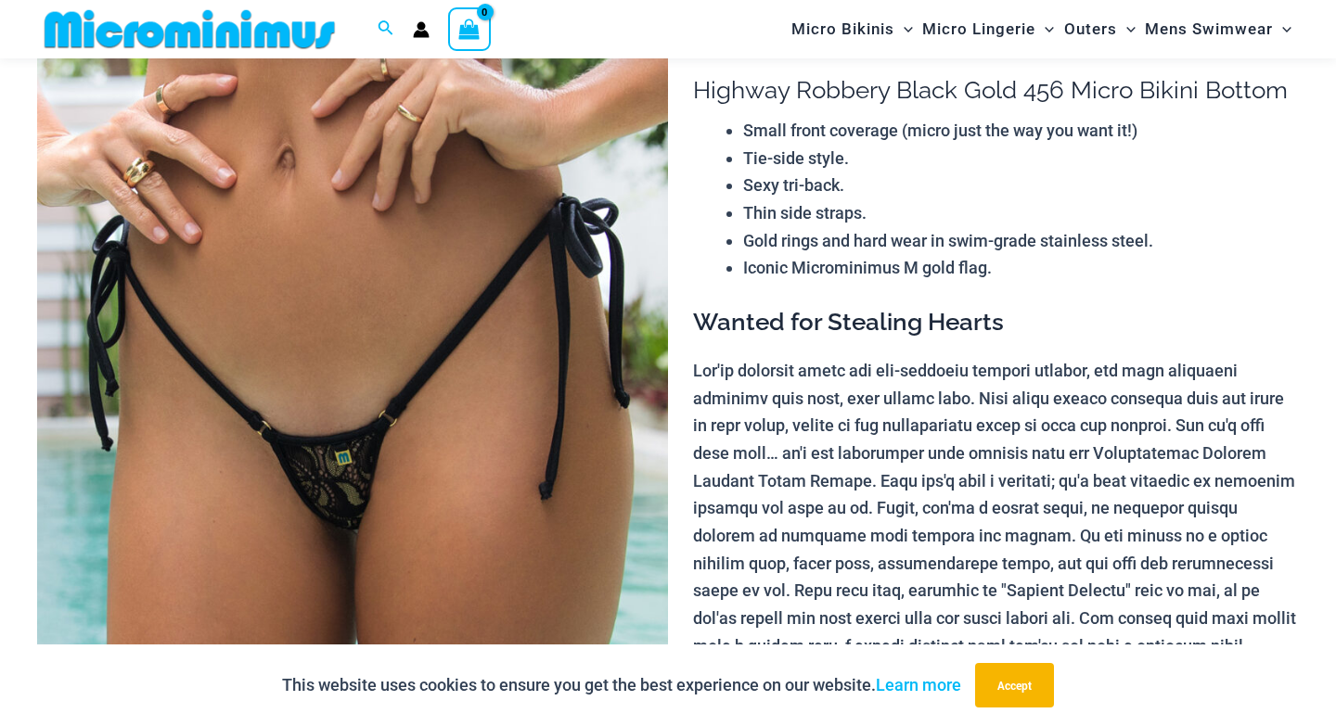
click at [331, 374] on img at bounding box center [352, 492] width 631 height 946
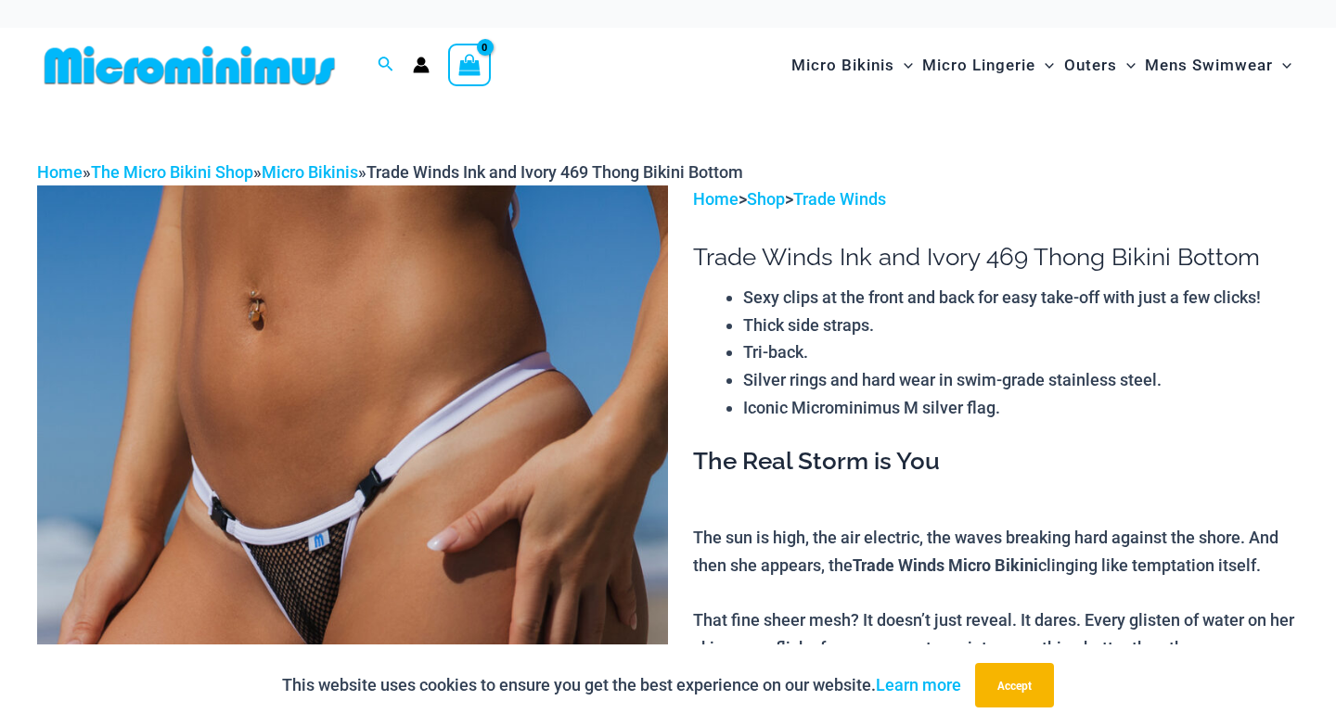
click at [295, 405] on img at bounding box center [352, 659] width 631 height 946
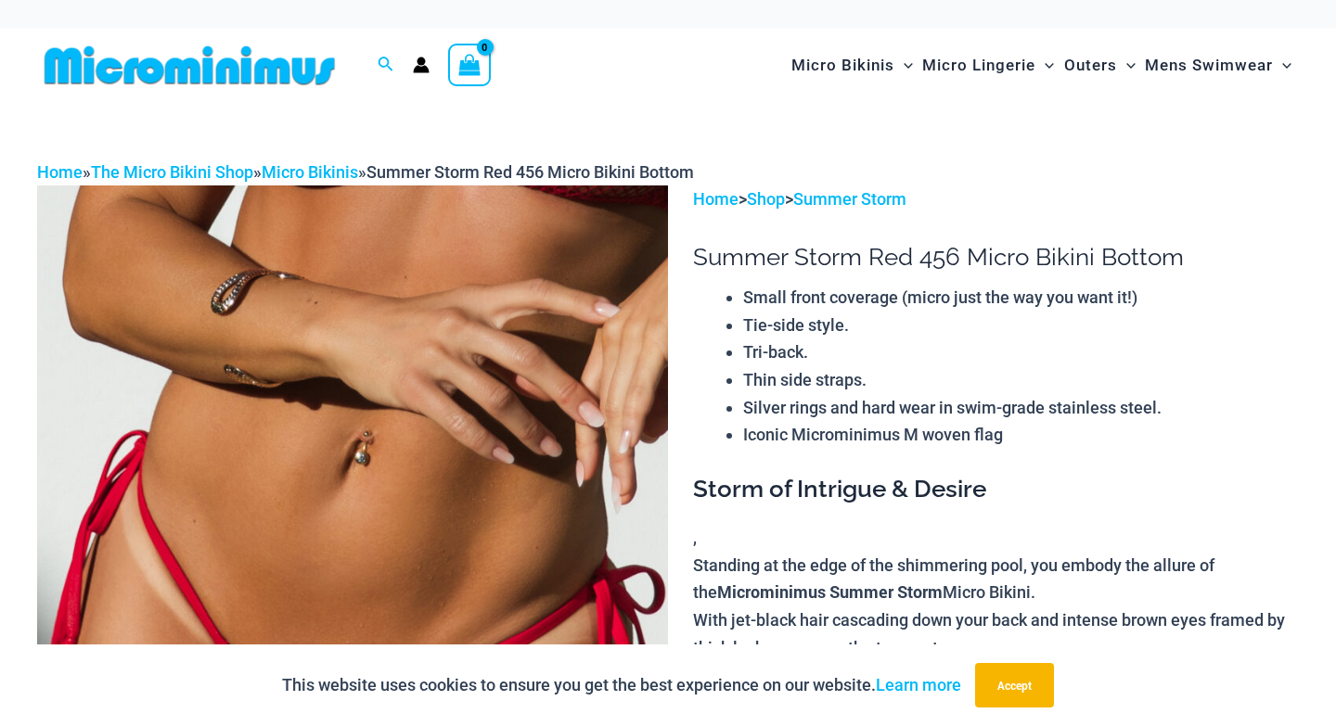
click at [415, 392] on img at bounding box center [352, 659] width 631 height 946
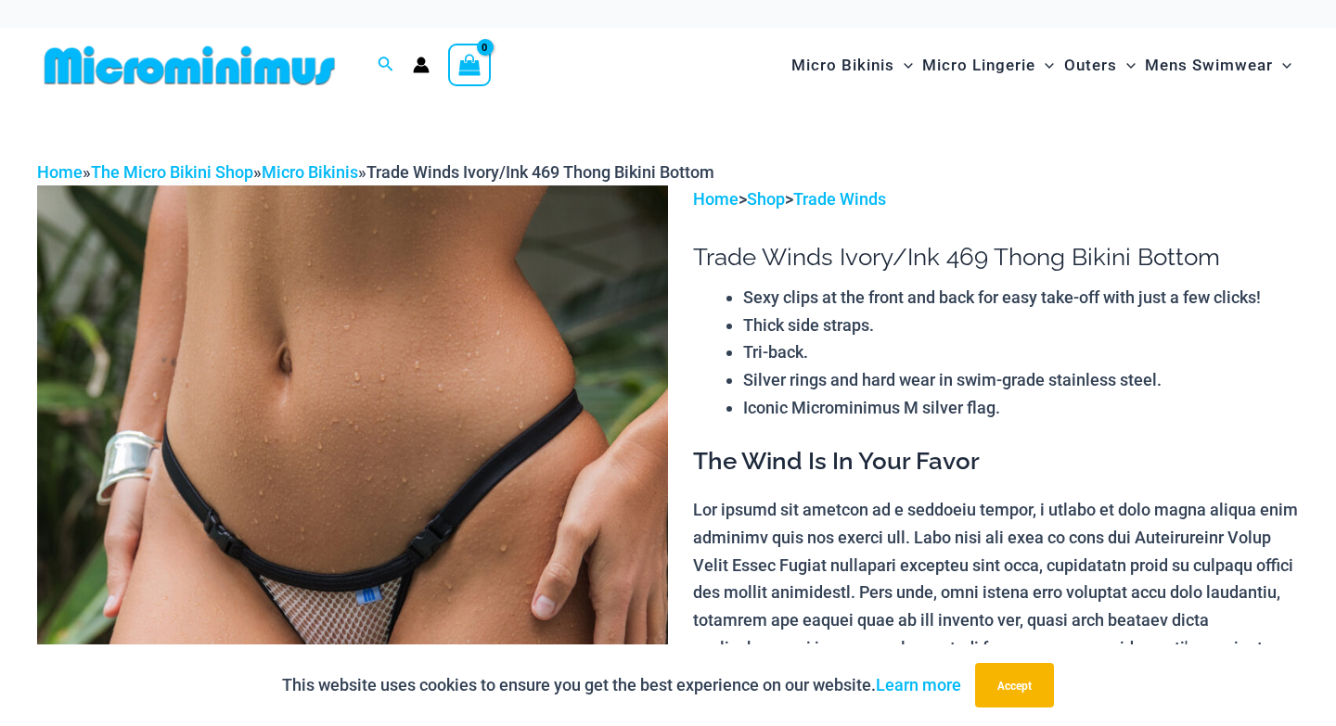
click at [332, 394] on img at bounding box center [352, 659] width 631 height 946
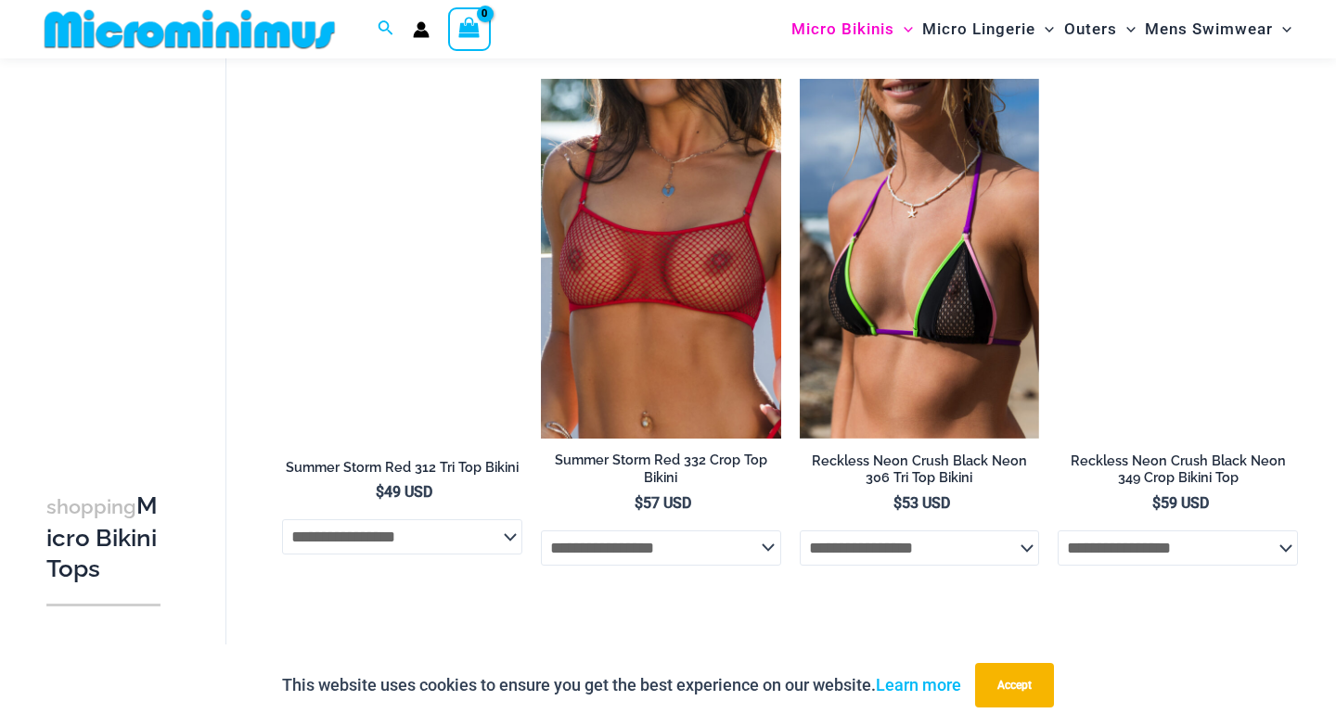
scroll to position [1769, 0]
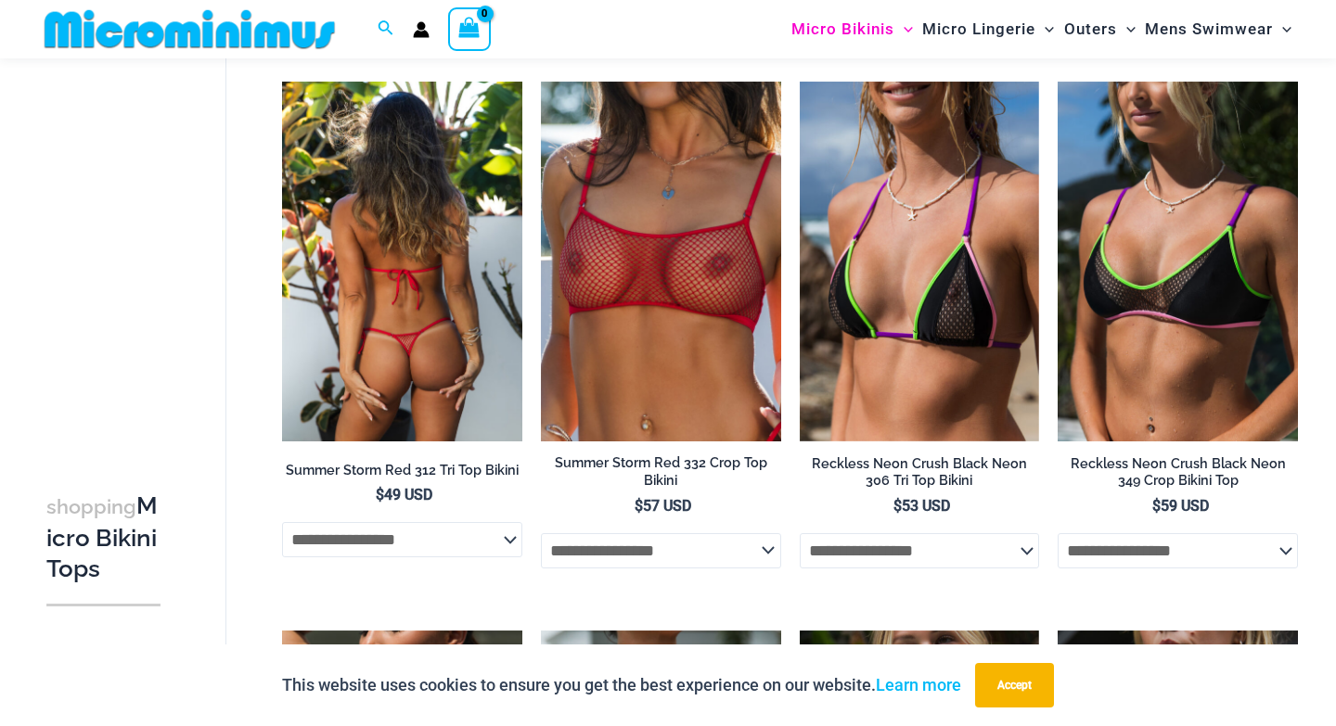
click at [423, 241] on img at bounding box center [402, 262] width 240 height 360
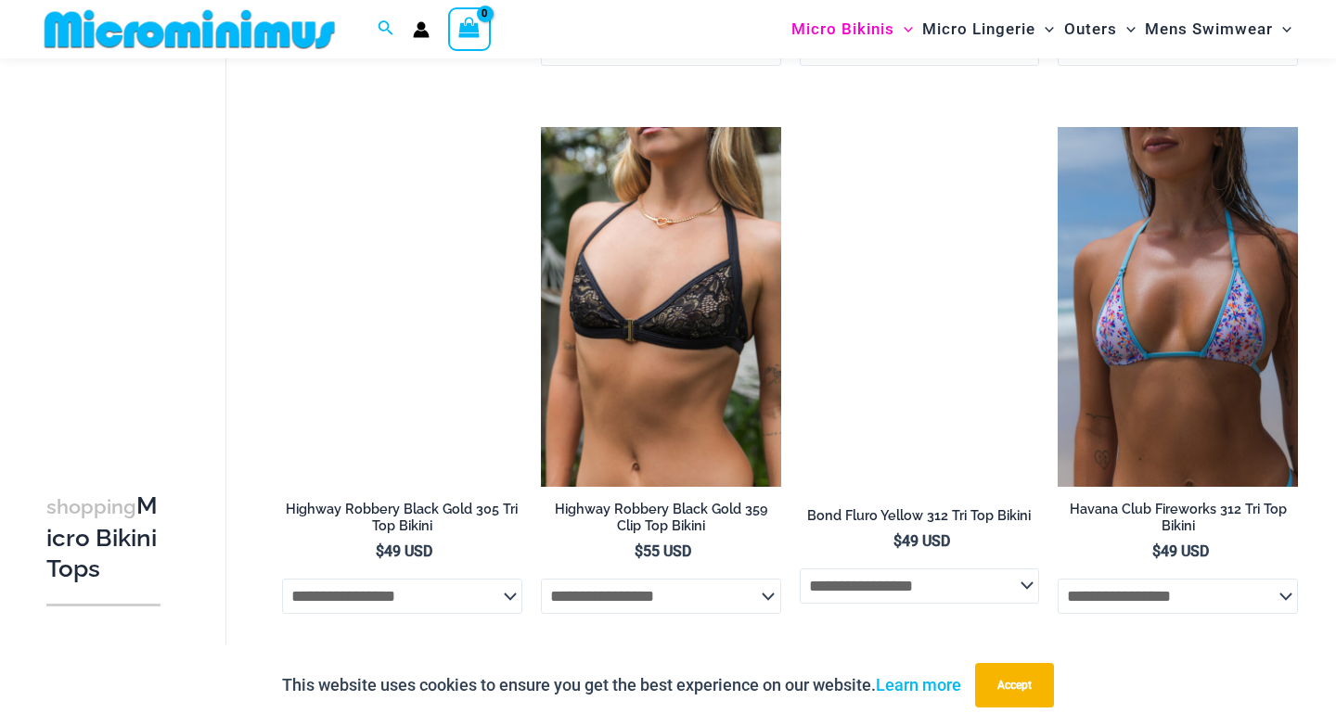
scroll to position [2828, 0]
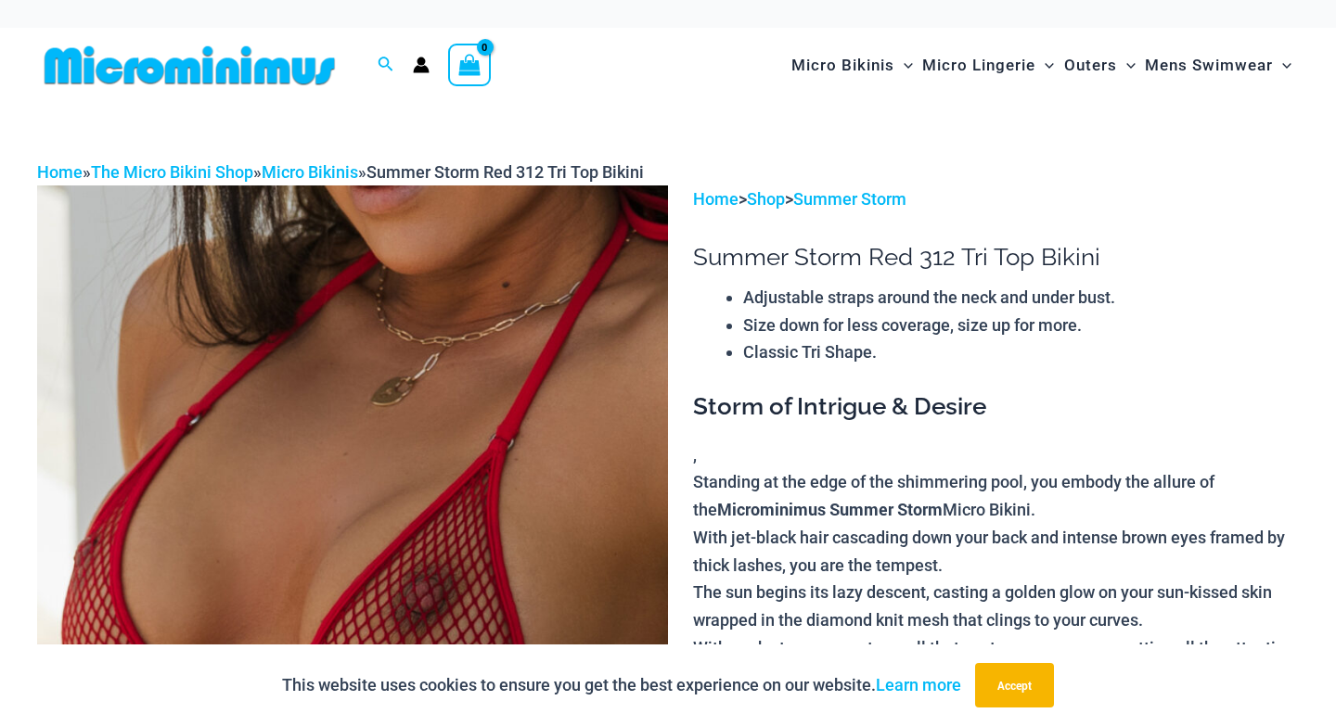
click at [327, 405] on img at bounding box center [352, 659] width 631 height 946
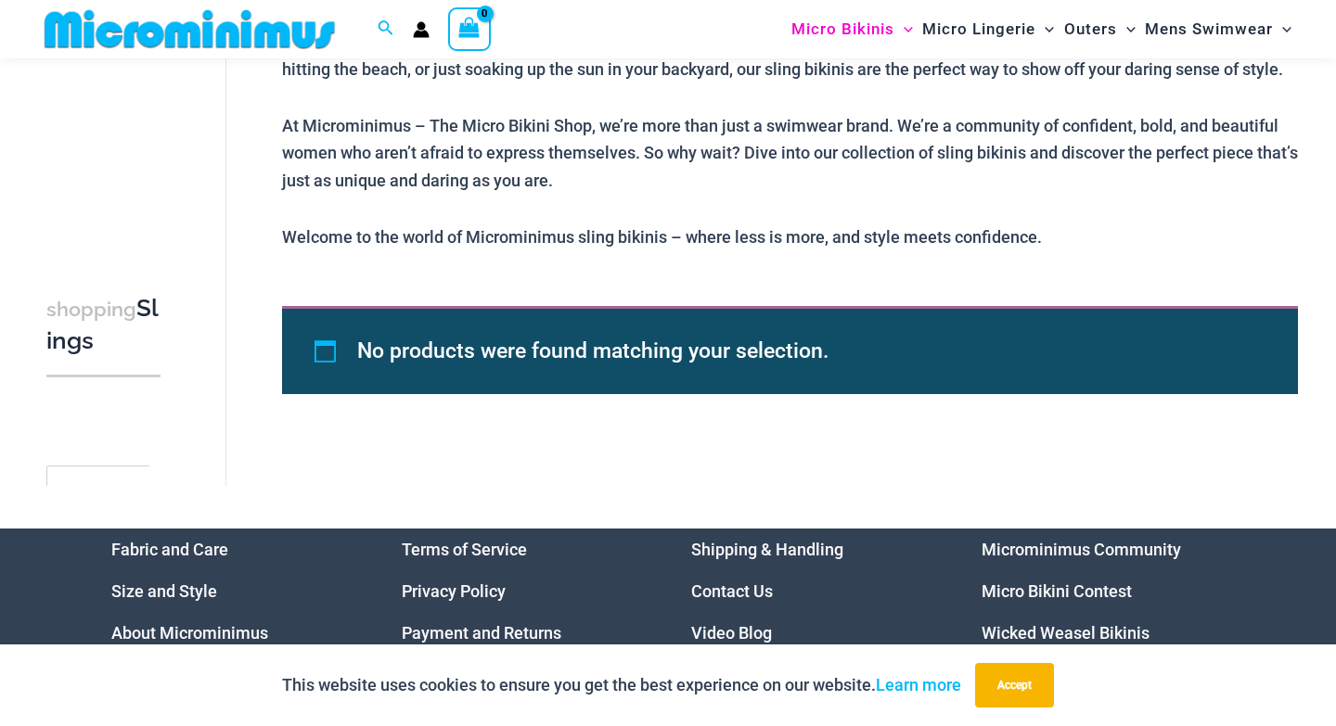
scroll to position [939, 0]
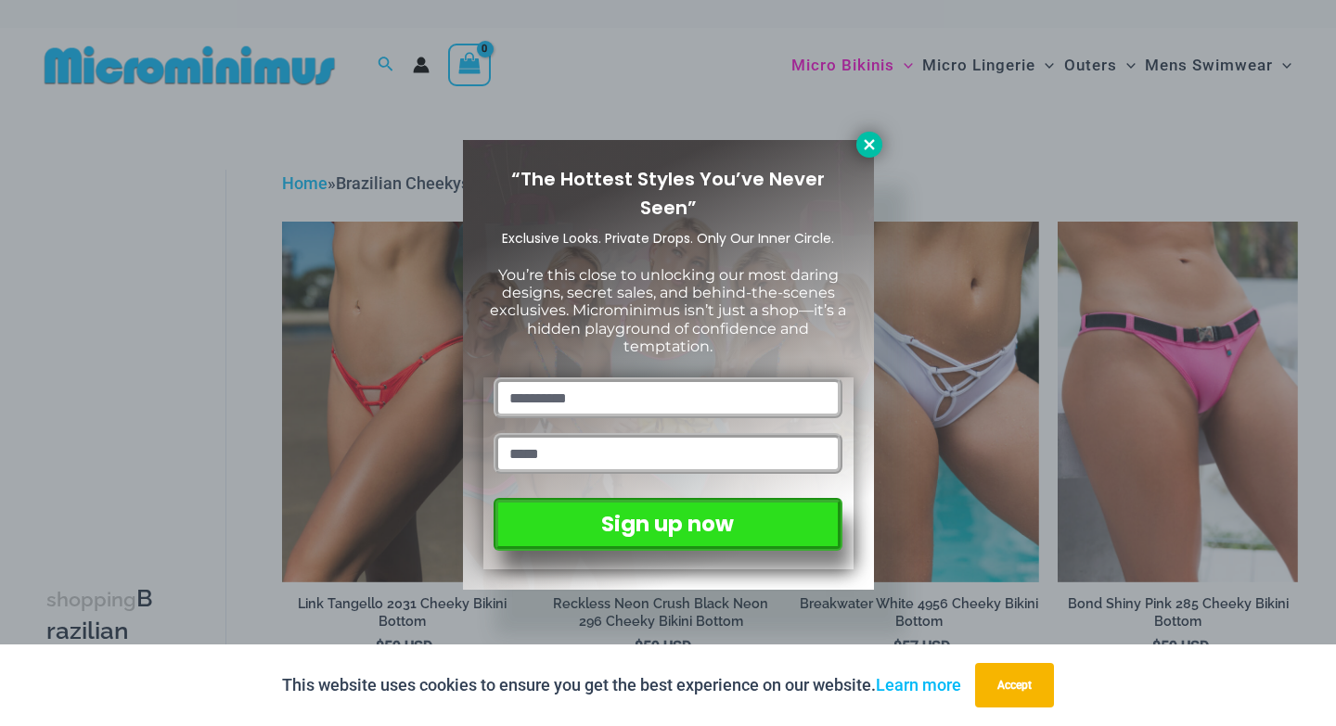
click at [866, 149] on icon at bounding box center [869, 144] width 17 height 17
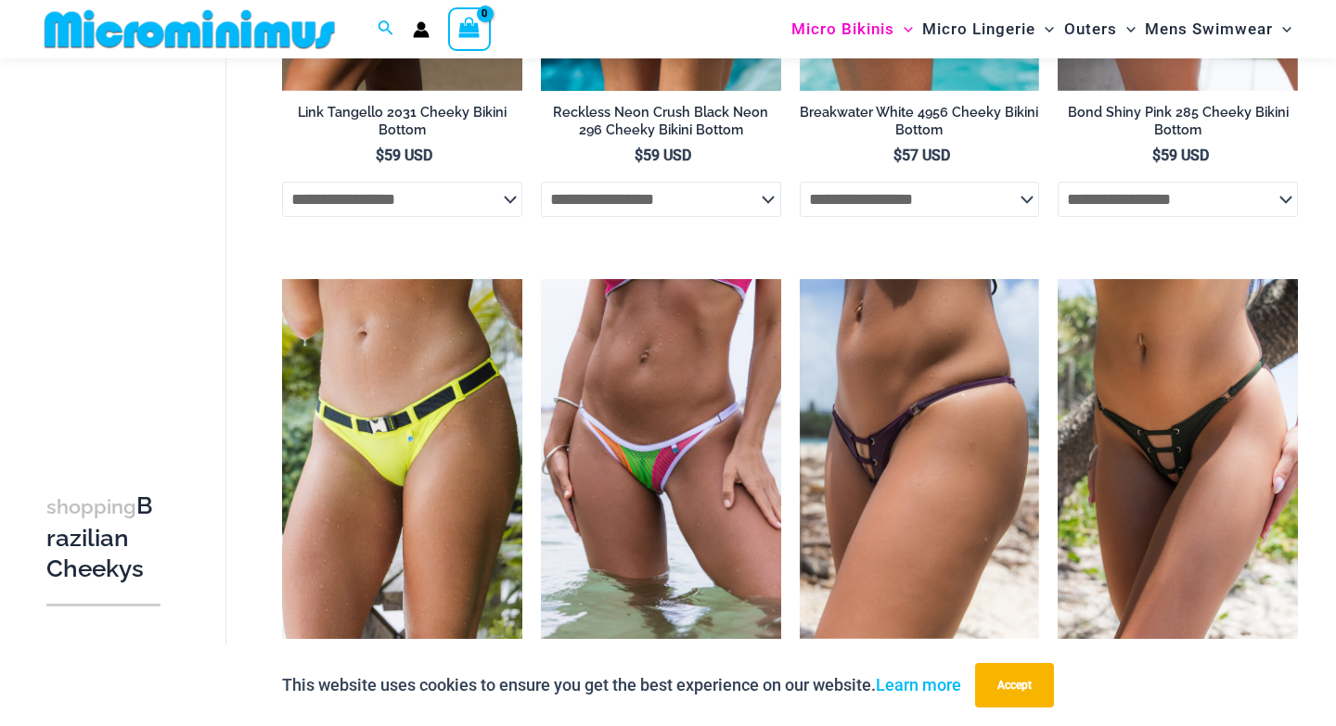
scroll to position [491, 0]
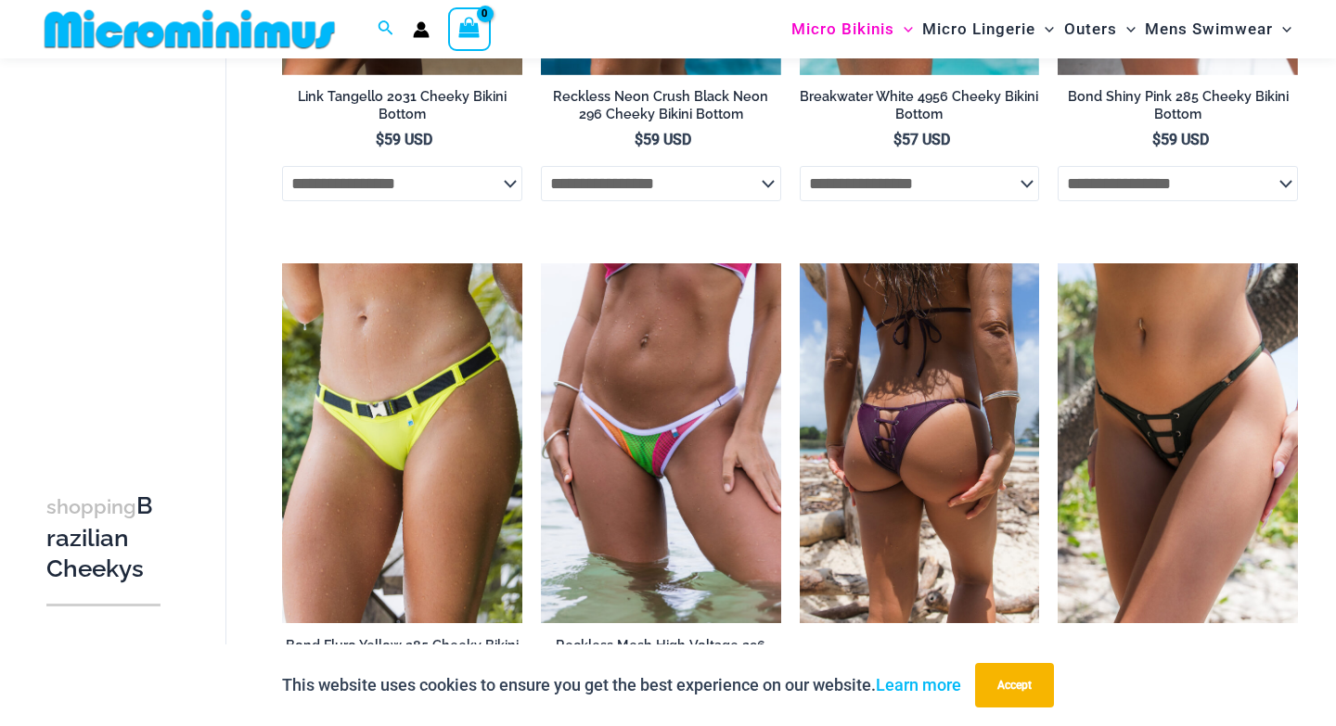
click at [860, 424] on img at bounding box center [920, 443] width 240 height 360
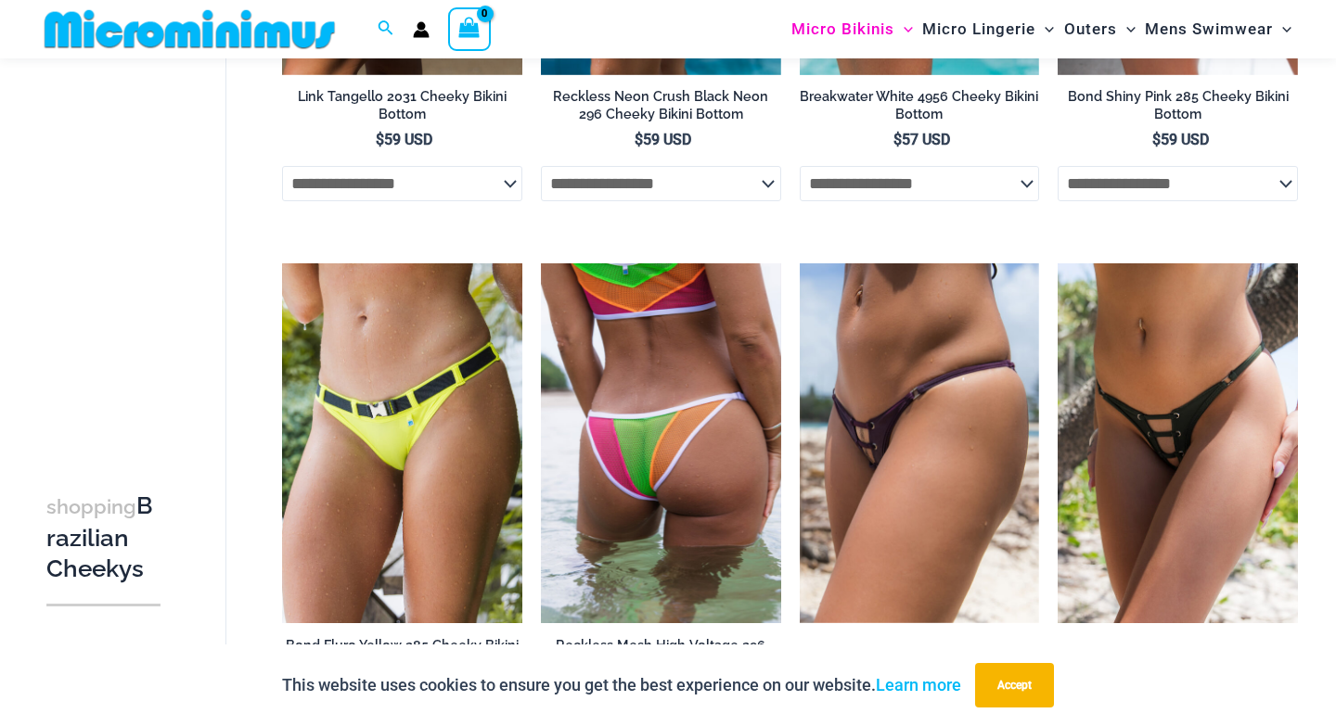
click at [634, 460] on img at bounding box center [661, 443] width 240 height 360
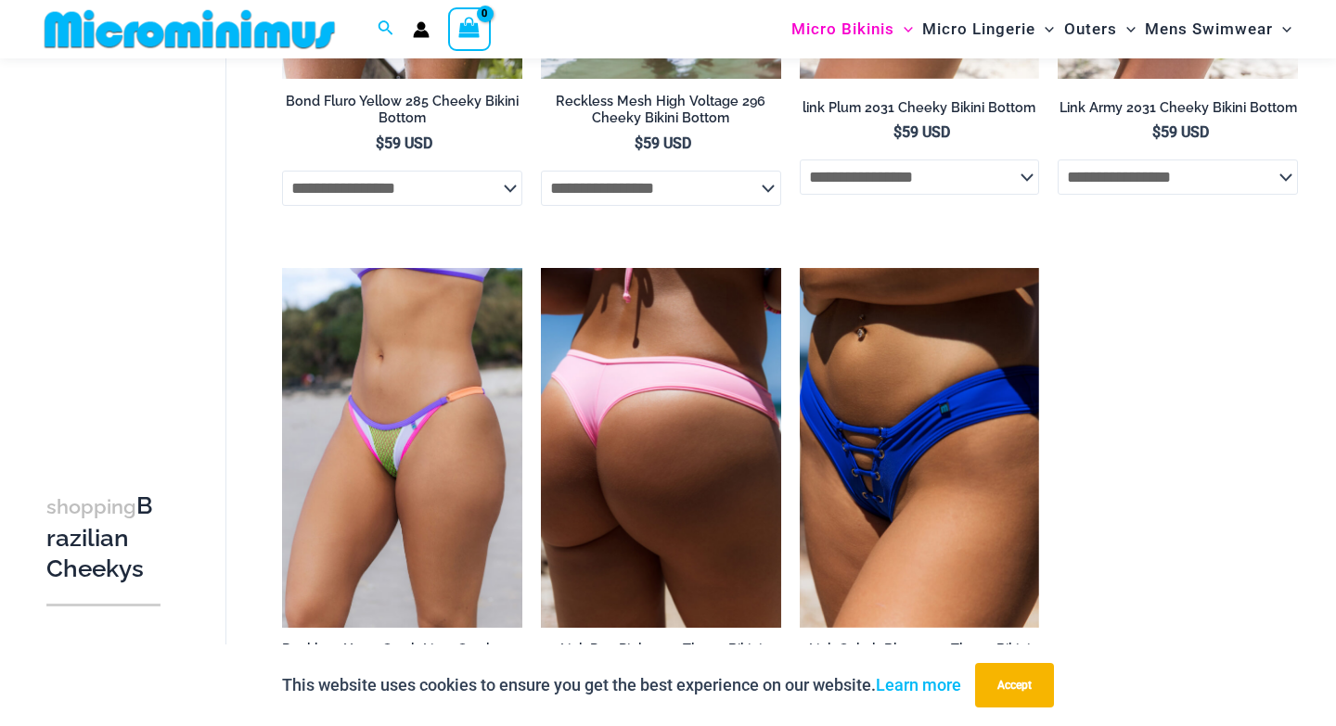
scroll to position [1044, 0]
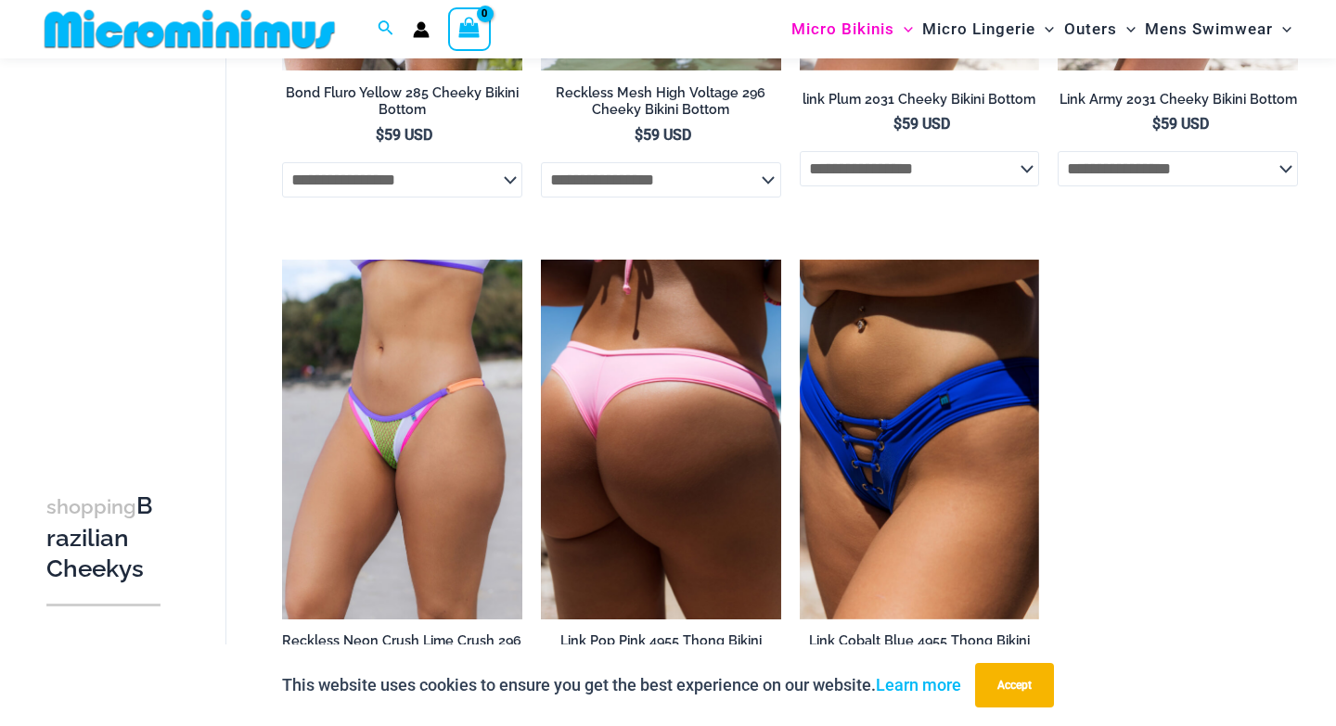
click at [617, 422] on img at bounding box center [661, 440] width 240 height 360
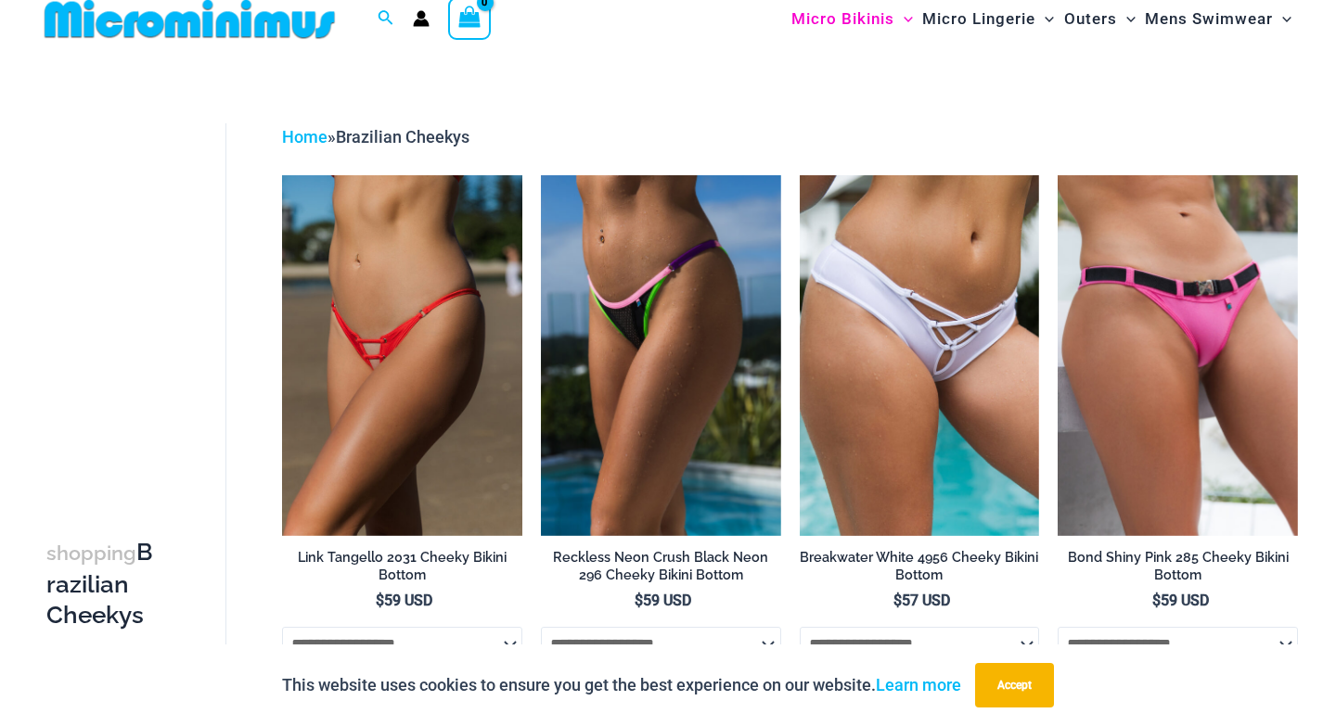
scroll to position [0, 0]
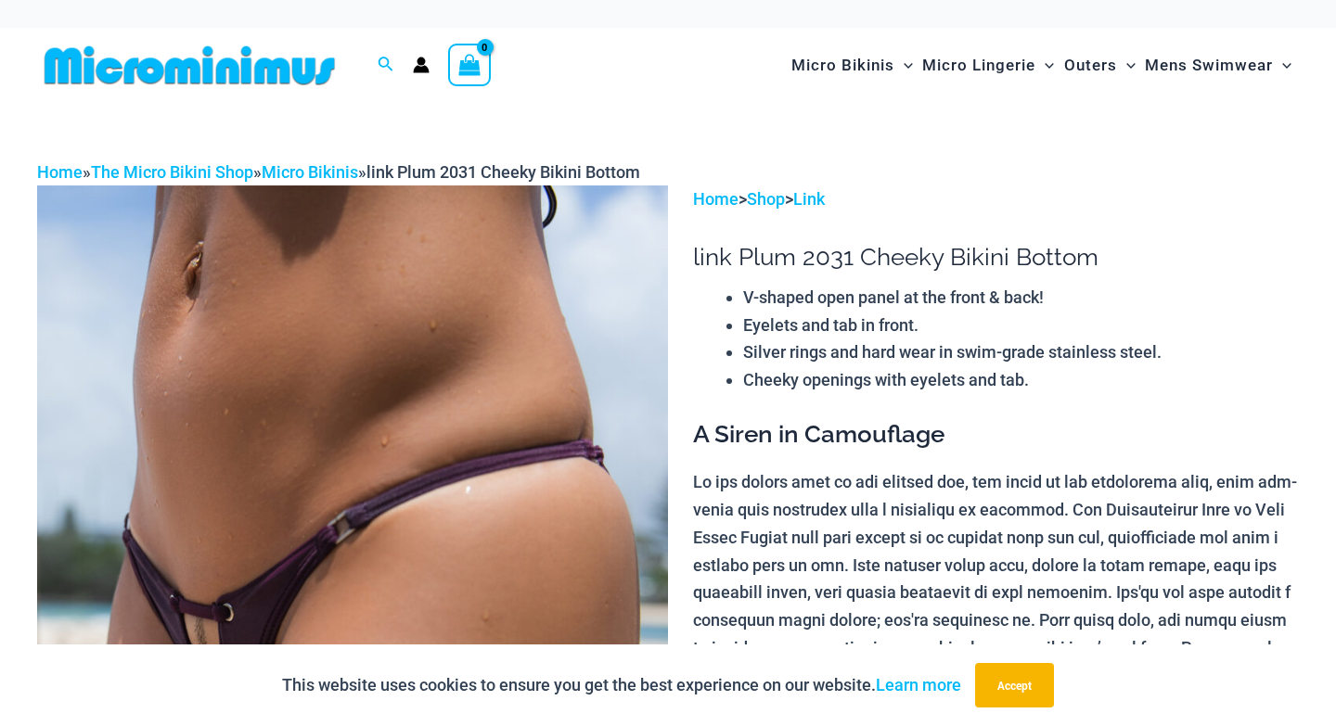
click at [330, 313] on img at bounding box center [352, 659] width 631 height 946
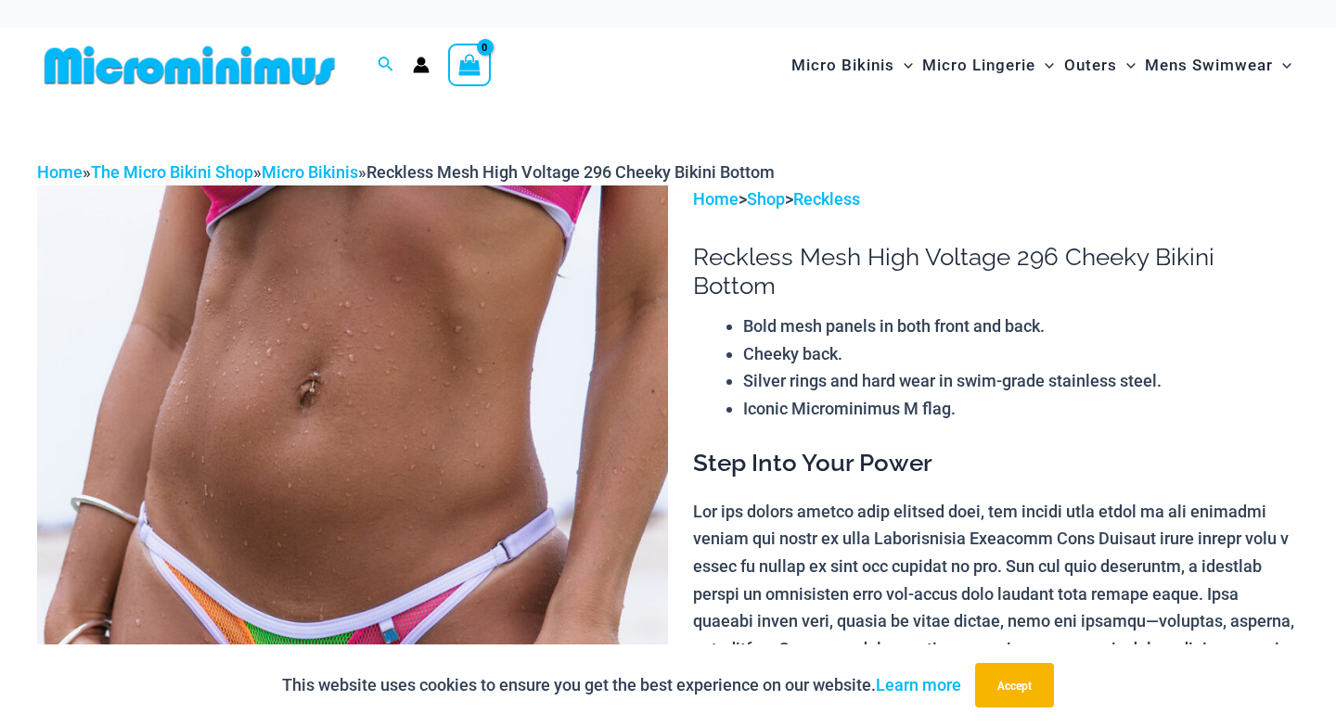
click at [278, 367] on img at bounding box center [352, 659] width 631 height 946
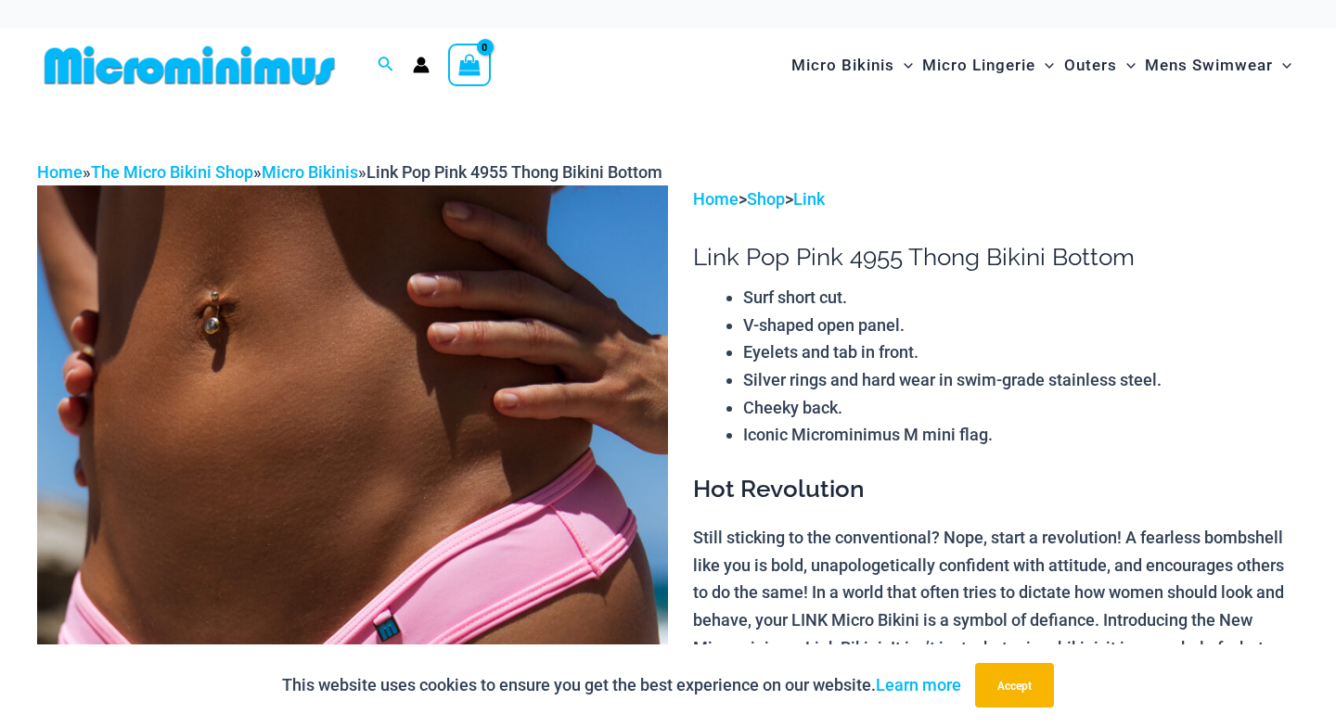
click at [459, 391] on img at bounding box center [352, 659] width 631 height 946
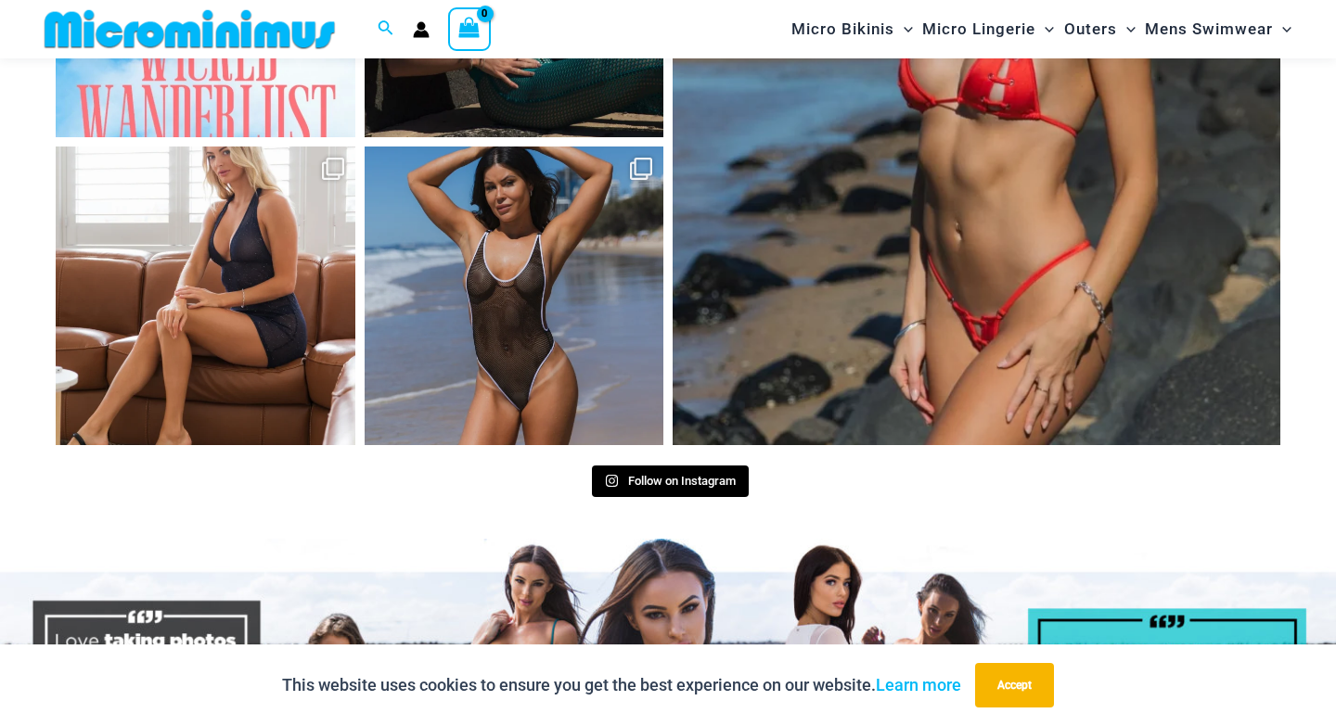
scroll to position [8157, 0]
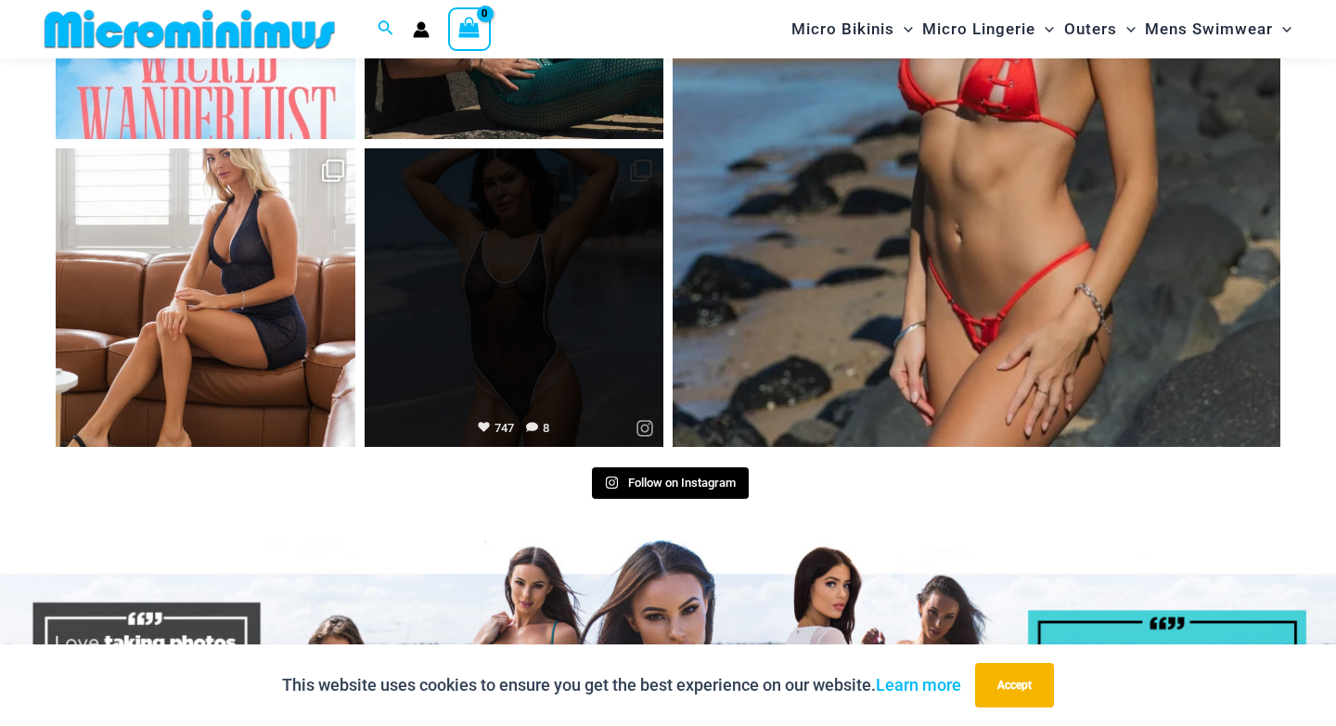
click at [481, 288] on link "Open" at bounding box center [515, 298] width 300 height 300
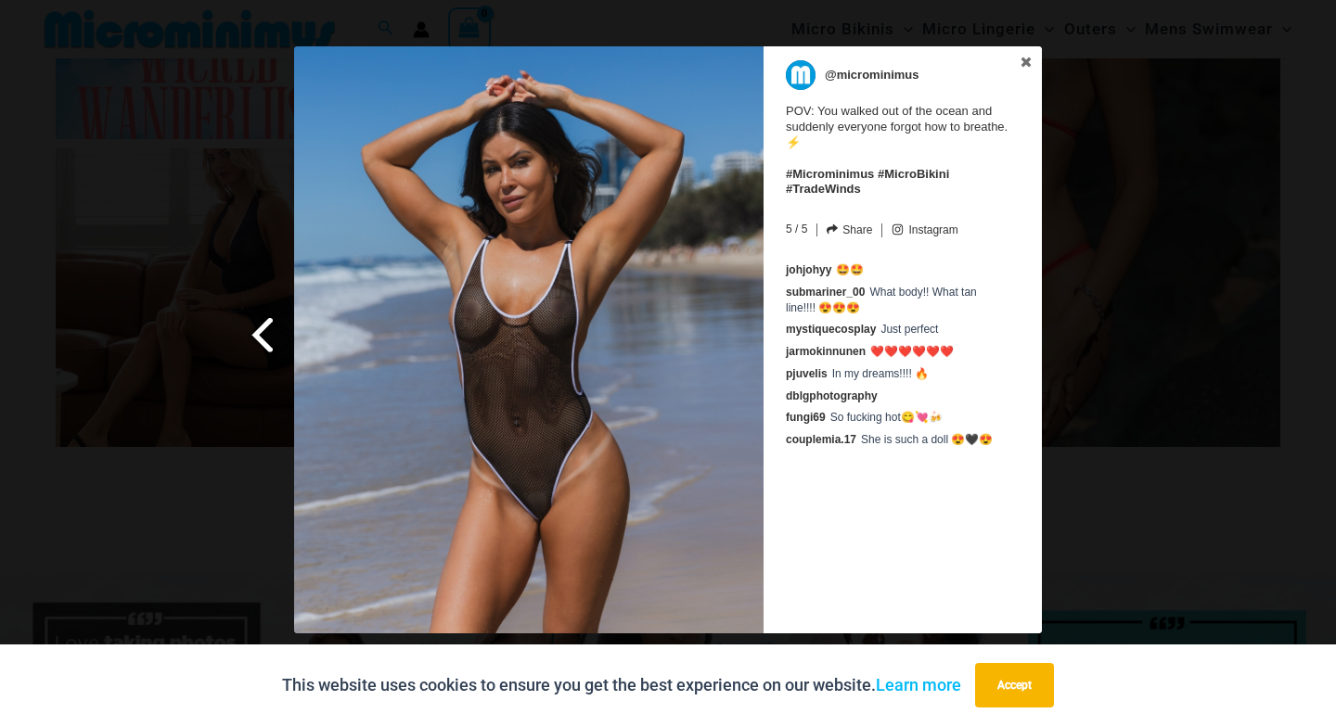
click at [255, 331] on span at bounding box center [264, 335] width 32 height 42
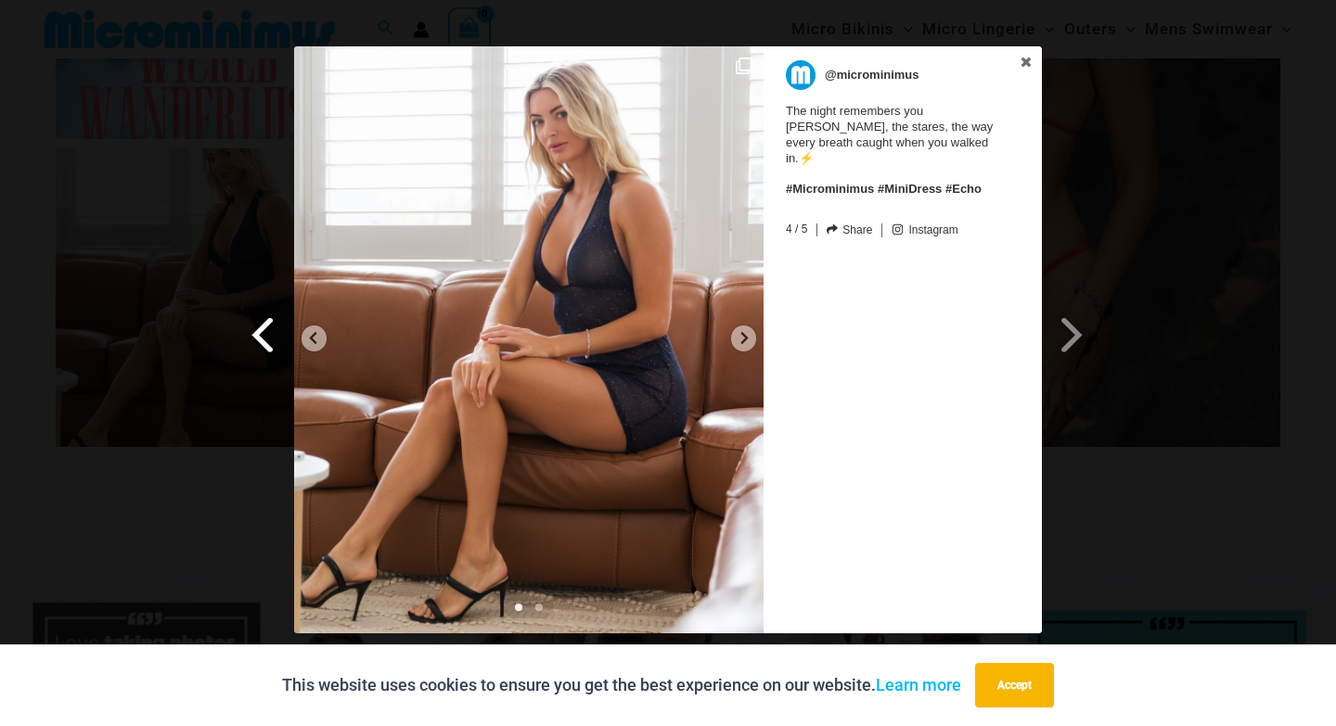
click at [255, 331] on span at bounding box center [264, 335] width 32 height 42
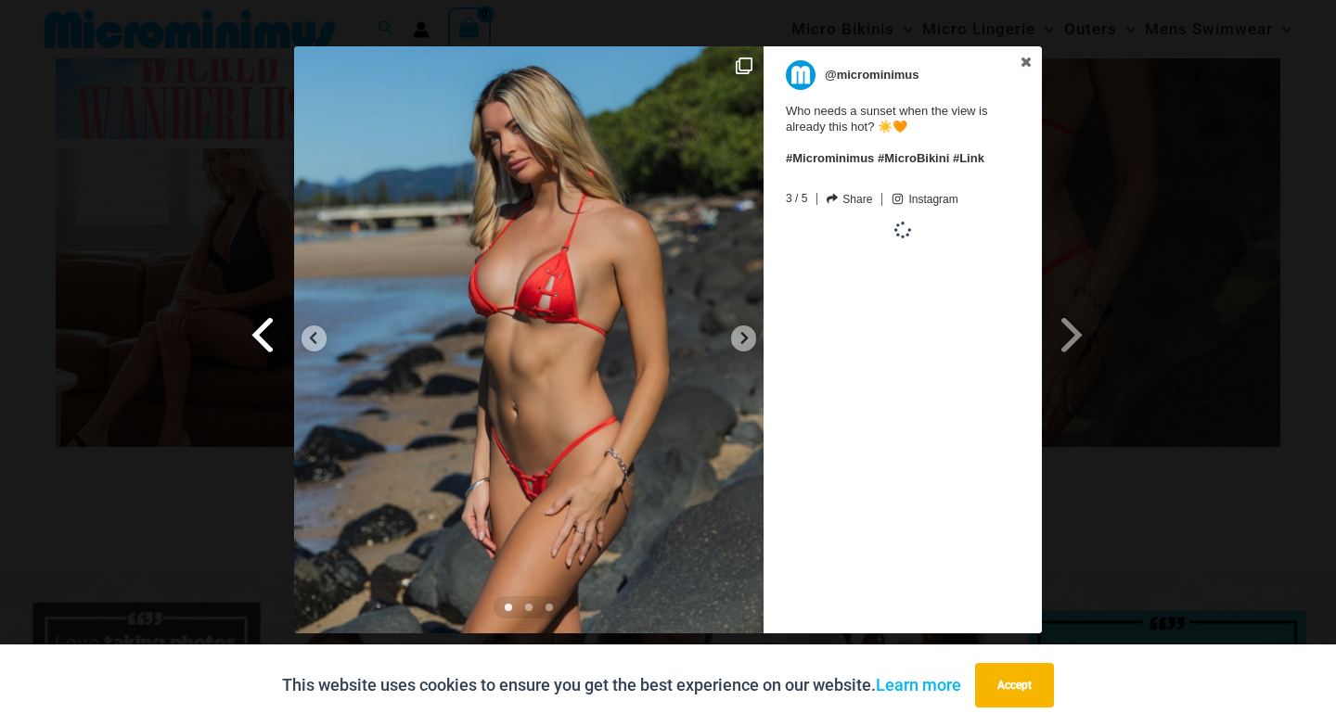
click at [255, 331] on span at bounding box center [264, 335] width 32 height 42
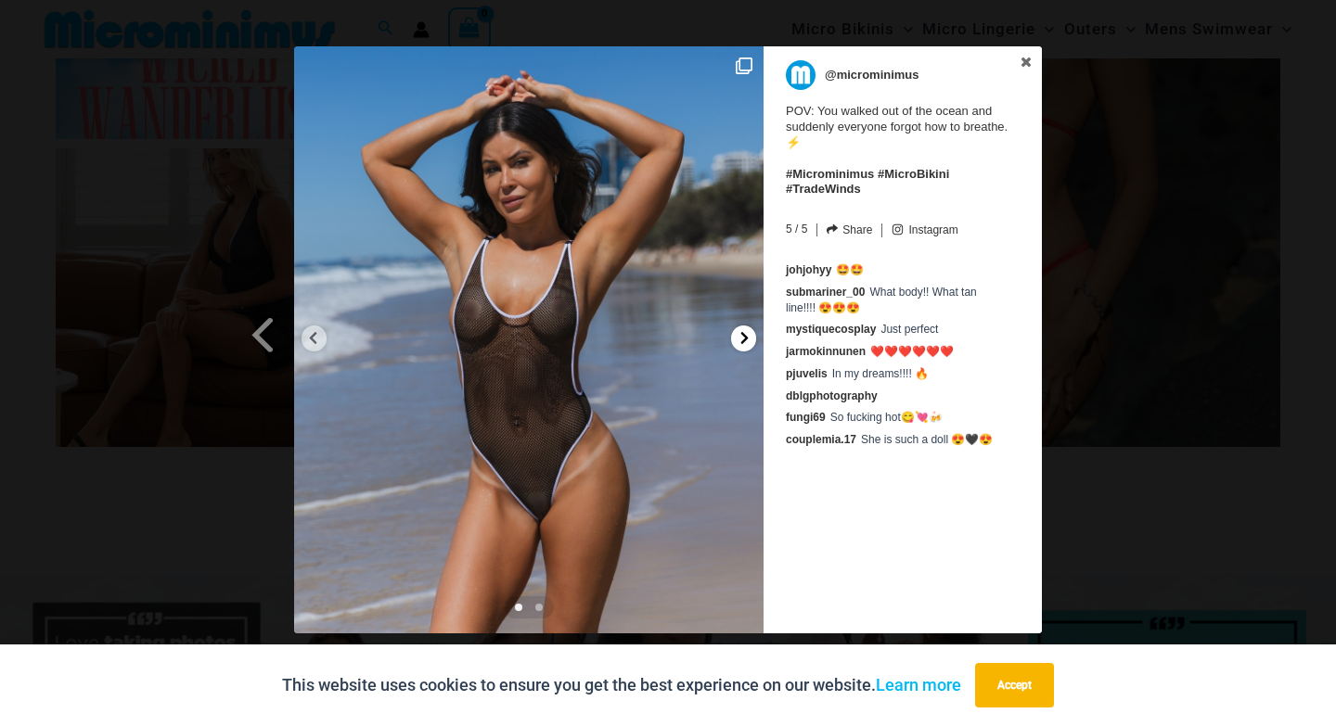
click at [745, 341] on icon at bounding box center [744, 338] width 14 height 14
click at [266, 337] on span at bounding box center [264, 335] width 32 height 42
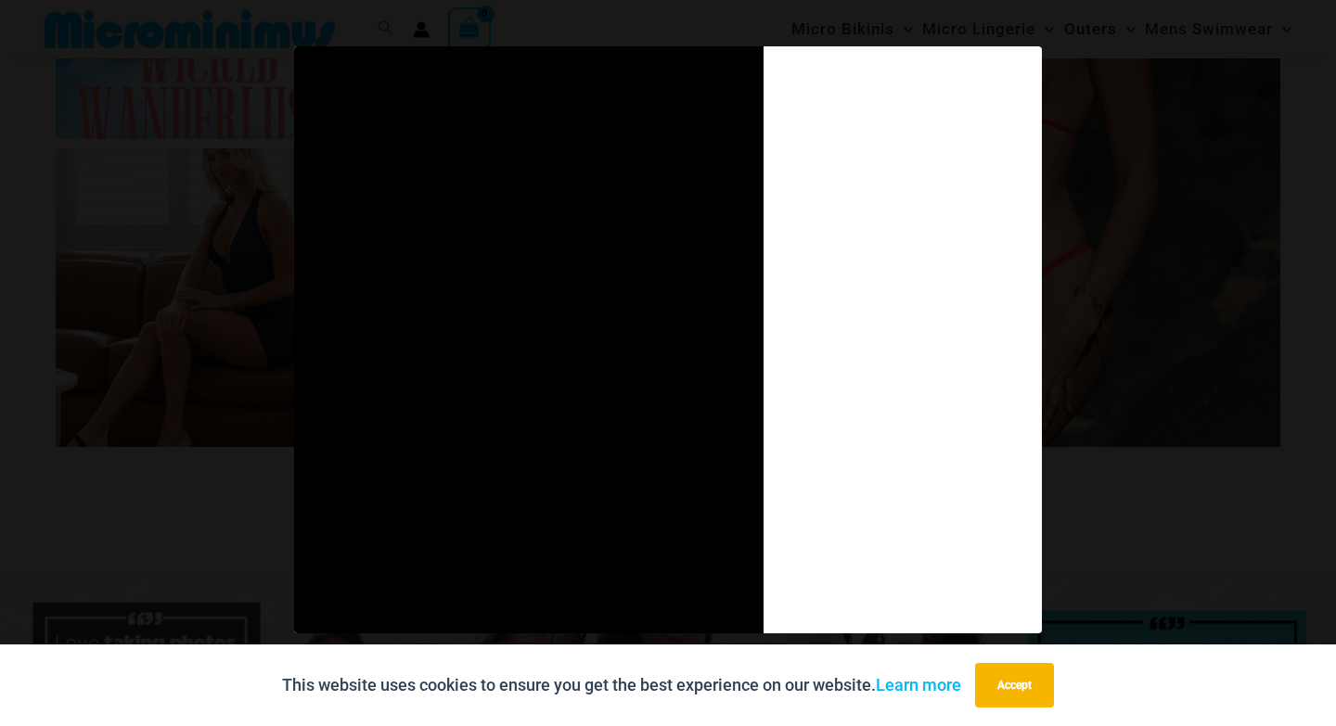
click at [266, 337] on div "Previous Slide Next Slide @microminimus POV: You walked out of the ocean and su…" at bounding box center [668, 342] width 1336 height 592
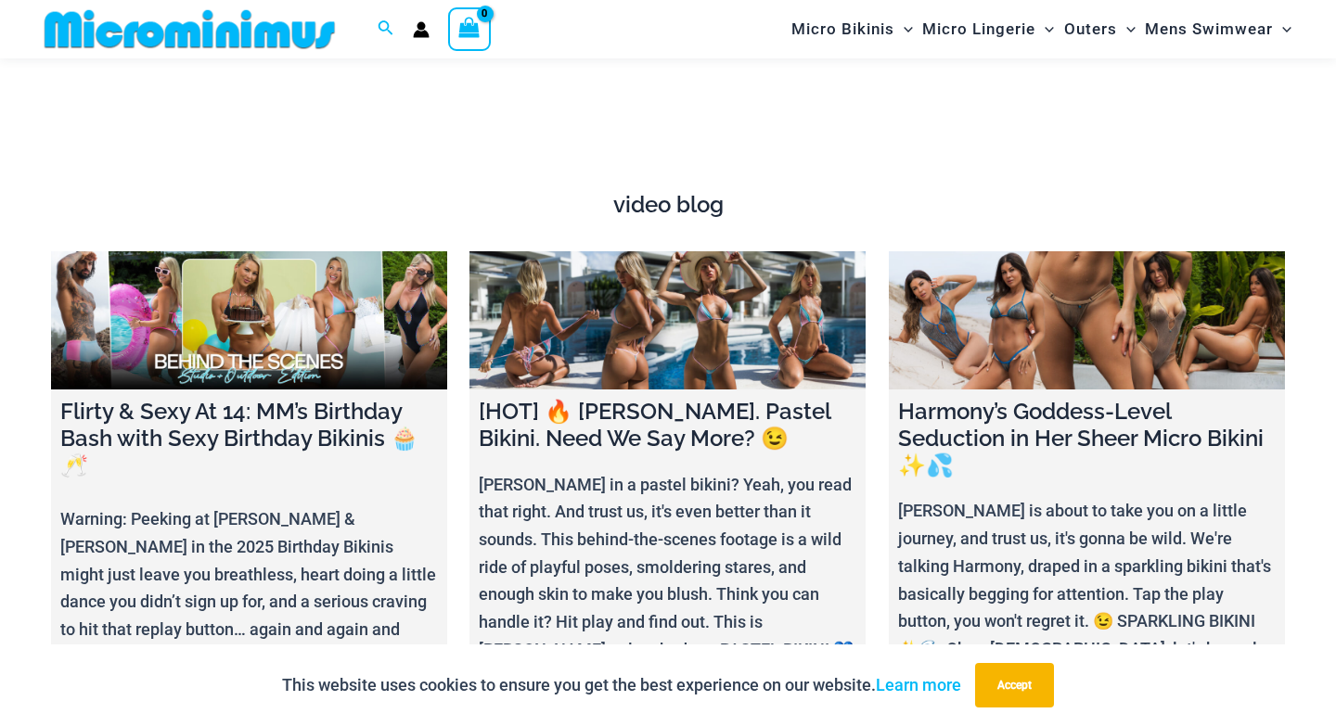
scroll to position [6306, 0]
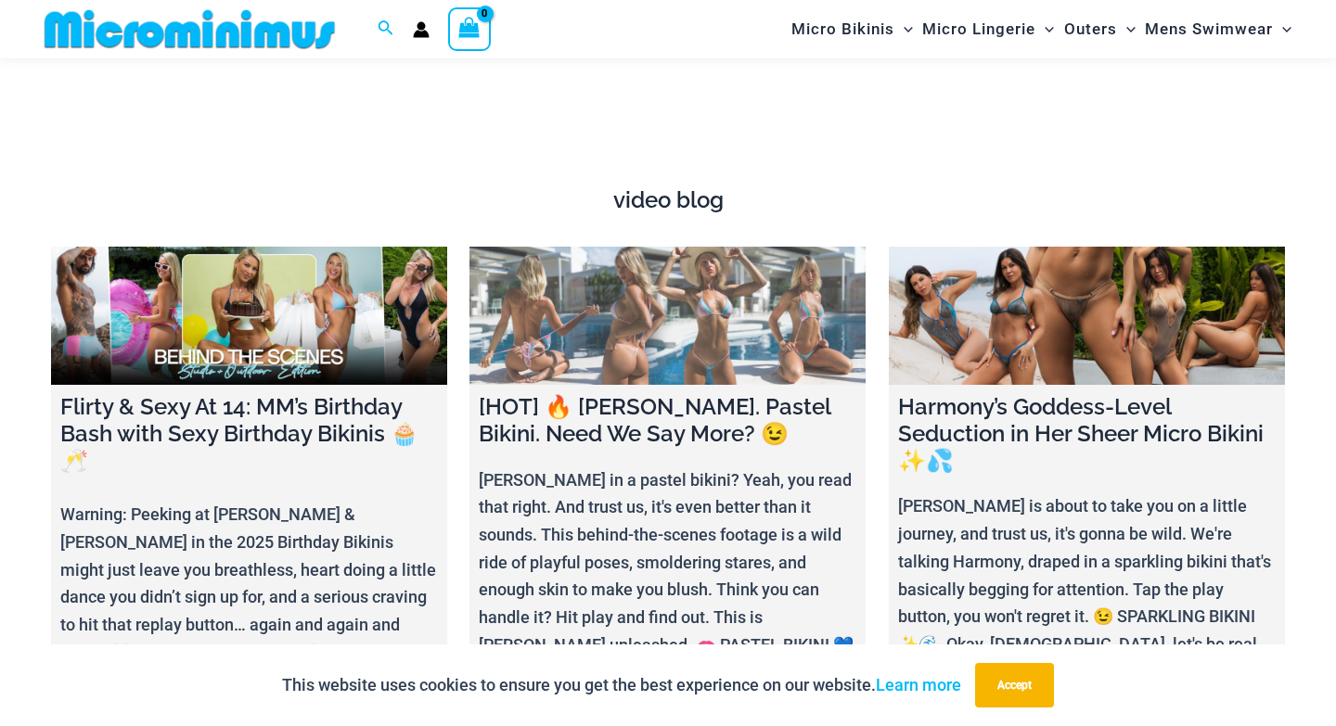
click at [579, 299] on link at bounding box center [667, 316] width 396 height 139
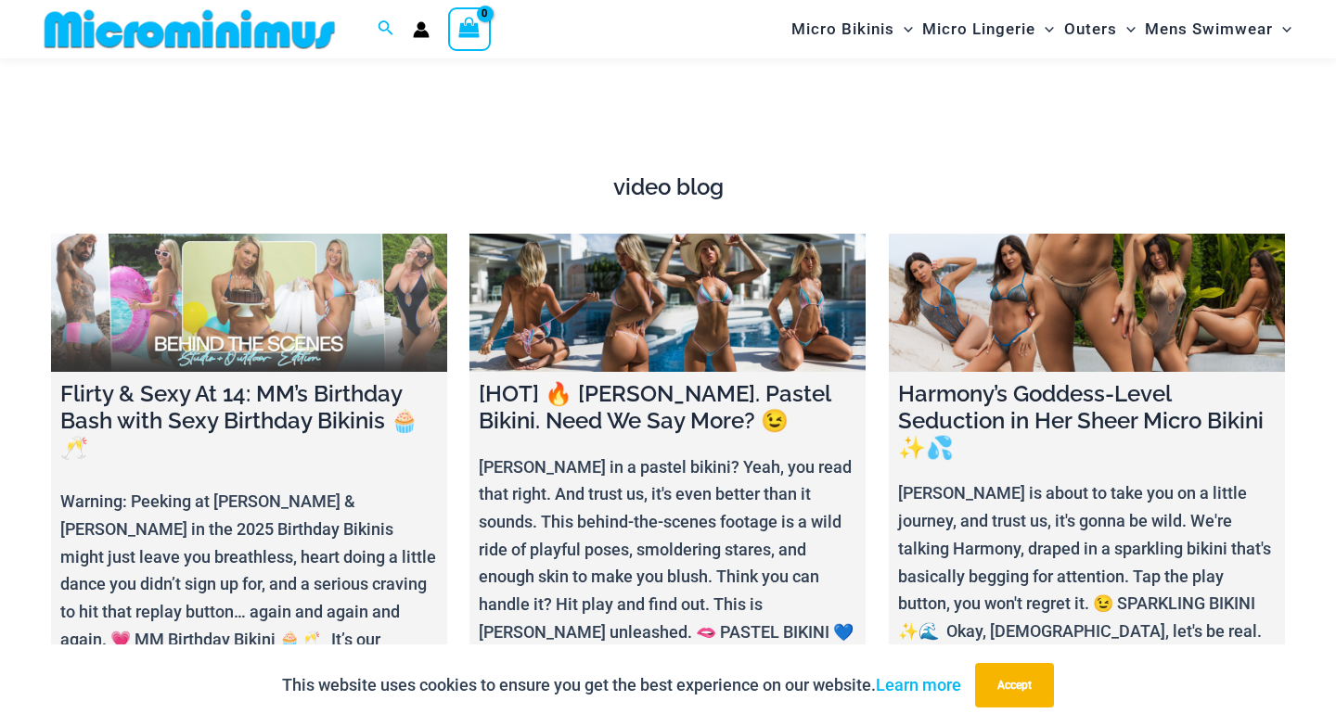
scroll to position [6323, 0]
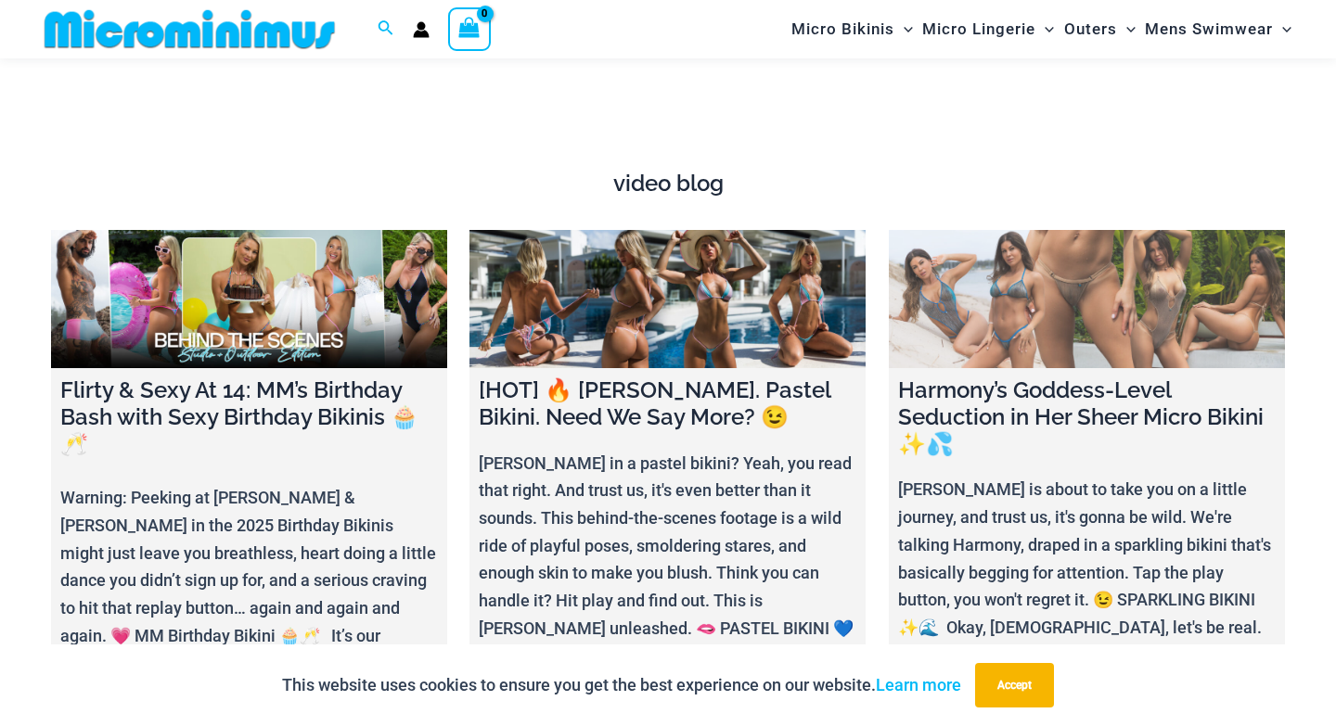
click at [1012, 259] on link at bounding box center [1087, 299] width 396 height 139
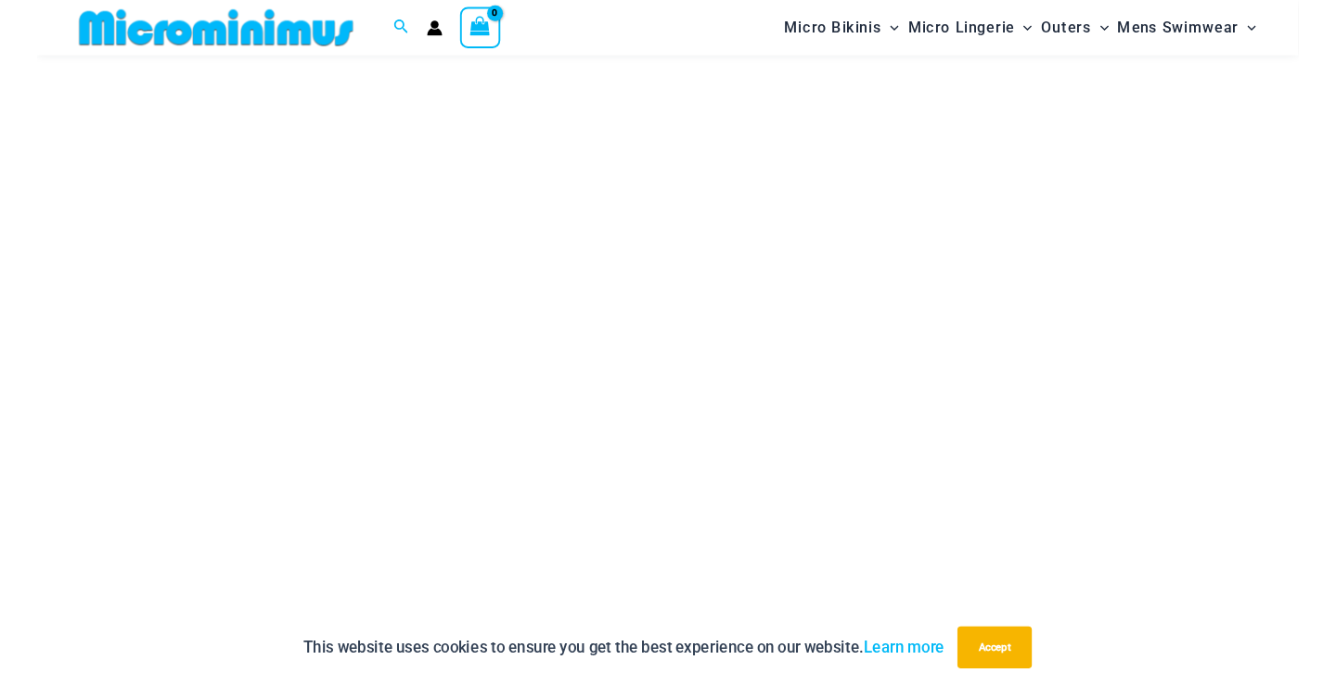
scroll to position [178, 0]
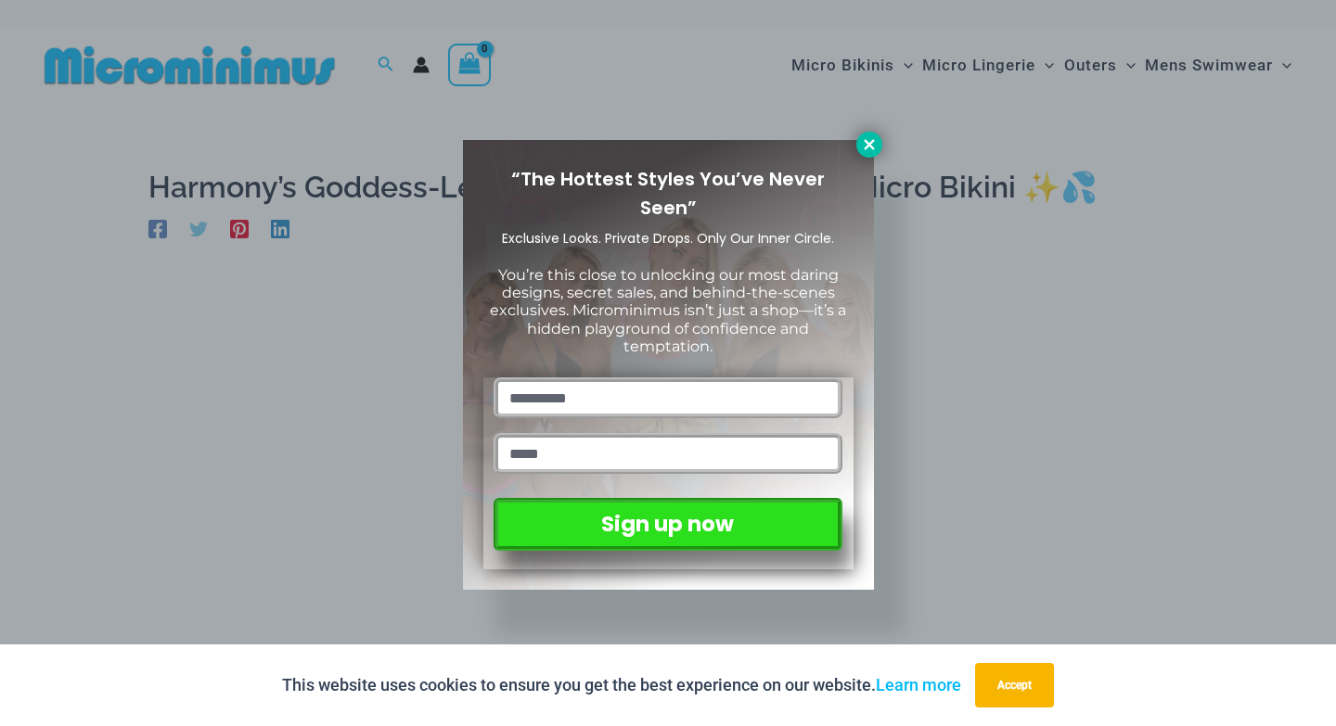
click at [868, 136] on icon at bounding box center [869, 144] width 17 height 17
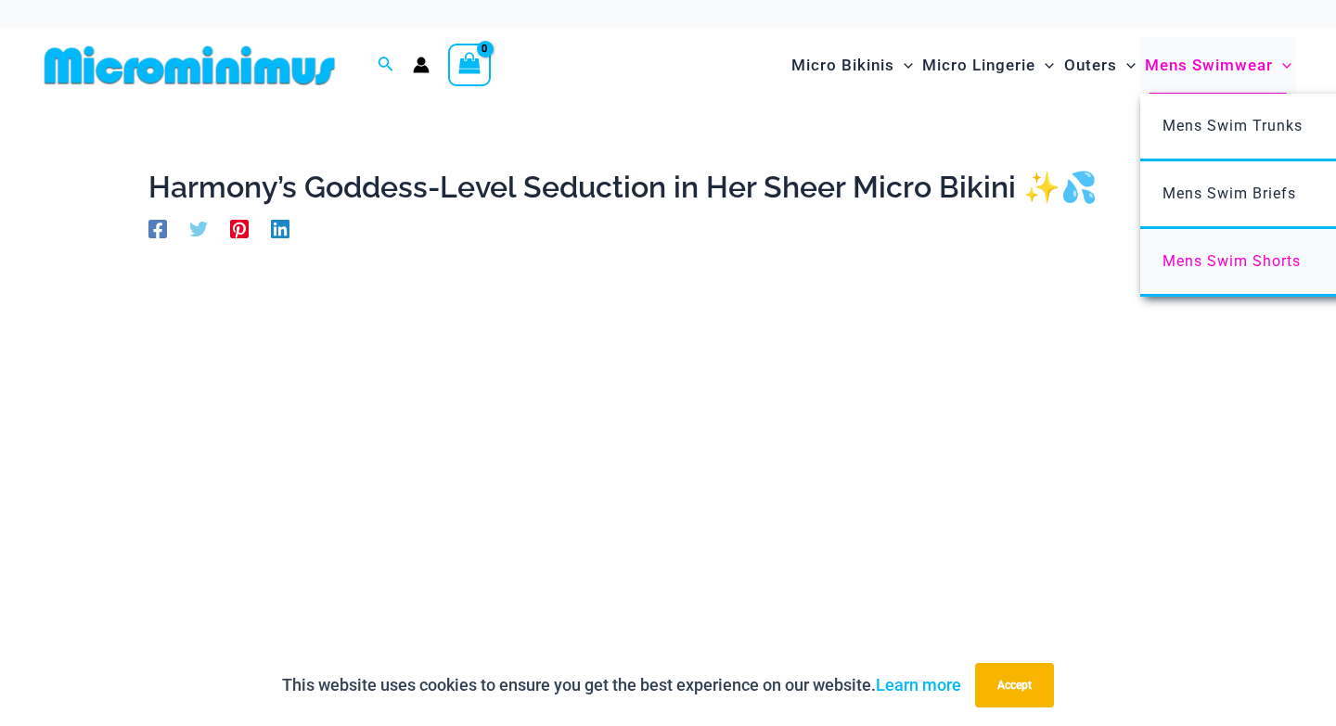
click at [1207, 259] on span "Mens Swim Shorts" at bounding box center [1231, 261] width 138 height 18
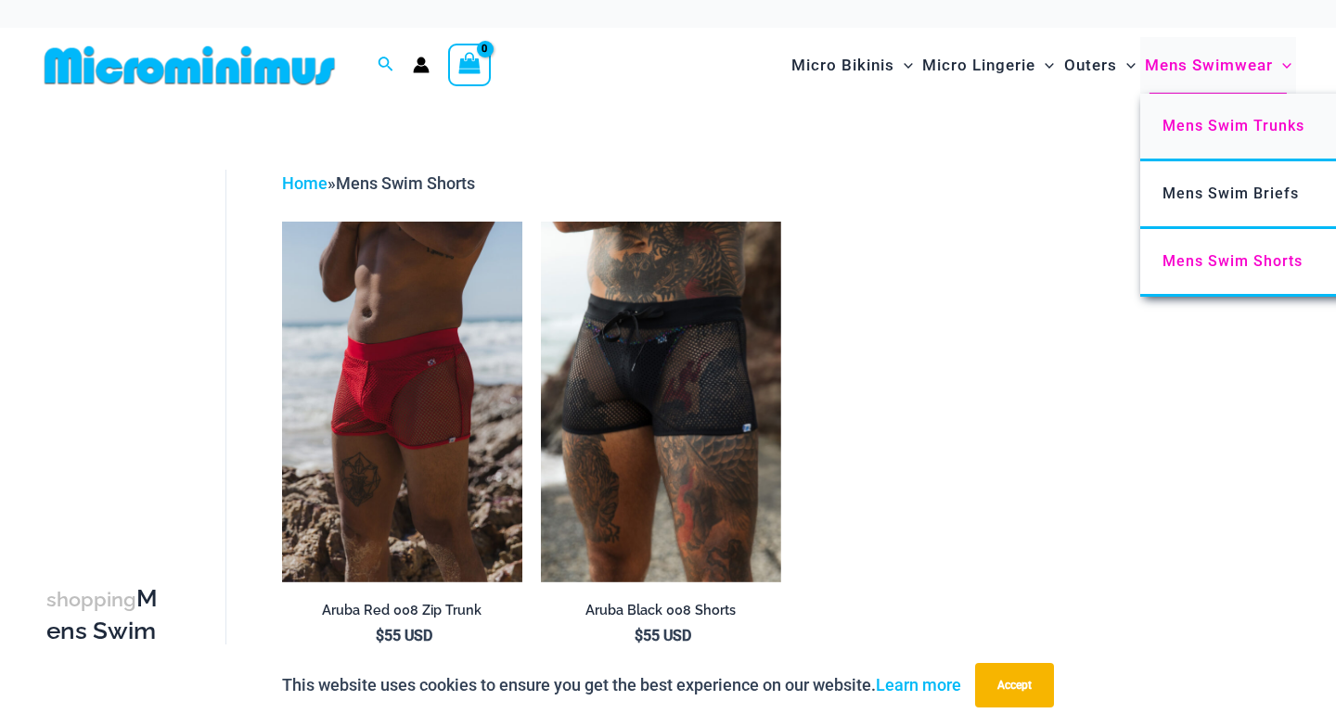
click at [1217, 121] on span "Mens Swim Trunks" at bounding box center [1233, 126] width 142 height 18
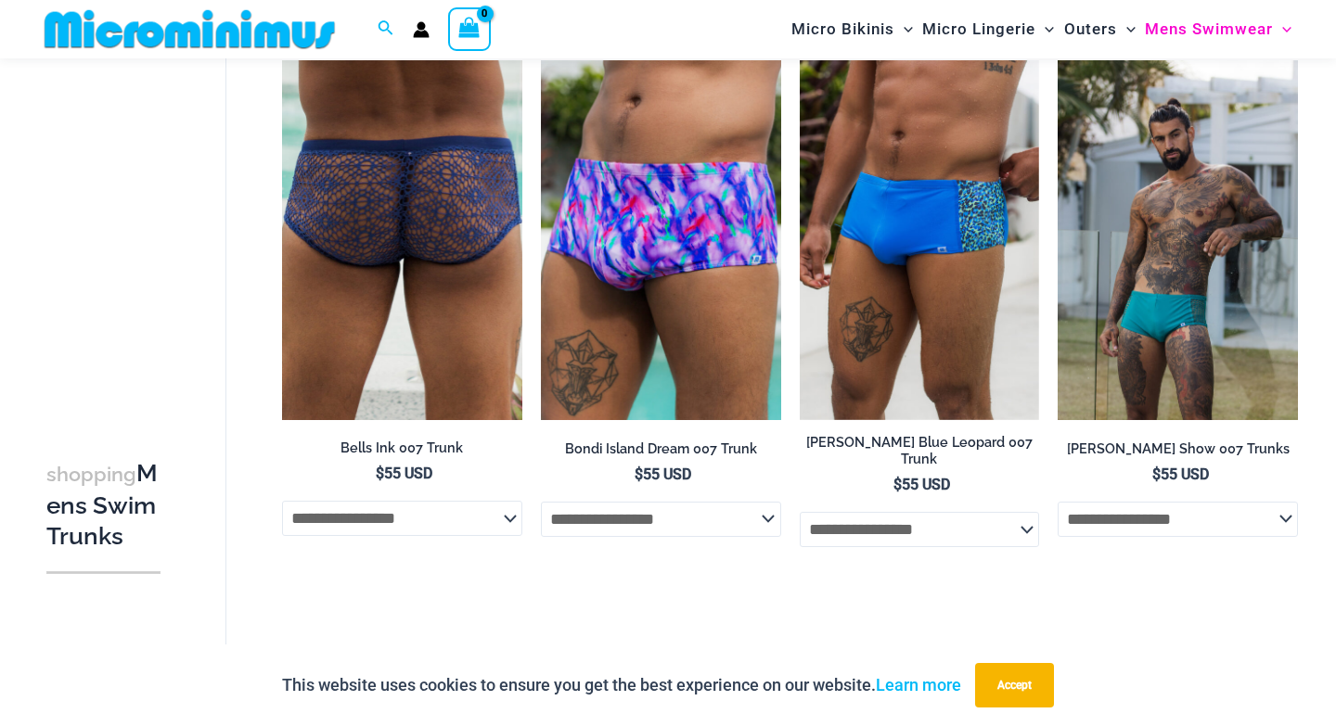
scroll to position [1218, 0]
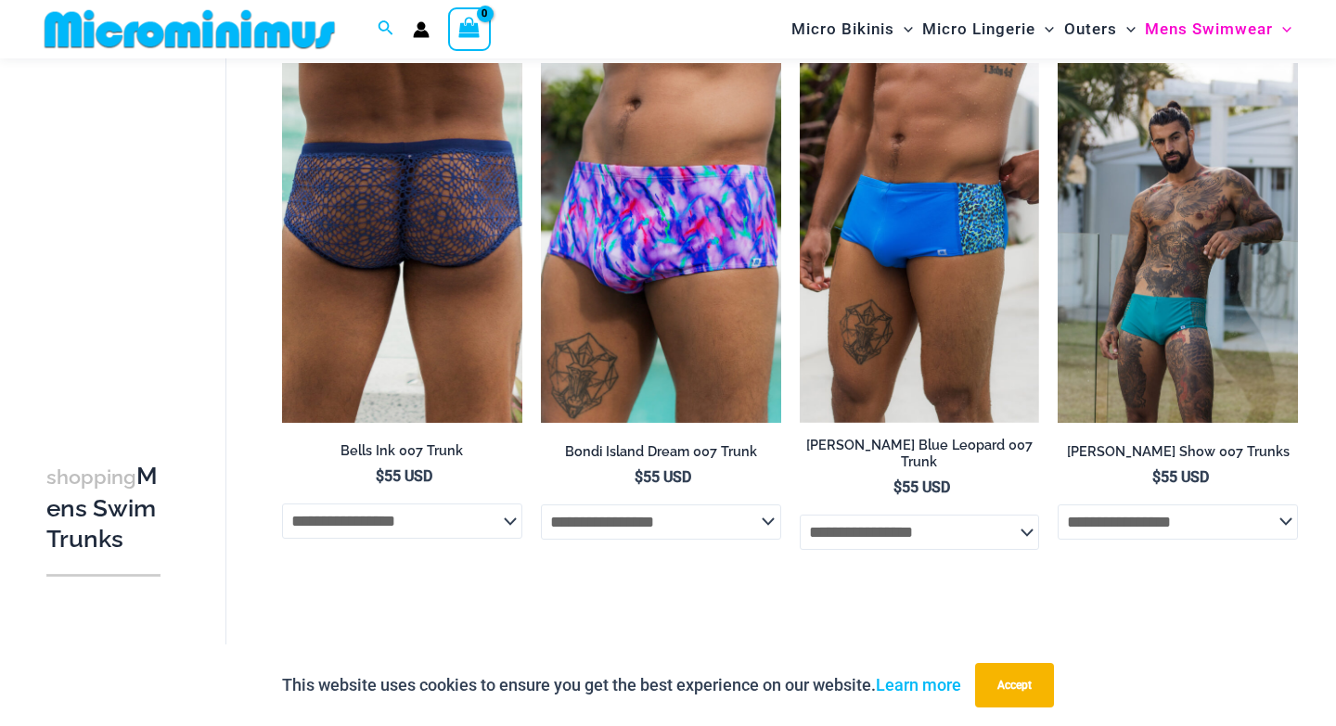
click at [396, 223] on img at bounding box center [402, 243] width 240 height 360
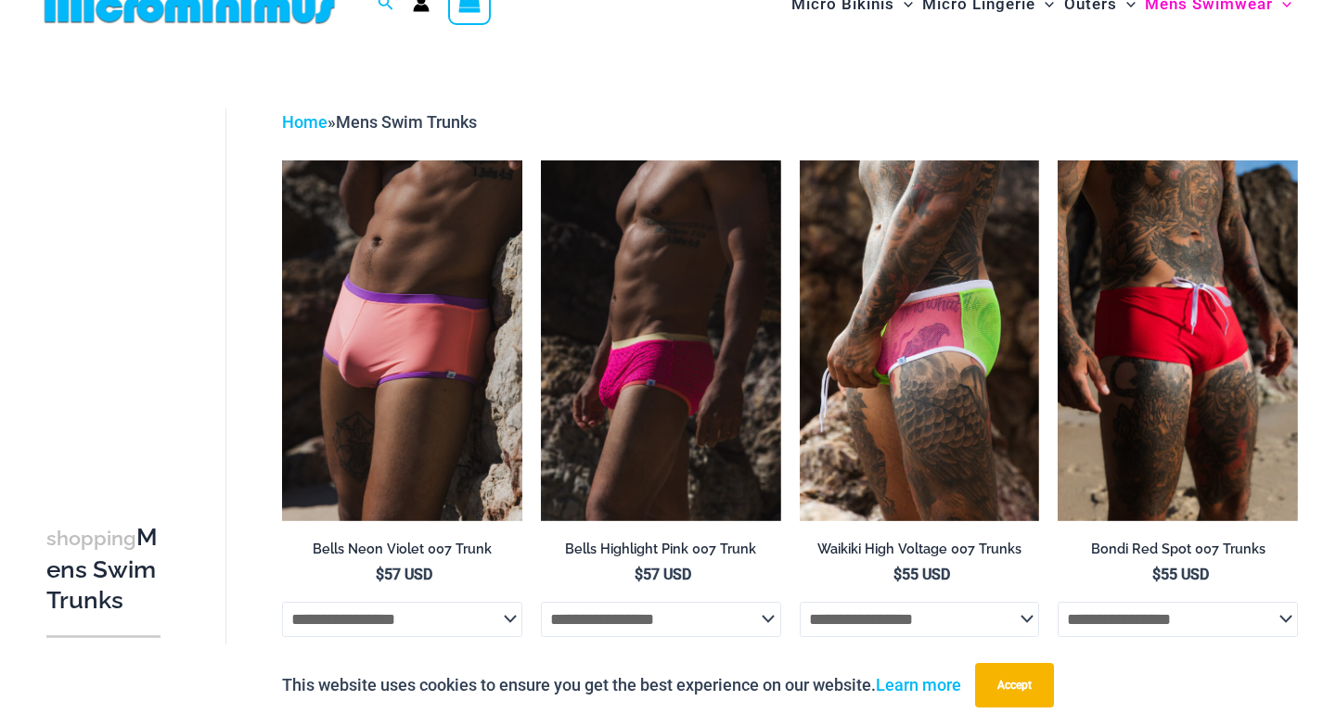
scroll to position [0, 0]
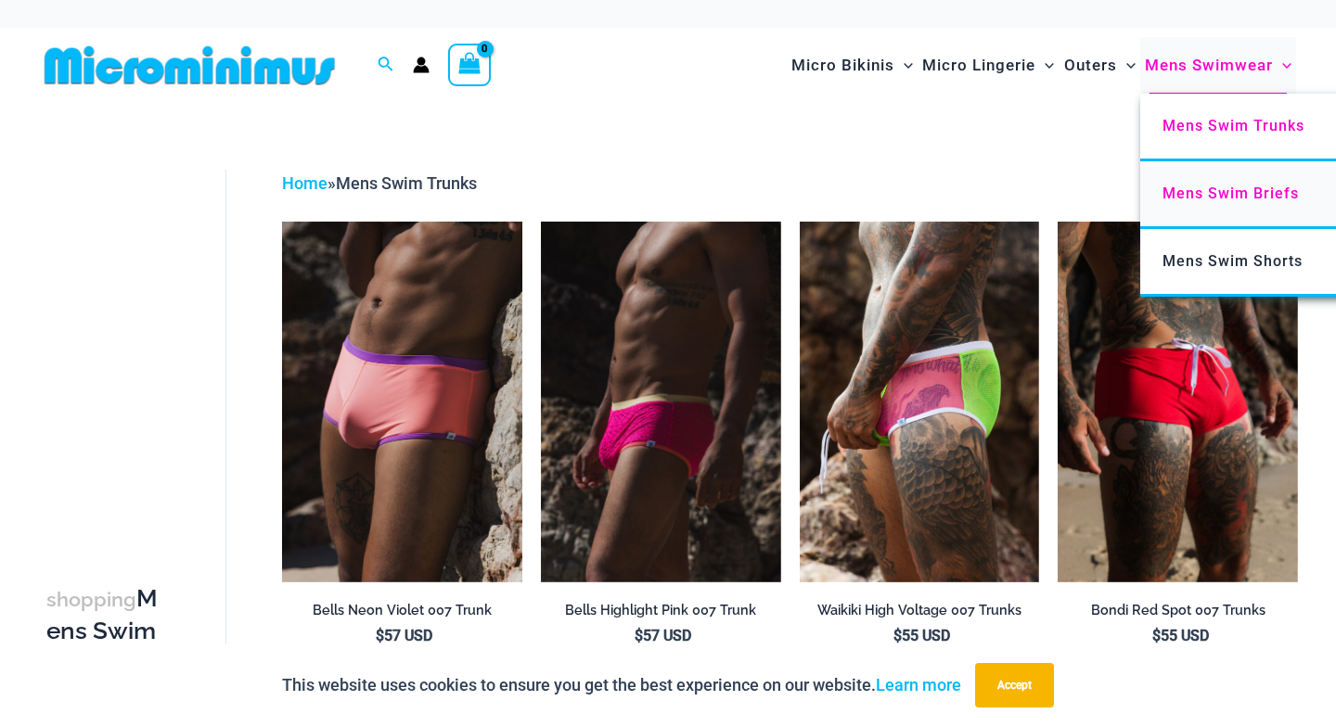
click at [1229, 189] on span "Mens Swim Briefs" at bounding box center [1230, 194] width 136 height 18
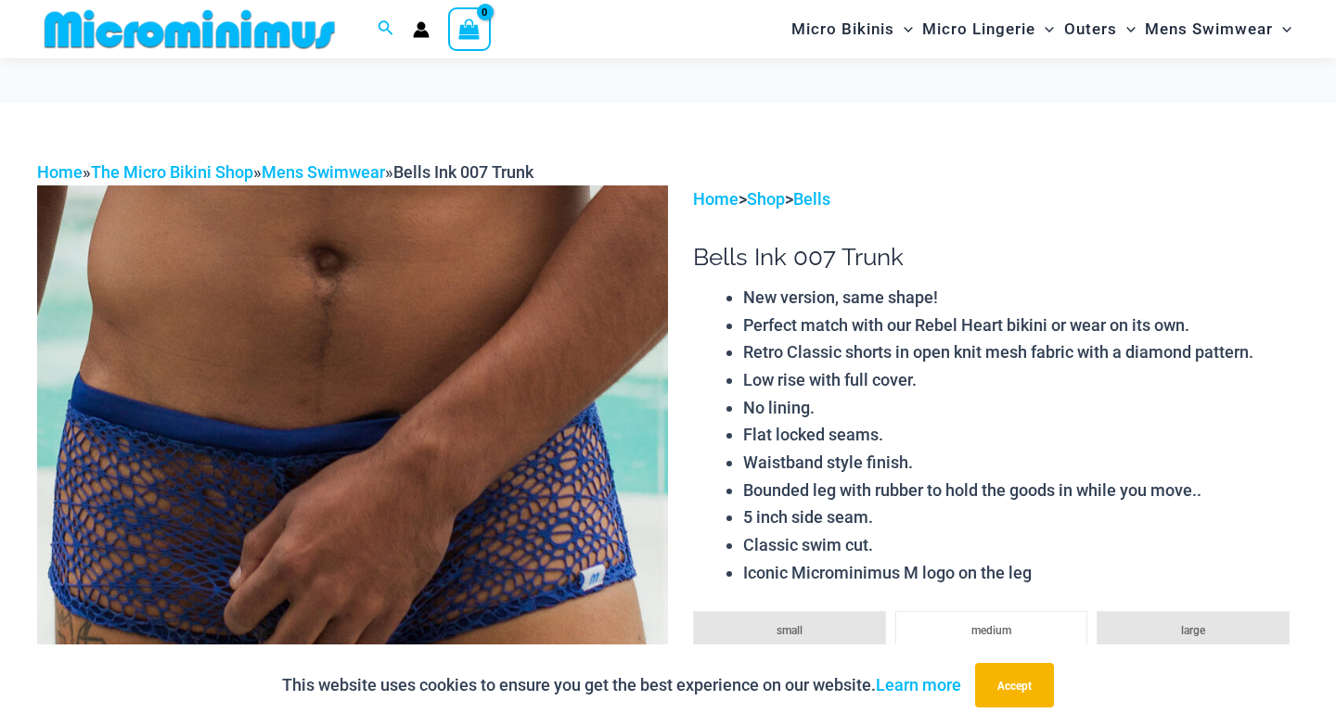
scroll to position [180, 0]
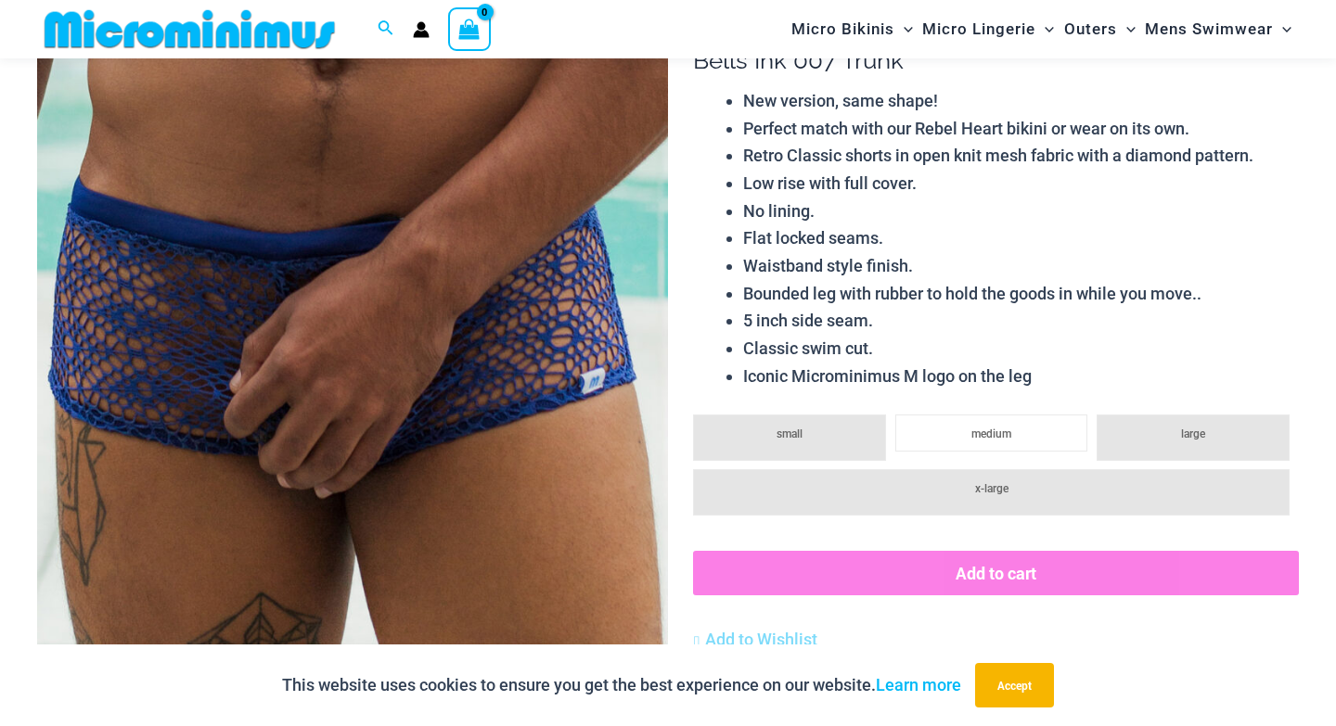
click at [401, 331] on img at bounding box center [352, 462] width 631 height 946
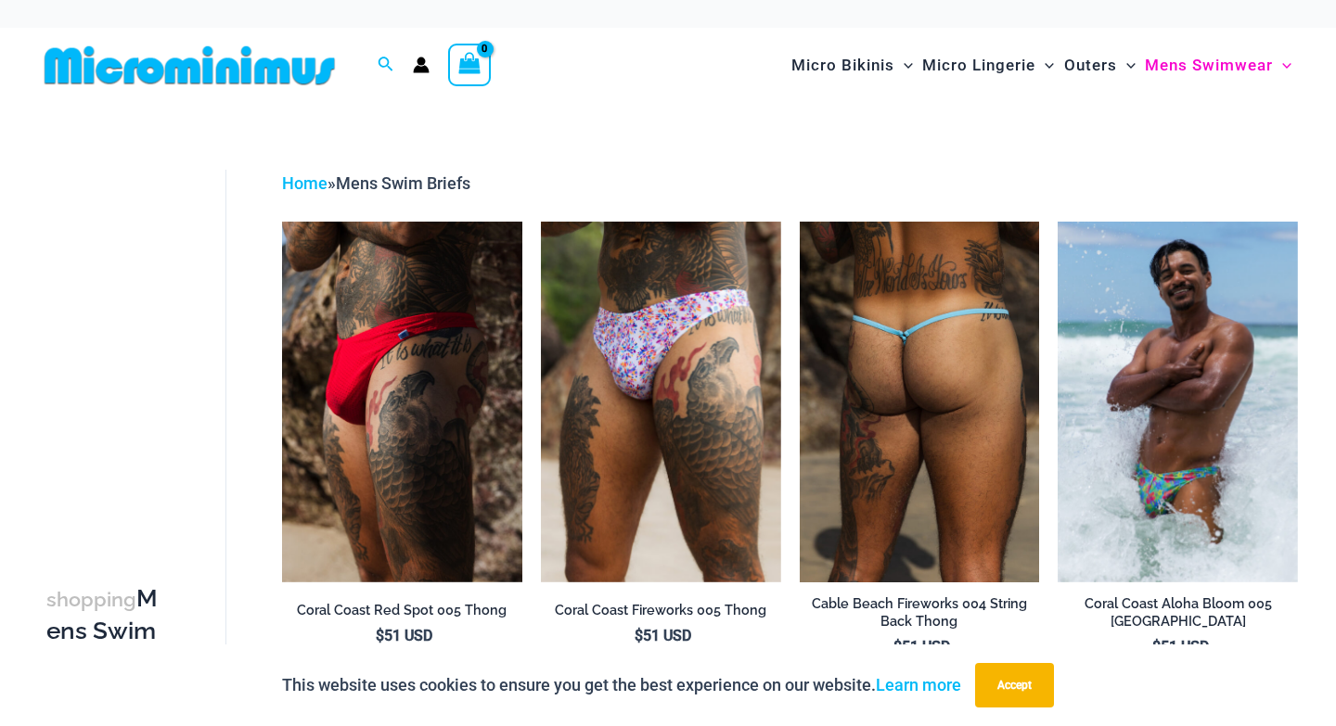
click at [871, 366] on img at bounding box center [920, 402] width 240 height 360
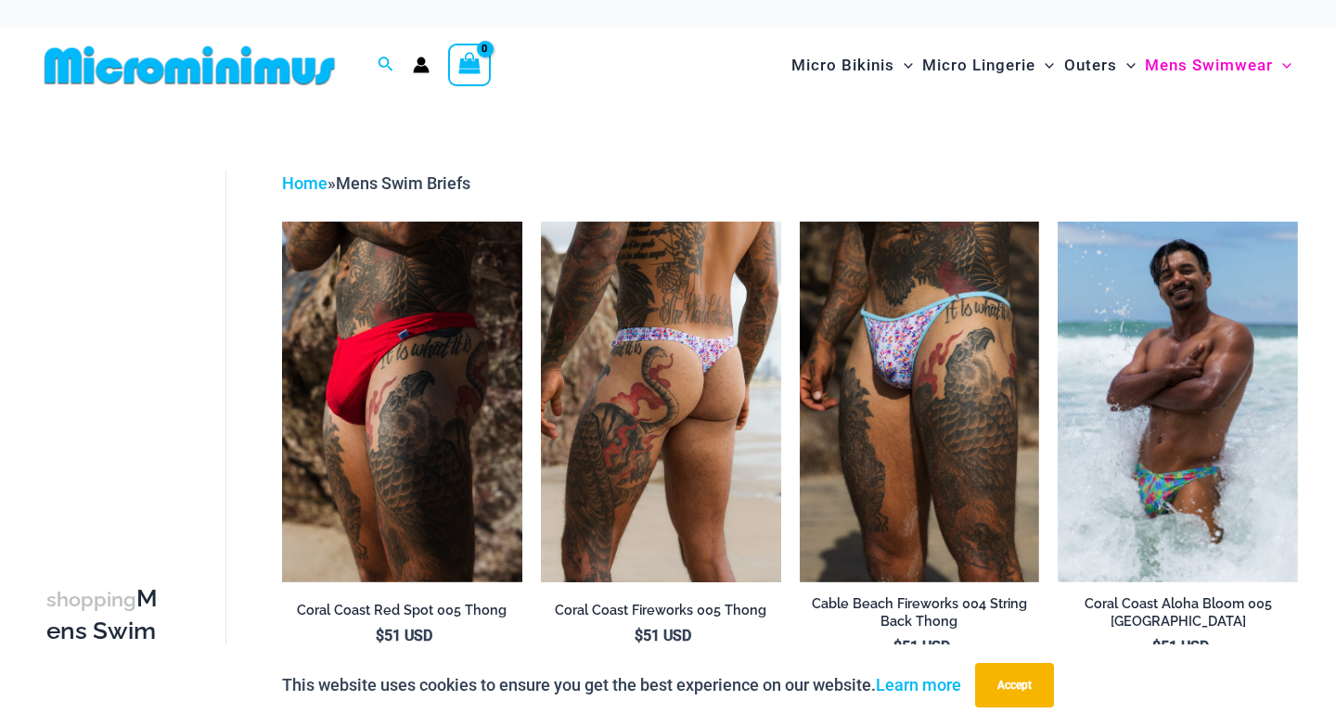
click at [606, 359] on img at bounding box center [661, 402] width 240 height 360
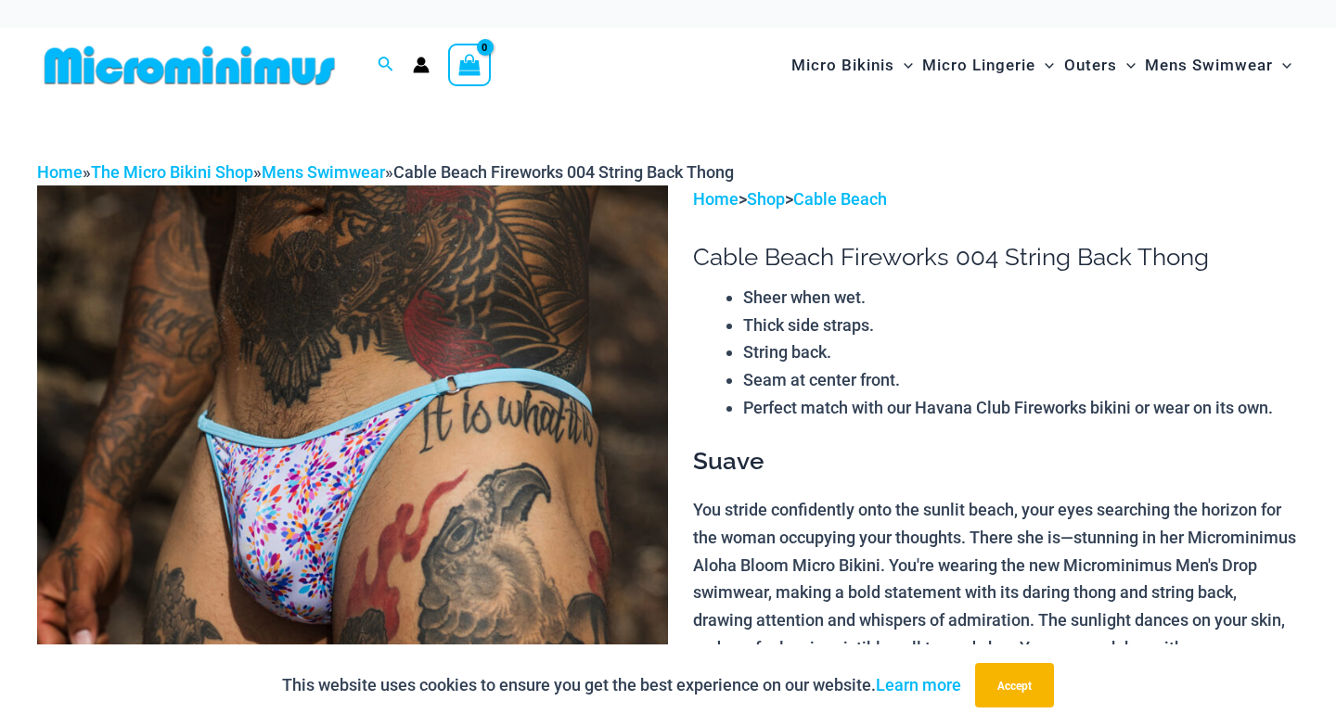
click at [332, 366] on img at bounding box center [352, 659] width 631 height 946
